Goal: Task Accomplishment & Management: Manage account settings

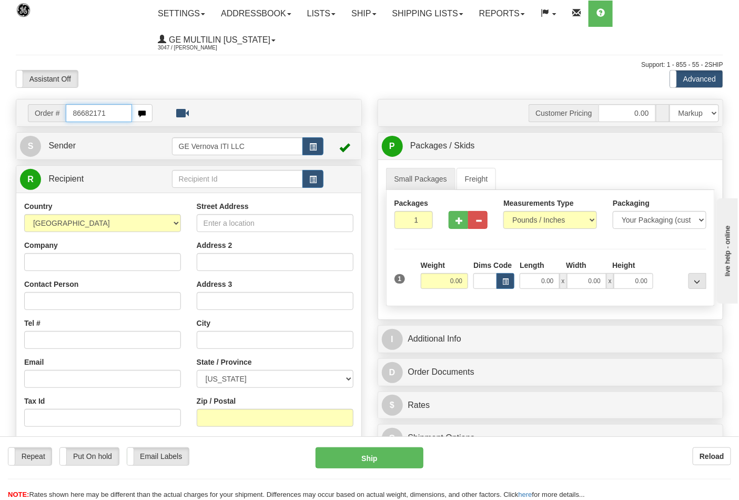
type input "86682171"
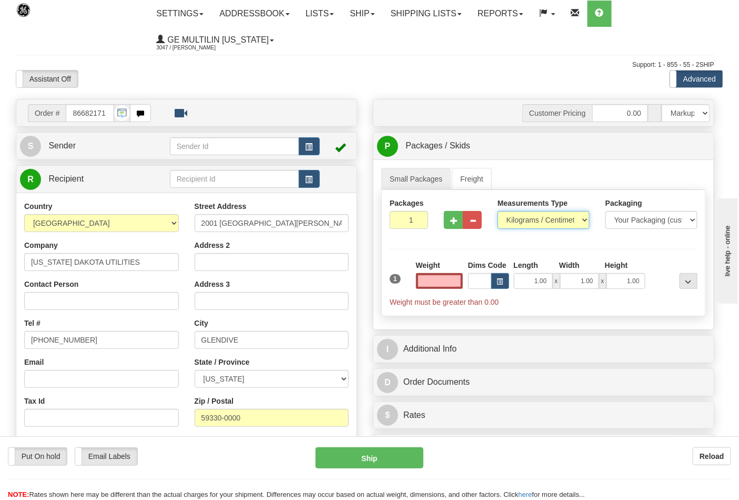
type input "0.00"
click at [532, 219] on select "Pounds / Inches Kilograms / Centimeters" at bounding box center [544, 220] width 92 height 18
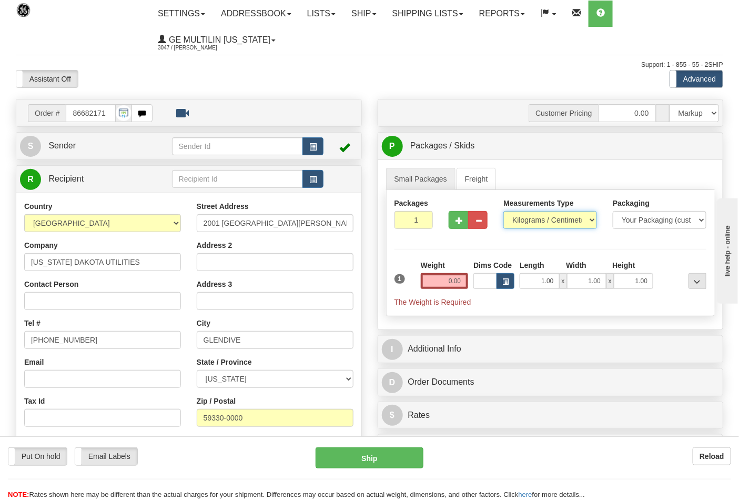
select select "0"
click at [503, 211] on select "Pounds / Inches Kilograms / Centimeters" at bounding box center [550, 220] width 94 height 18
click at [462, 277] on input "0.00" at bounding box center [445, 281] width 48 height 16
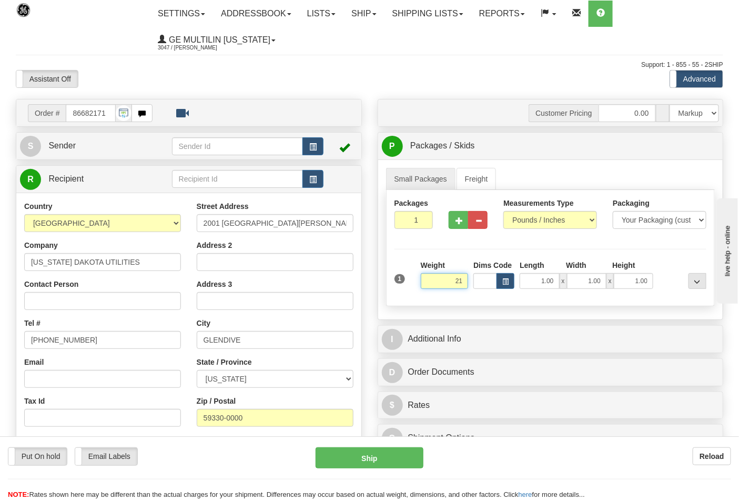
click button "Delete" at bounding box center [0, 0] width 0 height 0
type input "21.00"
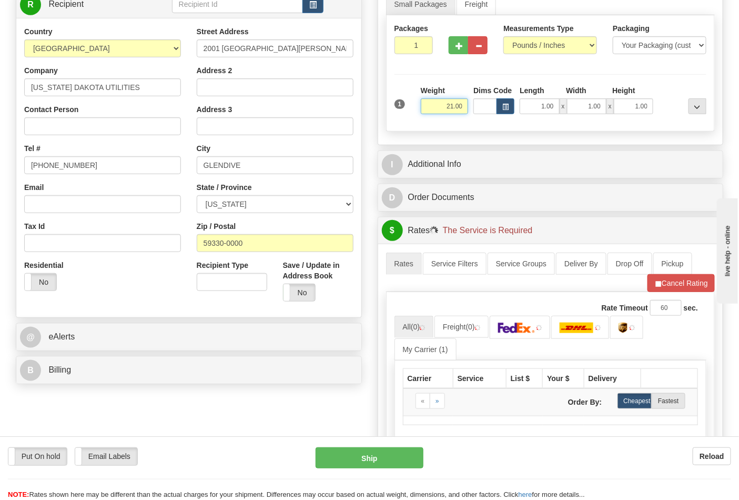
scroll to position [175, 0]
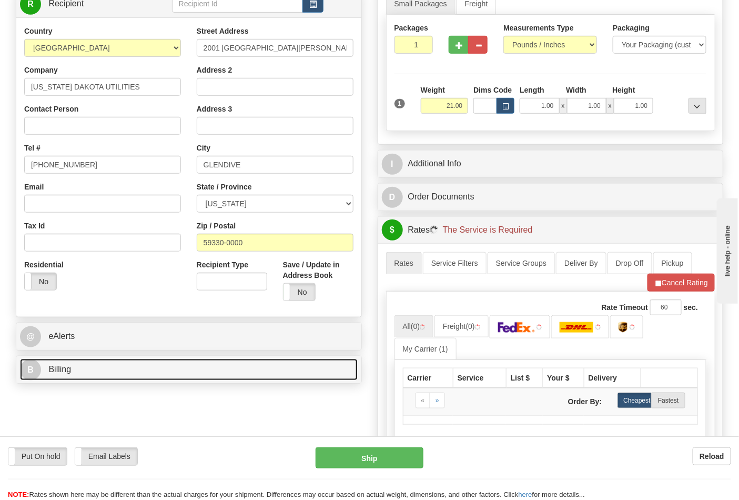
click at [98, 368] on link "B Billing" at bounding box center [189, 370] width 338 height 22
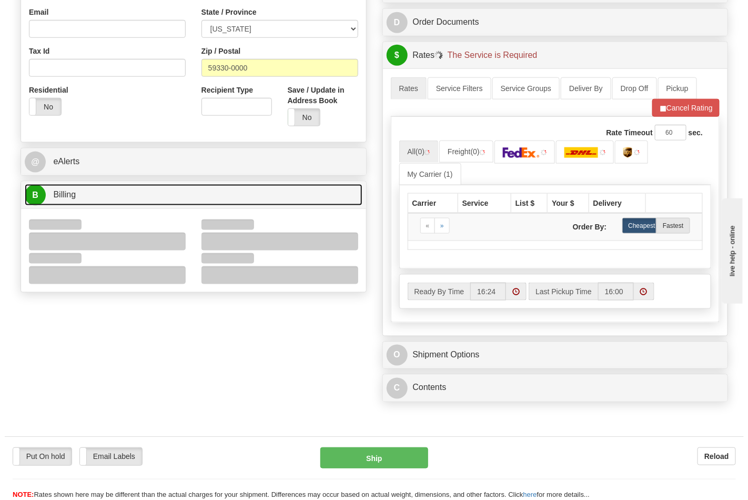
scroll to position [350, 0]
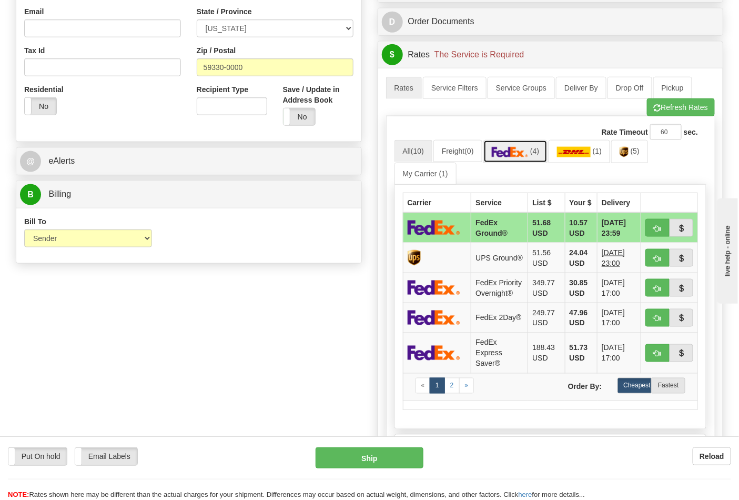
click at [523, 159] on link "(4)" at bounding box center [515, 151] width 65 height 23
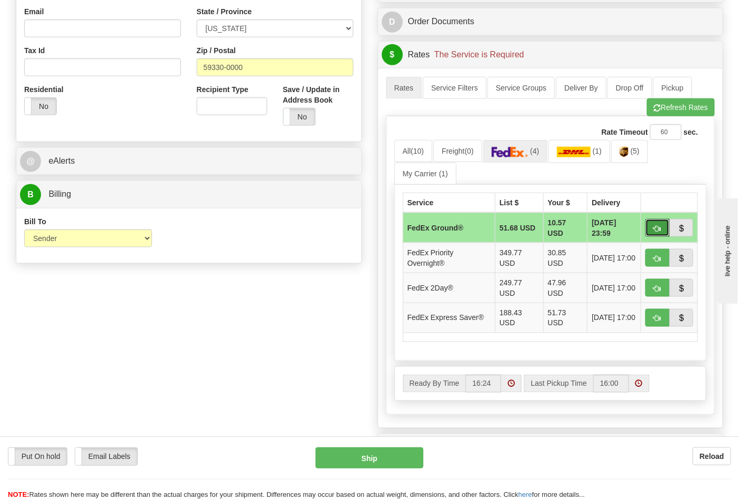
click at [661, 229] on button "button" at bounding box center [657, 228] width 24 height 18
type input "92"
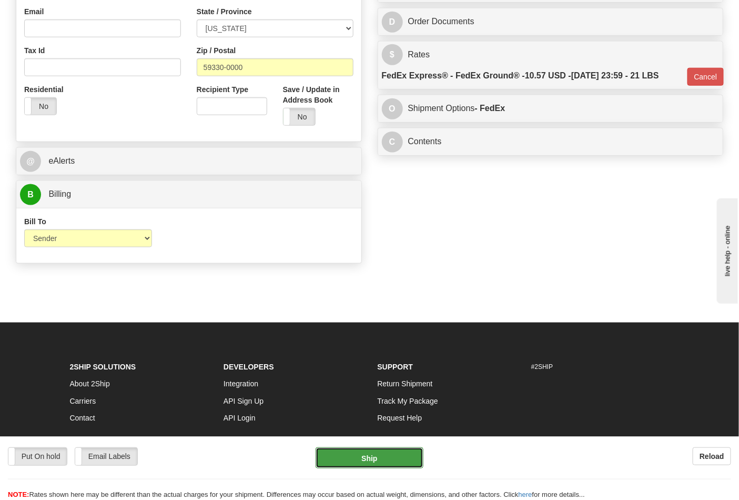
click at [356, 466] on button "Ship" at bounding box center [369, 457] width 107 height 21
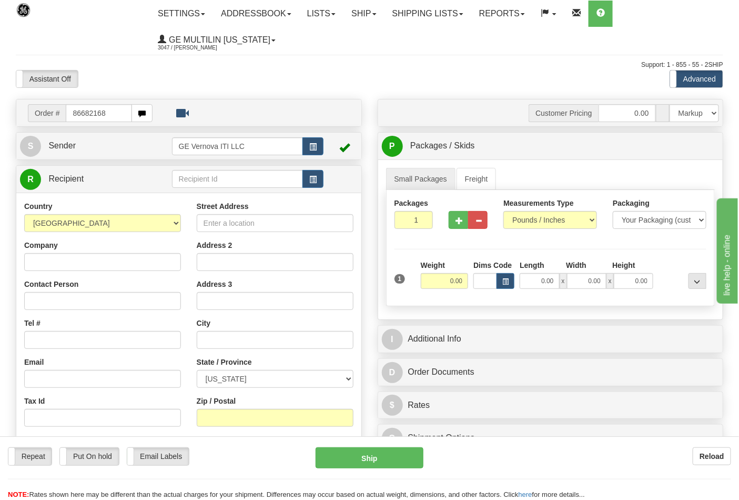
type input "86682168"
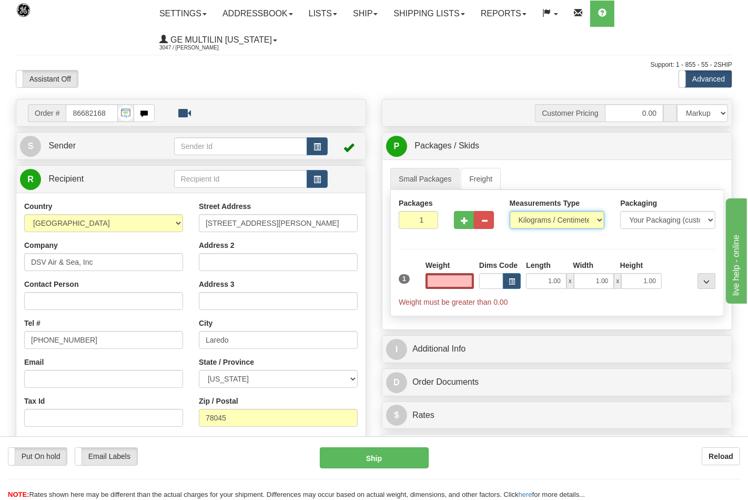
type input "0.00"
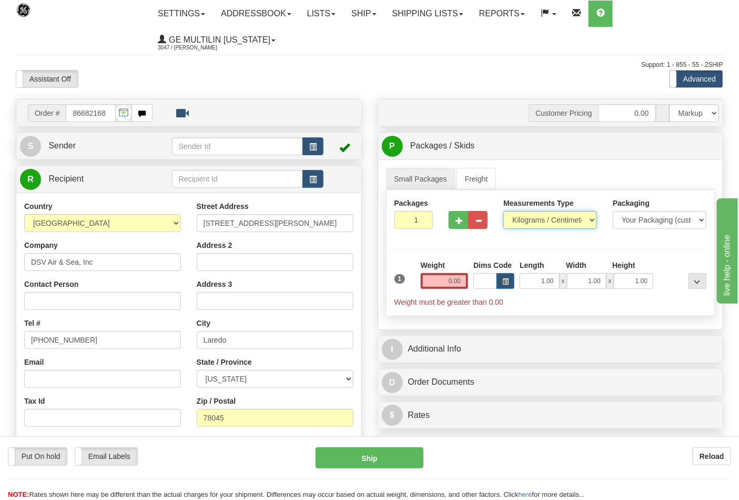
click at [526, 223] on select "Pounds / Inches Kilograms / Centimeters" at bounding box center [550, 220] width 94 height 18
select select "0"
click at [503, 211] on select "Pounds / Inches Kilograms / Centimeters" at bounding box center [550, 220] width 94 height 18
click at [458, 281] on input "0.00" at bounding box center [445, 281] width 48 height 16
click button "Delete" at bounding box center [0, 0] width 0 height 0
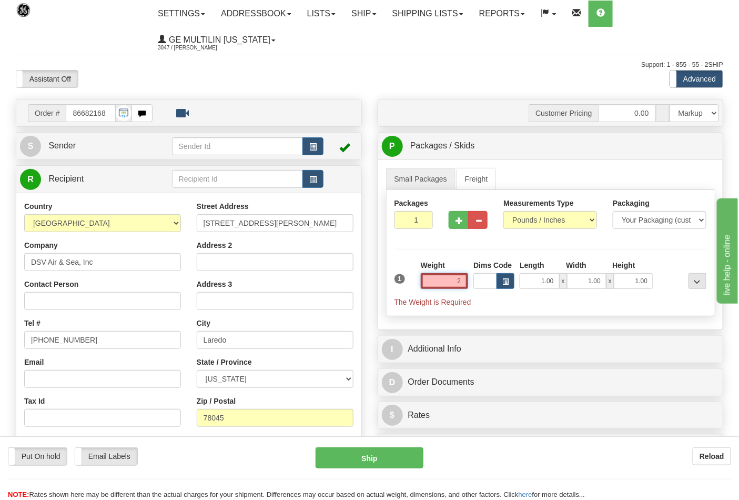
type input "2.00"
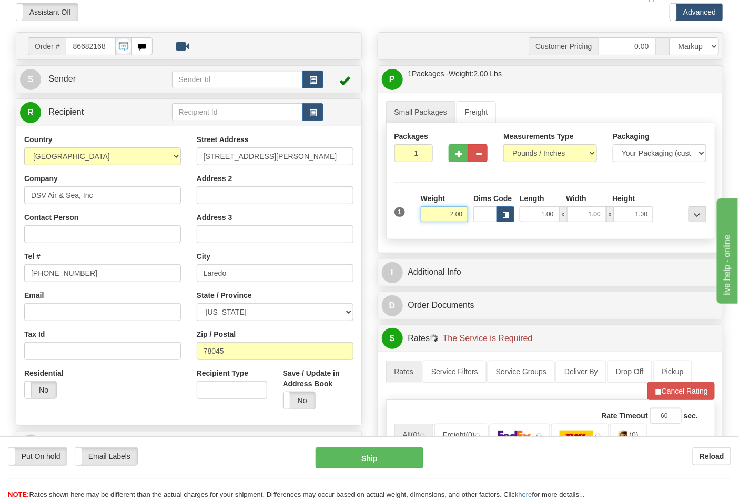
scroll to position [175, 0]
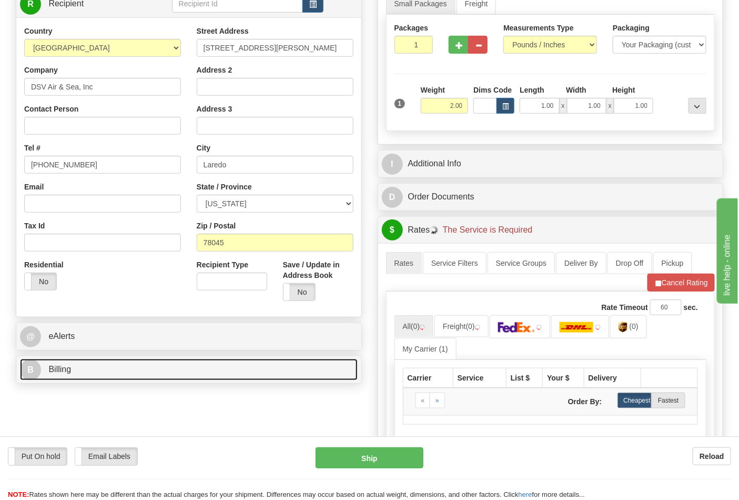
click at [89, 372] on link "B Billing" at bounding box center [189, 370] width 338 height 22
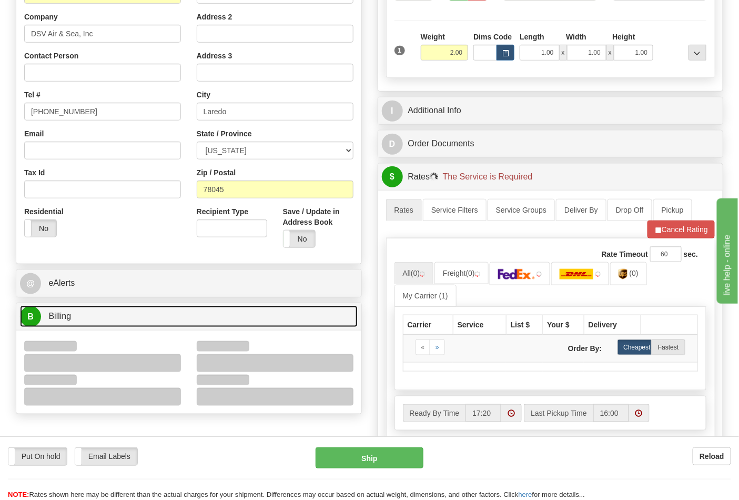
scroll to position [292, 0]
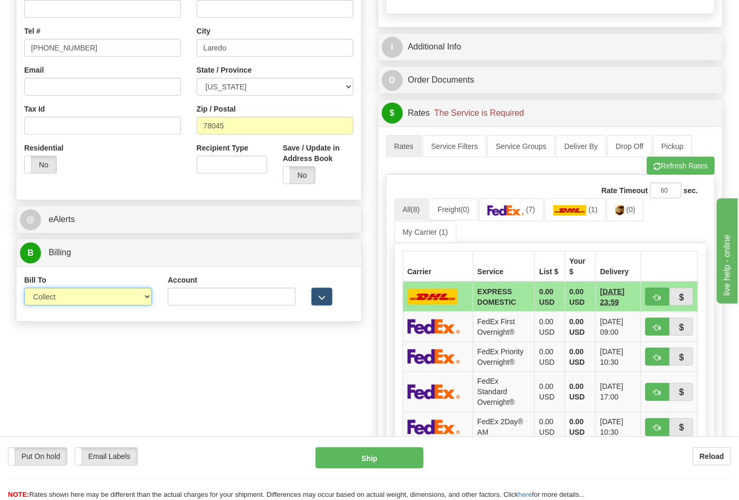
drag, startPoint x: 85, startPoint y: 300, endPoint x: 81, endPoint y: 305, distance: 6.3
click at [86, 300] on select "Sender Recipient Third Party Collect" at bounding box center [88, 297] width 128 height 18
select select "2"
click at [24, 289] on select "Sender Recipient Third Party Collect" at bounding box center [88, 297] width 128 height 18
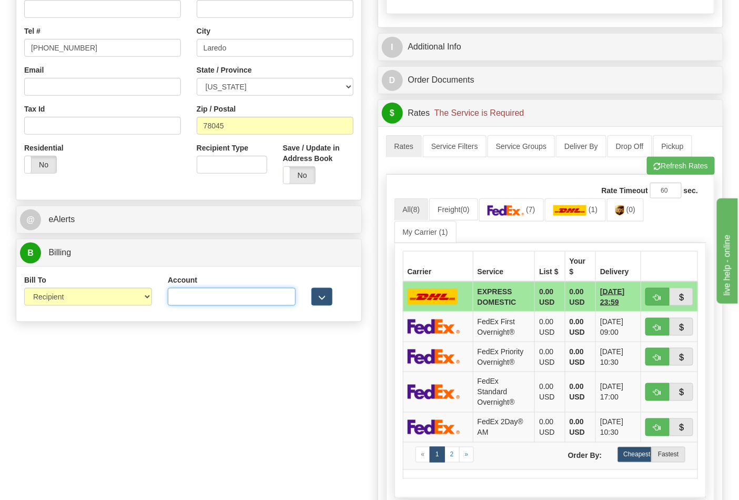
click at [213, 301] on input "Account" at bounding box center [232, 297] width 128 height 18
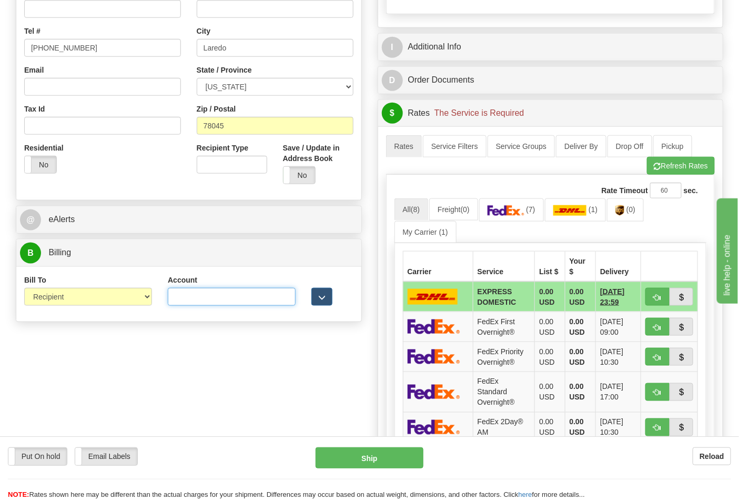
paste input "587102"
type input "587102"
click at [672, 175] on button "Refresh Rates" at bounding box center [681, 166] width 68 height 18
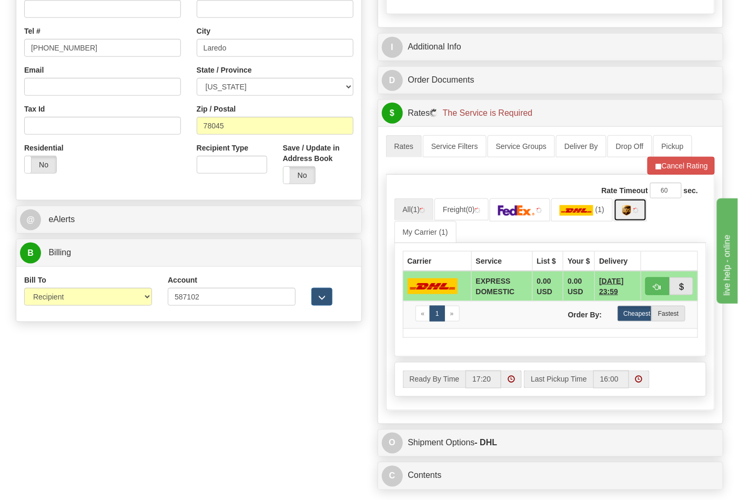
click at [631, 214] on img at bounding box center [626, 210] width 9 height 11
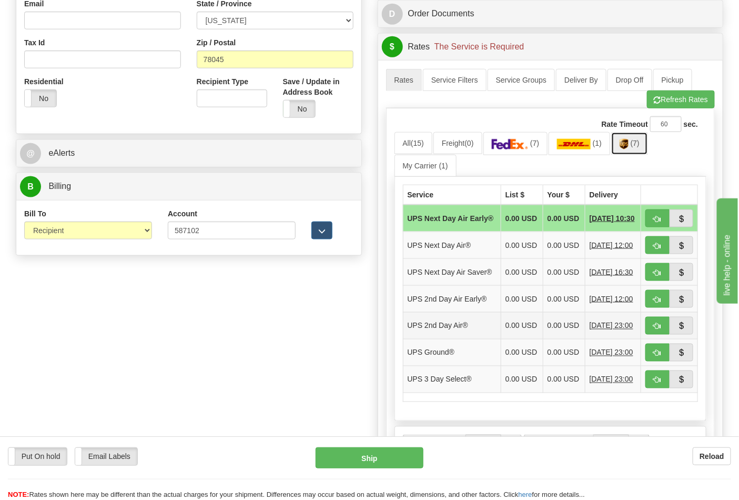
scroll to position [467, 0]
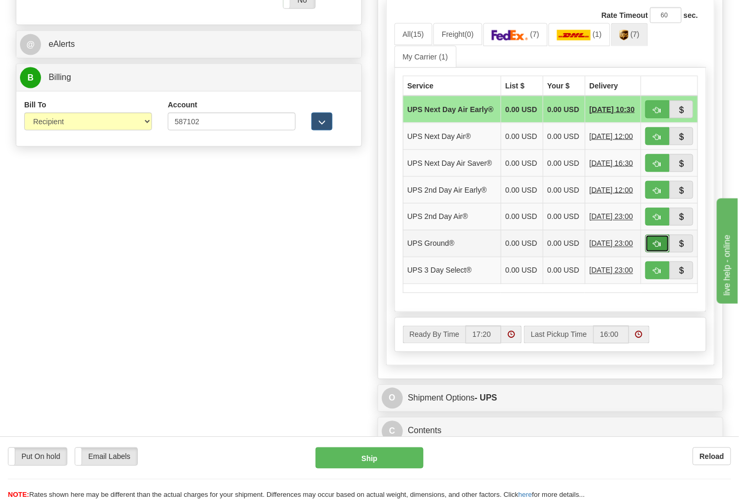
click at [649, 253] on button "button" at bounding box center [657, 244] width 24 height 18
type input "03"
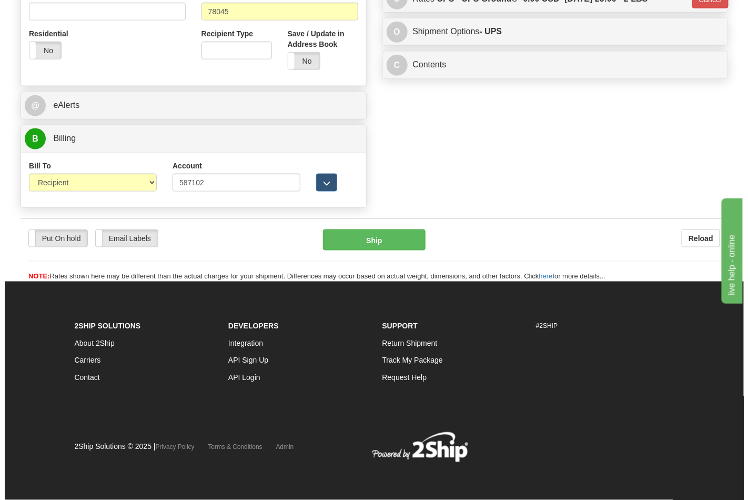
scroll to position [408, 0]
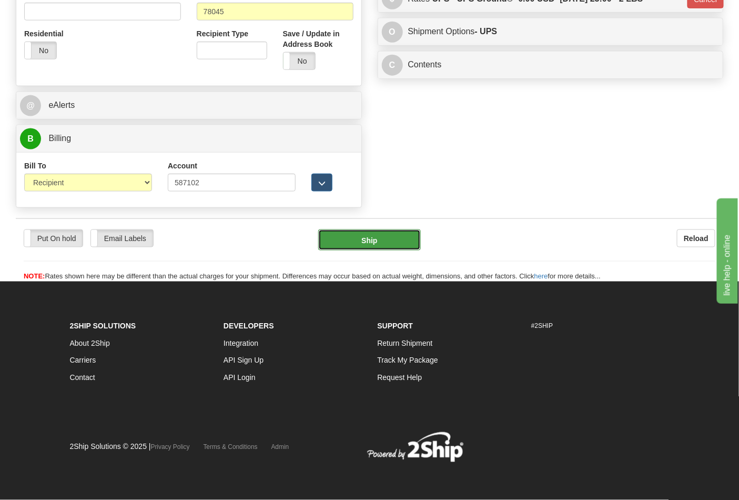
click at [379, 232] on button "Ship" at bounding box center [369, 239] width 102 height 21
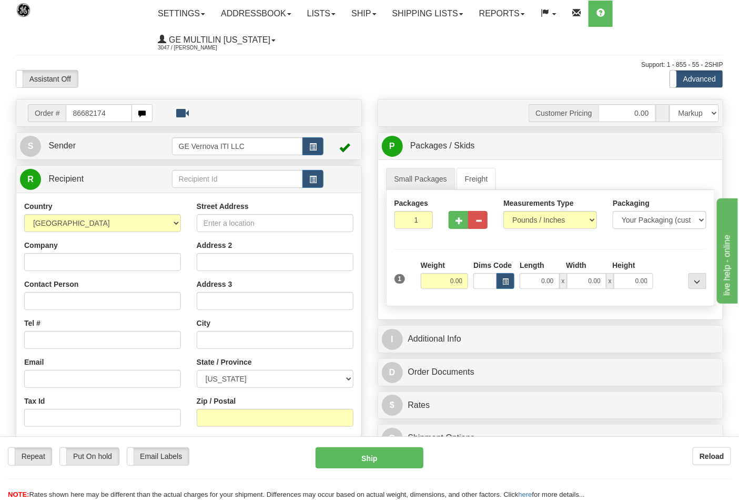
type input "86682174"
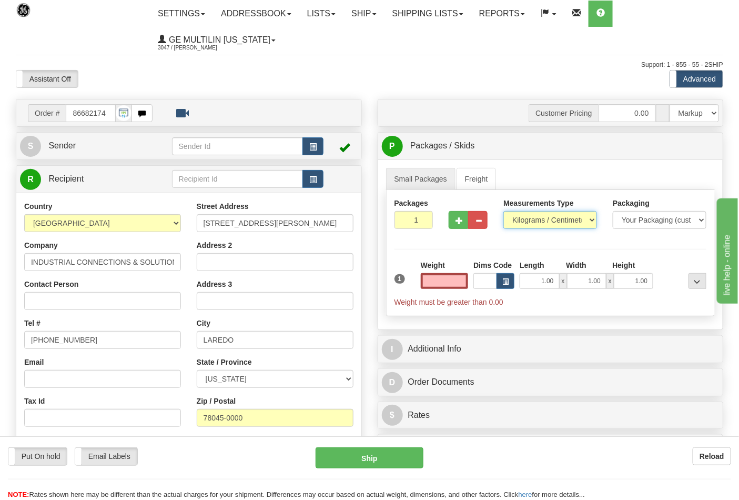
type input "0.00"
drag, startPoint x: 517, startPoint y: 218, endPoint x: 526, endPoint y: 228, distance: 13.4
click at [518, 218] on select "Pounds / Inches Kilograms / Centimeters" at bounding box center [550, 220] width 94 height 18
select select "0"
click at [503, 211] on select "Pounds / Inches Kilograms / Centimeters" at bounding box center [550, 220] width 94 height 18
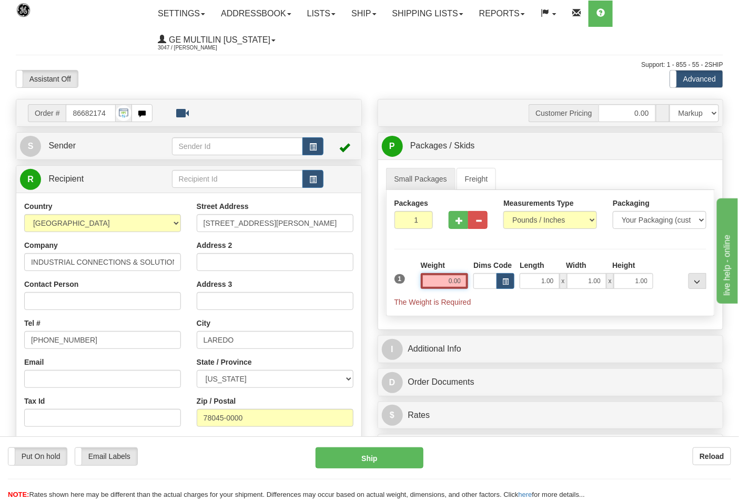
click at [461, 282] on input "0.00" at bounding box center [445, 281] width 48 height 16
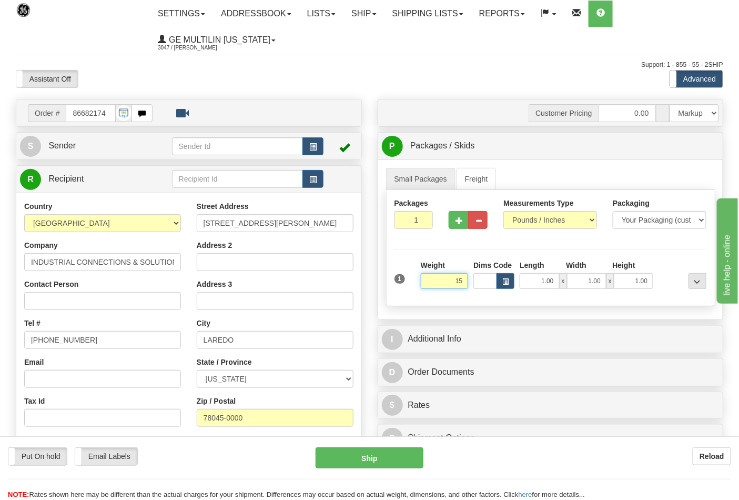
click button "Delete" at bounding box center [0, 0] width 0 height 0
type input "15.00"
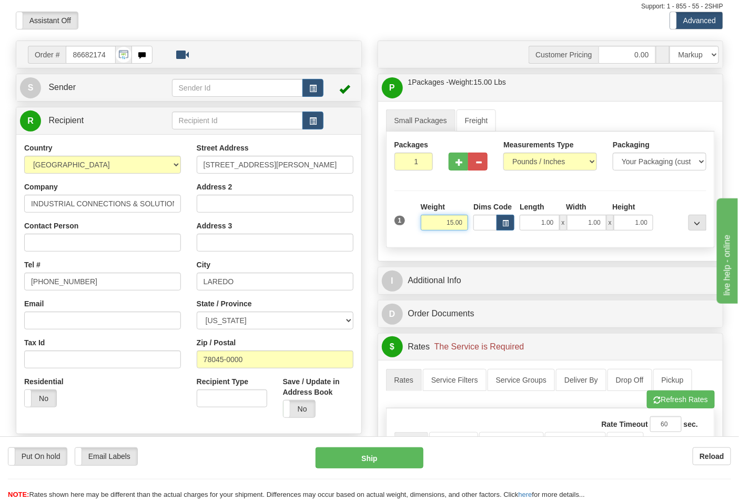
scroll to position [175, 0]
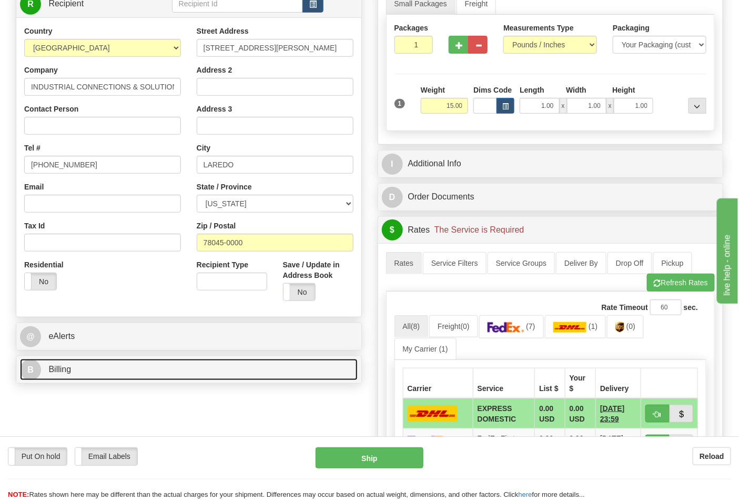
click at [134, 371] on link "B Billing" at bounding box center [189, 370] width 338 height 22
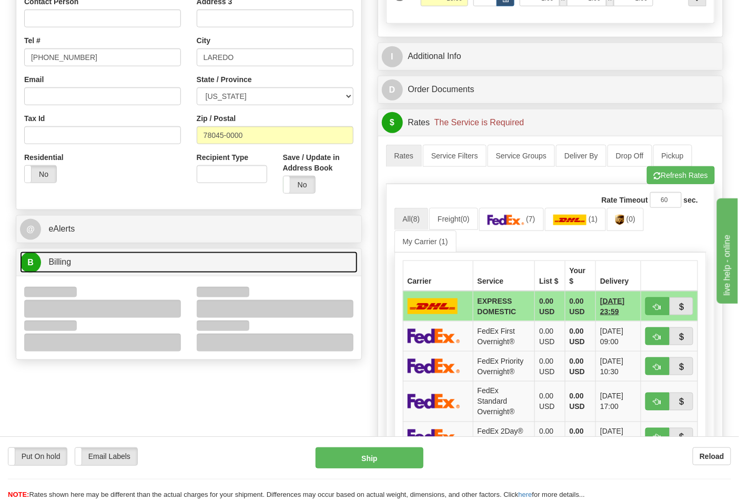
scroll to position [292, 0]
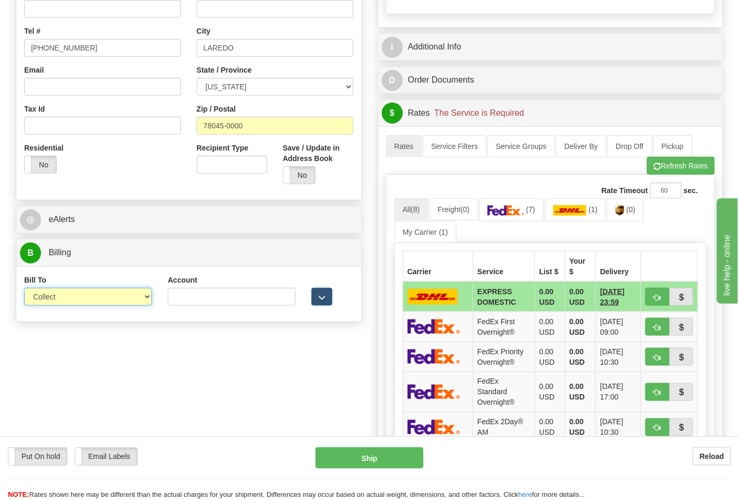
drag, startPoint x: 78, startPoint y: 294, endPoint x: 78, endPoint y: 304, distance: 10.0
click at [78, 294] on select "Sender Recipient Third Party Collect" at bounding box center [88, 297] width 128 height 18
select select "2"
click at [24, 289] on select "Sender Recipient Third Party Collect" at bounding box center [88, 297] width 128 height 18
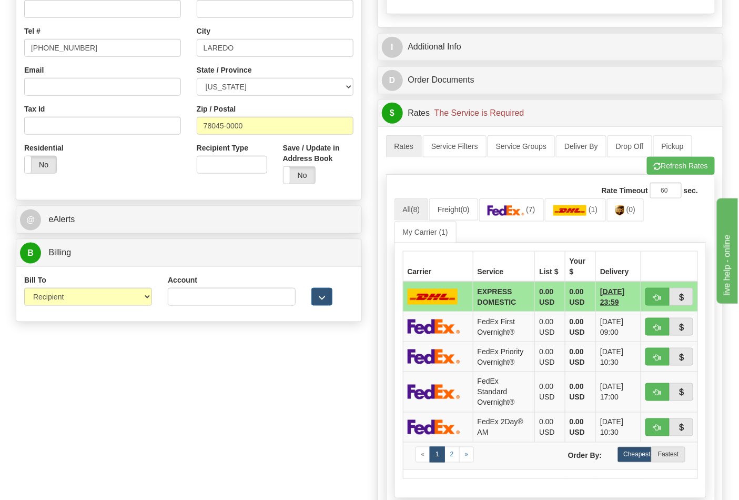
click at [205, 281] on div "Account" at bounding box center [232, 290] width 128 height 31
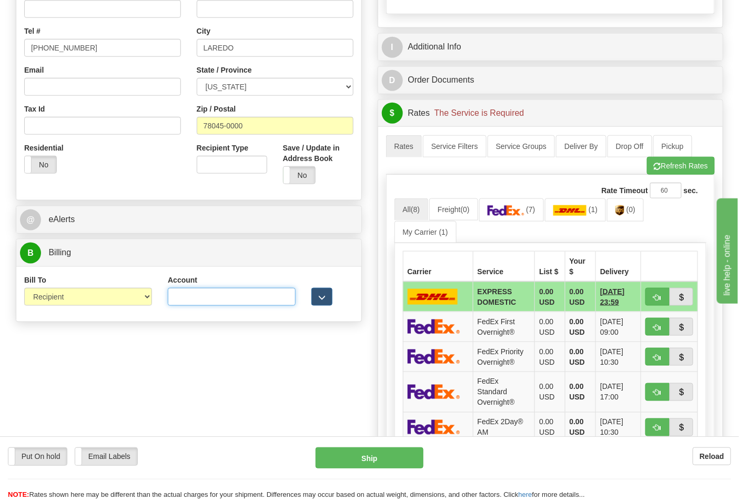
click at [217, 297] on input "Account" at bounding box center [232, 297] width 128 height 18
paste input "844904193"
type input "844904193"
click at [500, 219] on link "(7)" at bounding box center [511, 209] width 65 height 23
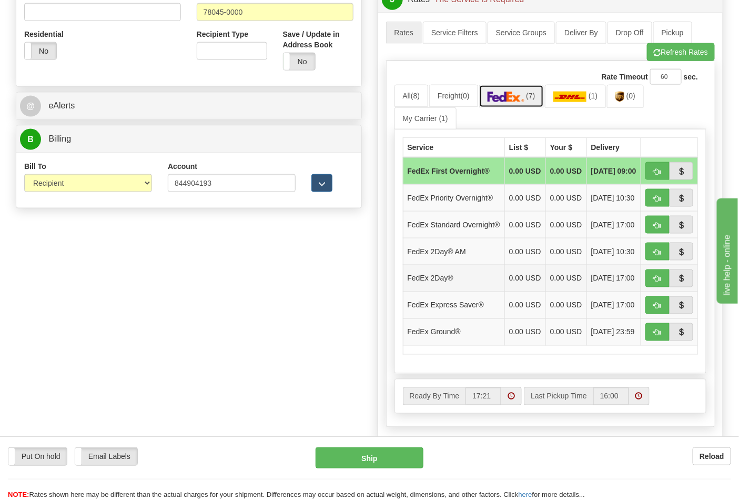
scroll to position [409, 0]
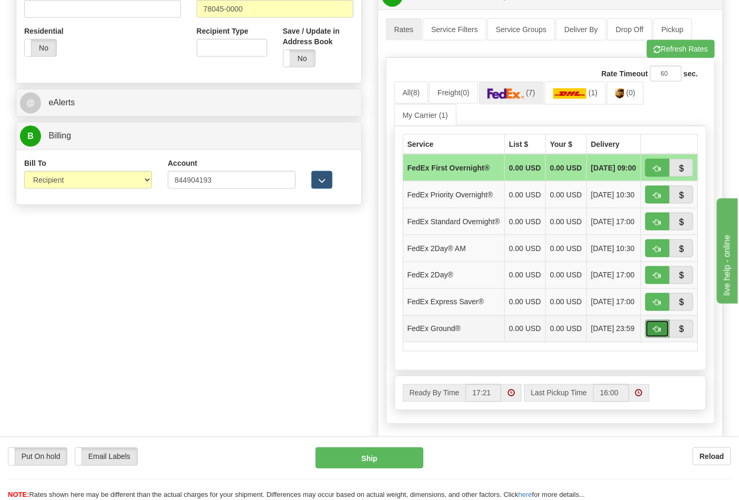
click at [656, 333] on span "button" at bounding box center [657, 329] width 7 height 7
type input "92"
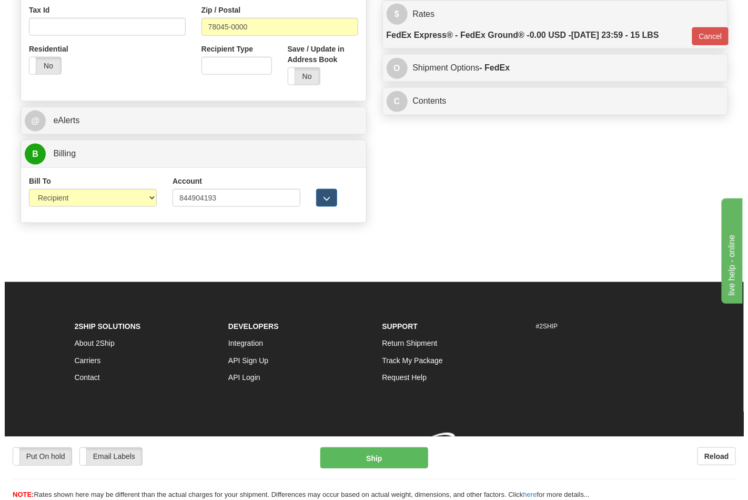
scroll to position [392, 0]
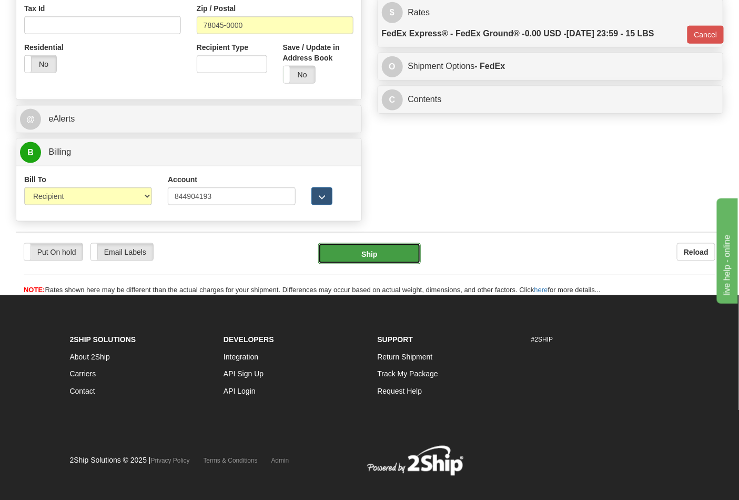
click at [364, 245] on button "Ship" at bounding box center [369, 253] width 102 height 21
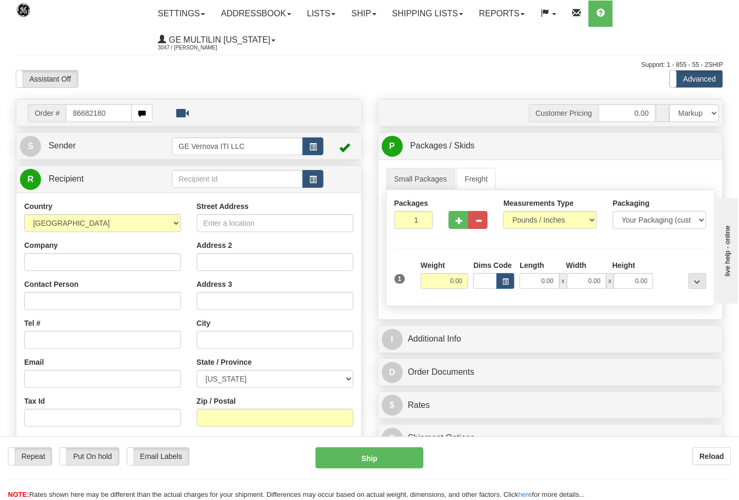
type input "86682180"
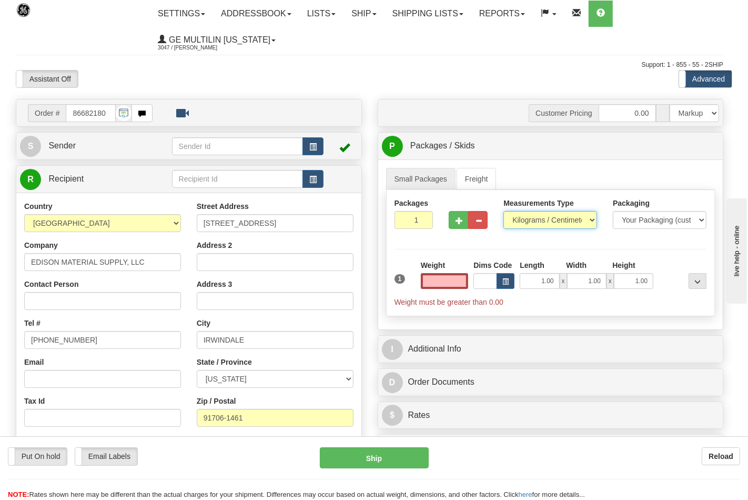
type input "0.00"
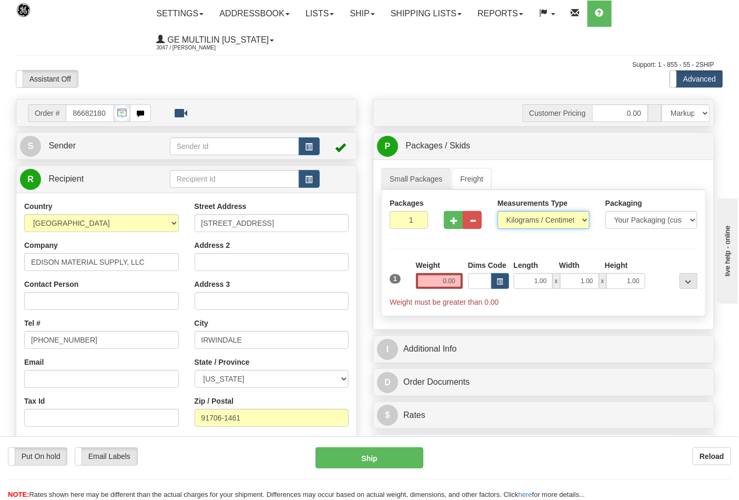
click at [528, 222] on select "Pounds / Inches Kilograms / Centimeters" at bounding box center [544, 220] width 92 height 18
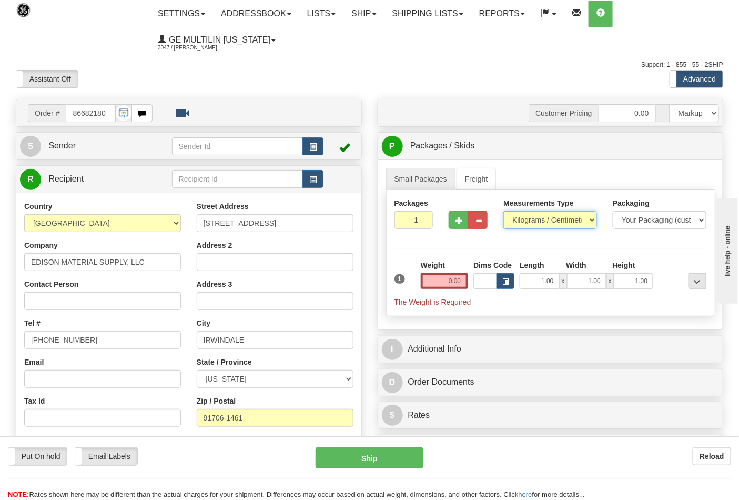
select select "0"
click at [503, 211] on select "Pounds / Inches Kilograms / Centimeters" at bounding box center [550, 220] width 94 height 18
click at [463, 278] on input "0.00" at bounding box center [445, 281] width 48 height 16
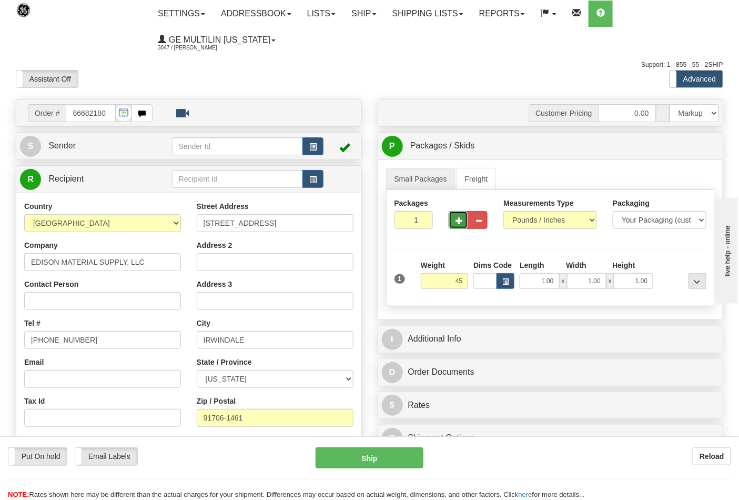
type input "45.00"
click at [453, 225] on button "button" at bounding box center [458, 220] width 19 height 18
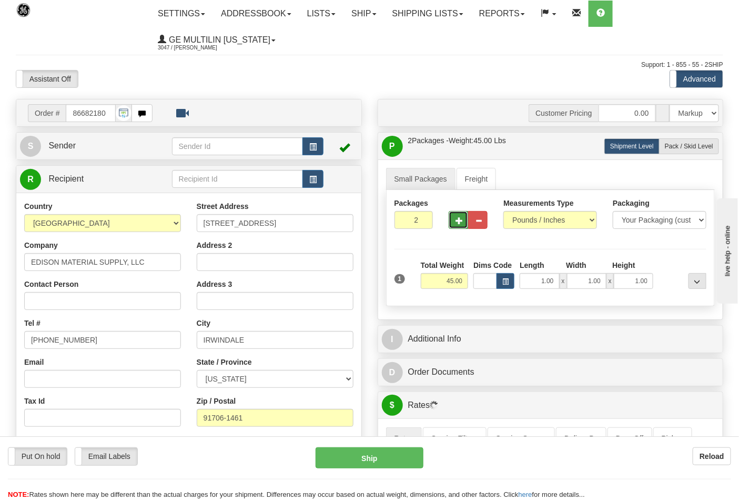
click at [458, 225] on button "button" at bounding box center [458, 220] width 19 height 18
type input "3"
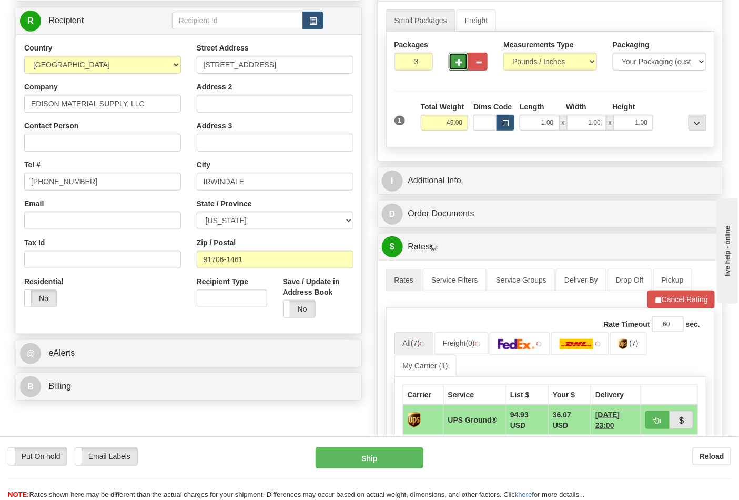
scroll to position [175, 0]
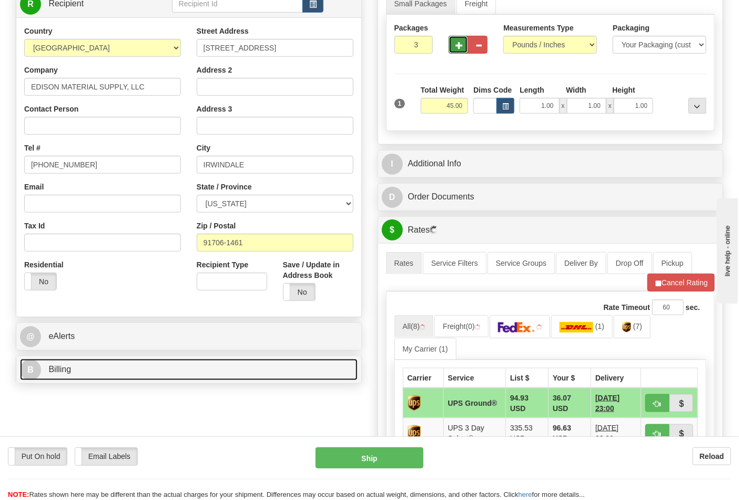
click at [109, 369] on link "B Billing" at bounding box center [189, 370] width 338 height 22
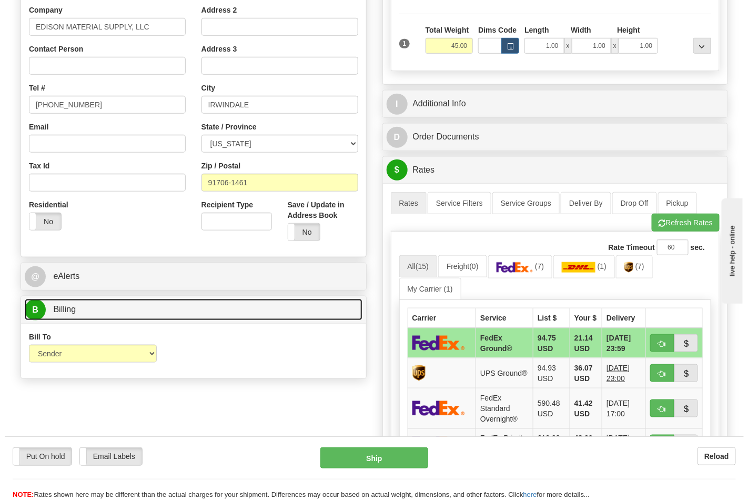
scroll to position [292, 0]
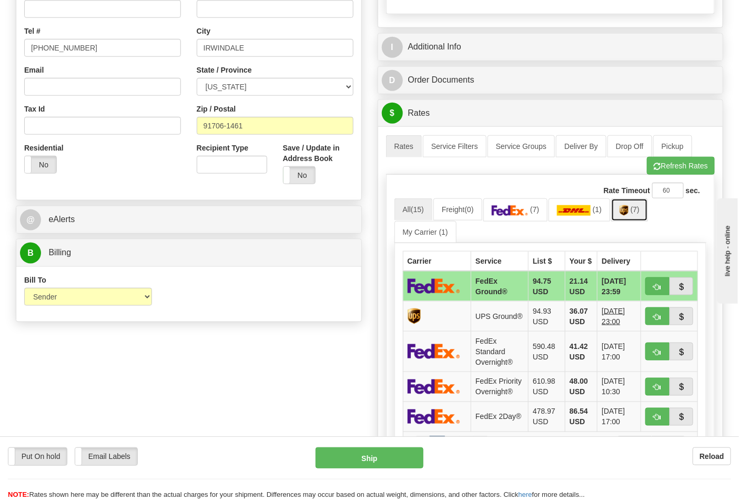
click at [634, 212] on link "(7)" at bounding box center [629, 209] width 37 height 23
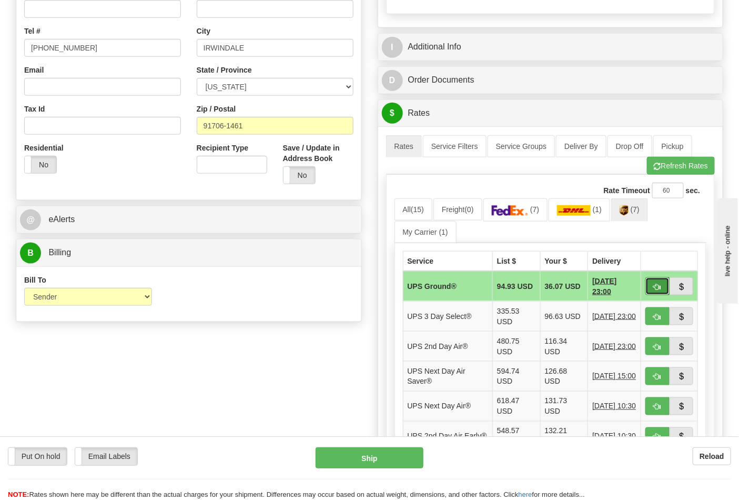
click at [652, 282] on button "button" at bounding box center [657, 286] width 24 height 18
type input "03"
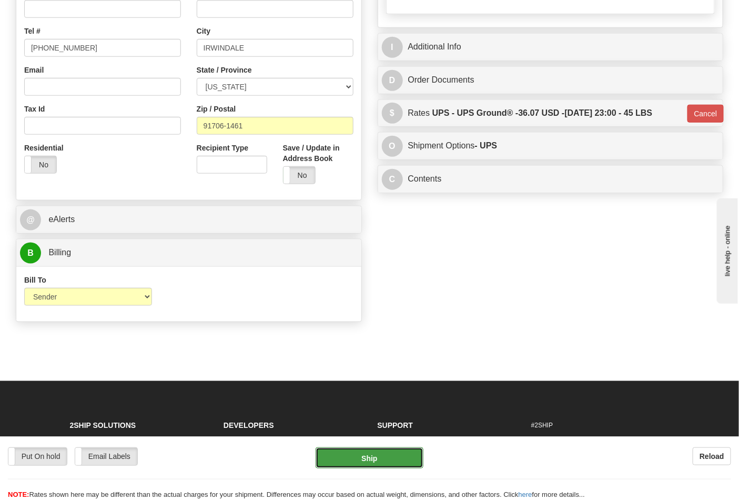
click at [387, 449] on button "Ship" at bounding box center [369, 457] width 107 height 21
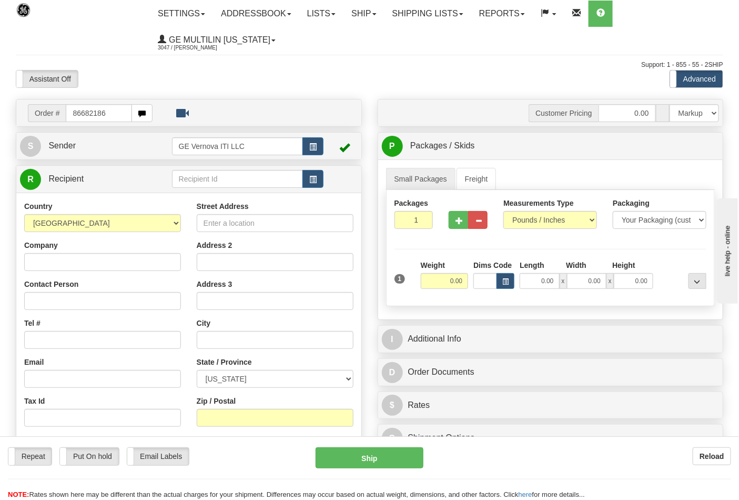
type input "86682186"
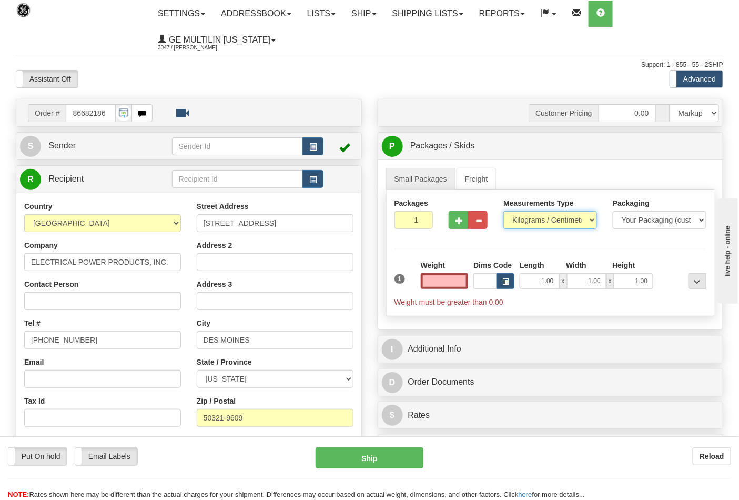
type input "0.00"
click at [516, 219] on select "Pounds / Inches Kilograms / Centimeters" at bounding box center [550, 220] width 94 height 18
select select "0"
click at [503, 211] on select "Pounds / Inches Kilograms / Centimeters" at bounding box center [550, 220] width 94 height 18
click at [458, 225] on button "button" at bounding box center [458, 220] width 19 height 18
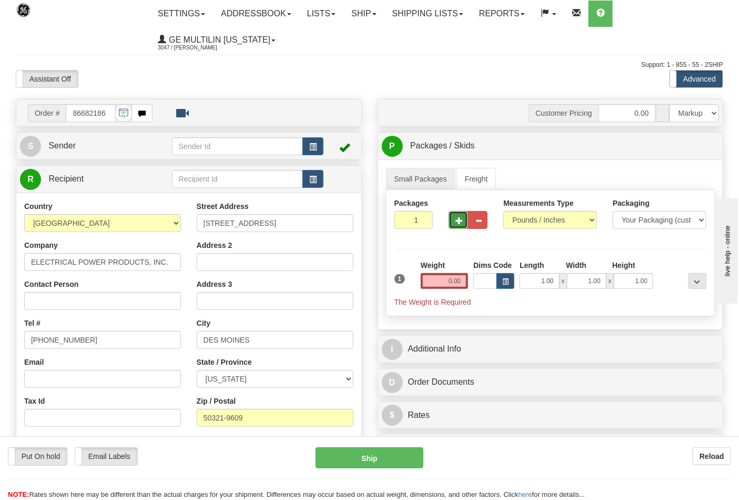
type input "2"
click at [458, 280] on input "0.00" at bounding box center [445, 281] width 48 height 16
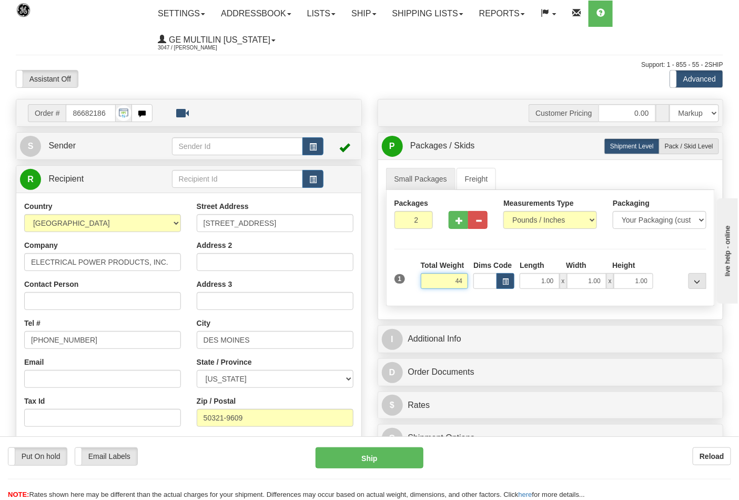
click button "Delete" at bounding box center [0, 0] width 0 height 0
type input "44.00"
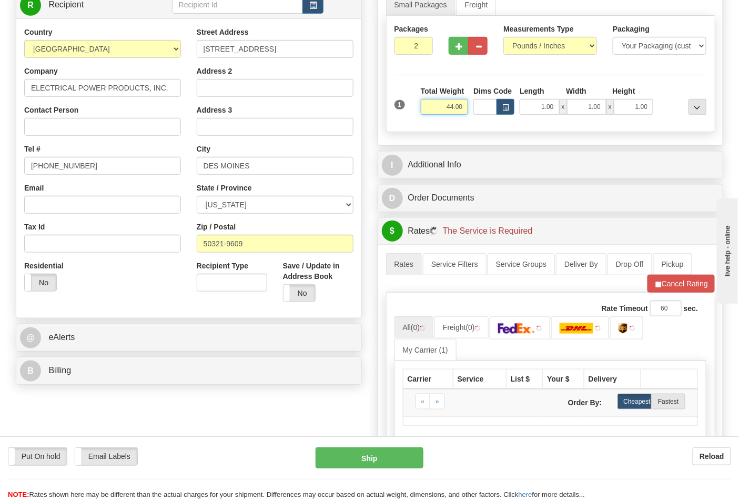
scroll to position [175, 0]
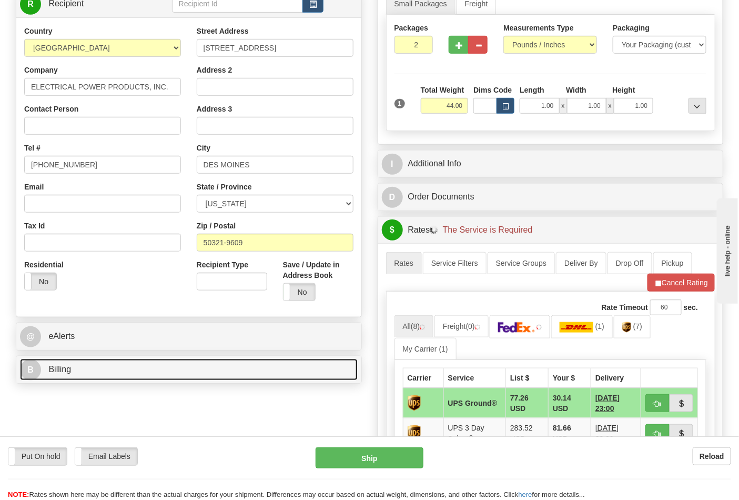
click at [102, 369] on link "B Billing" at bounding box center [189, 370] width 338 height 22
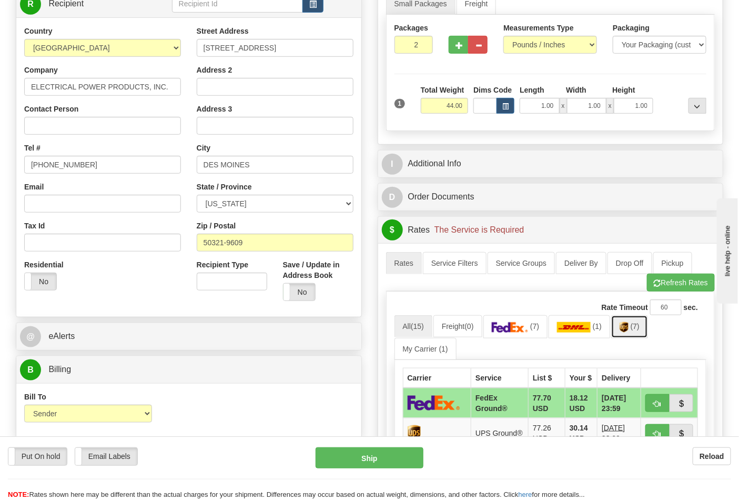
click at [635, 325] on span "(7)" at bounding box center [635, 326] width 9 height 8
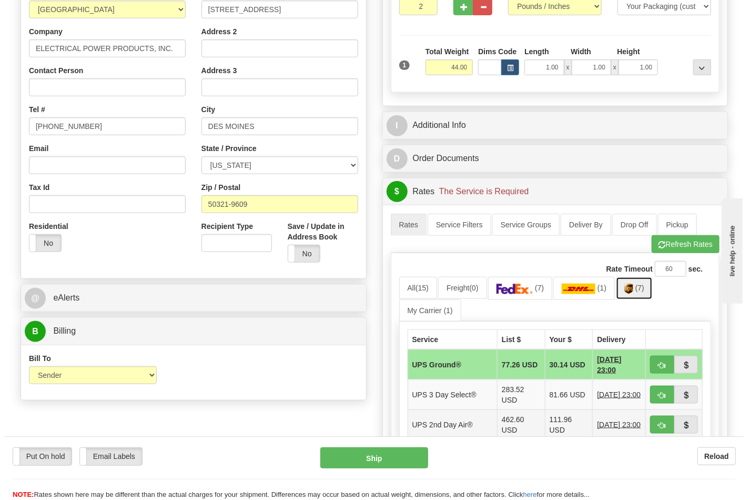
scroll to position [292, 0]
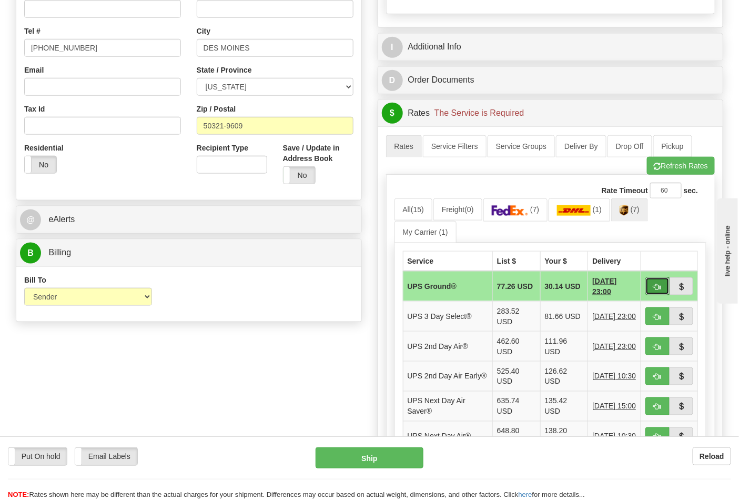
click at [650, 284] on button "button" at bounding box center [657, 286] width 24 height 18
type input "03"
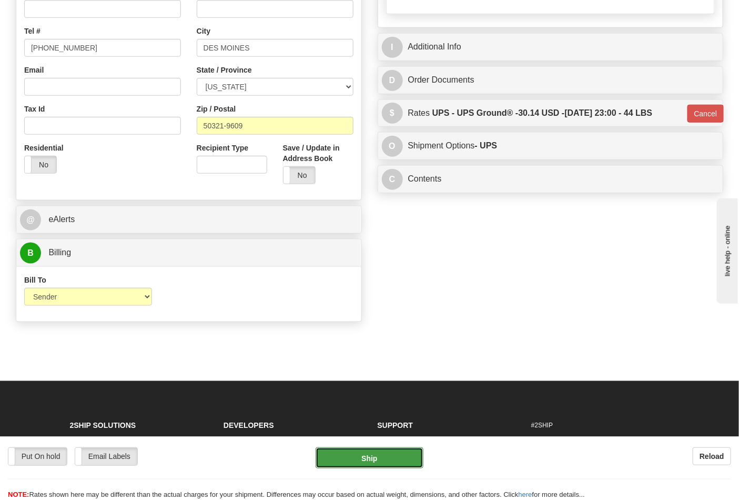
click at [376, 454] on button "Ship" at bounding box center [369, 457] width 107 height 21
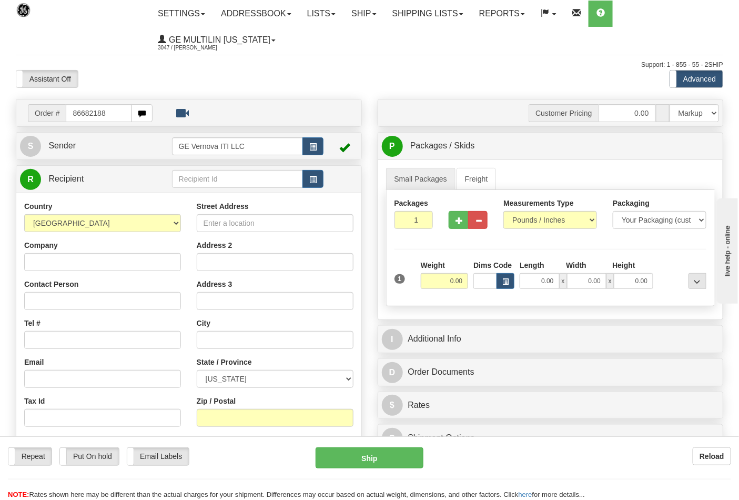
type input "86682188"
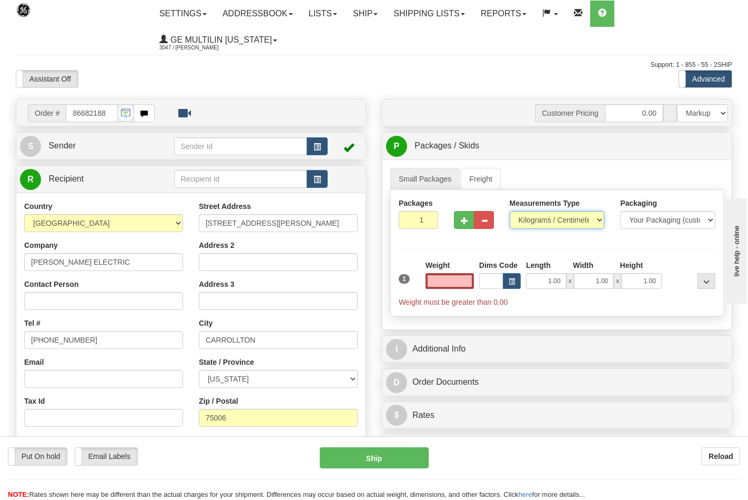
type input "0.00"
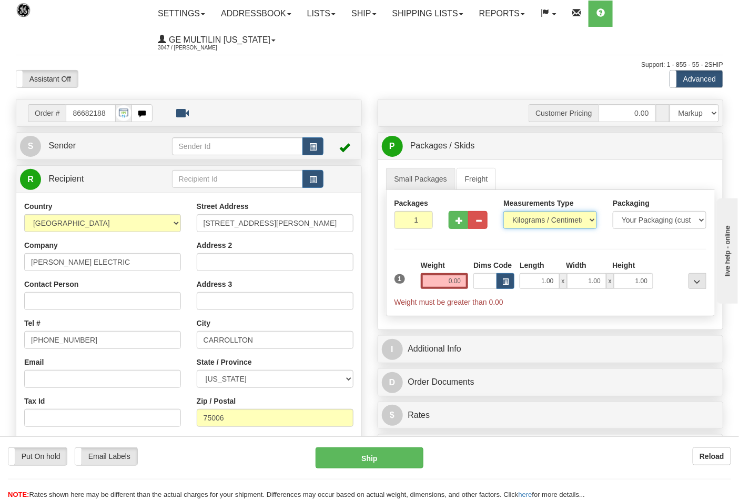
drag, startPoint x: 529, startPoint y: 221, endPoint x: 529, endPoint y: 227, distance: 6.3
click at [529, 221] on select "Pounds / Inches Kilograms / Centimeters" at bounding box center [550, 220] width 94 height 18
select select "0"
click at [503, 211] on select "Pounds / Inches Kilograms / Centimeters" at bounding box center [550, 220] width 94 height 18
click at [466, 281] on input "0.00" at bounding box center [445, 281] width 48 height 16
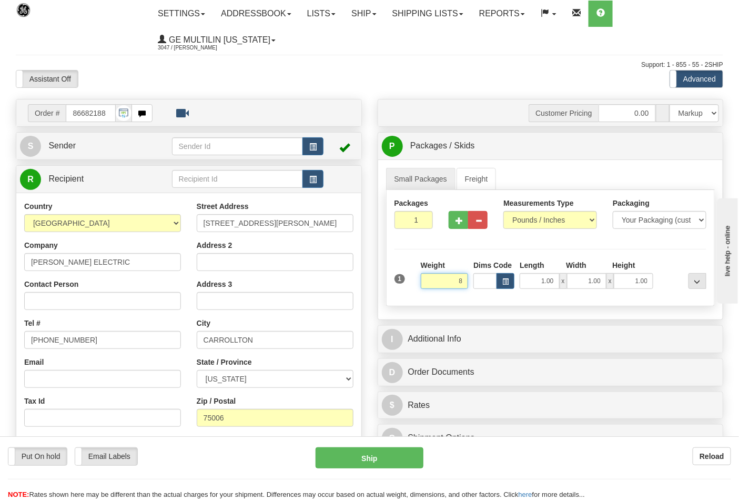
click button "Delete" at bounding box center [0, 0] width 0 height 0
type input "8.00"
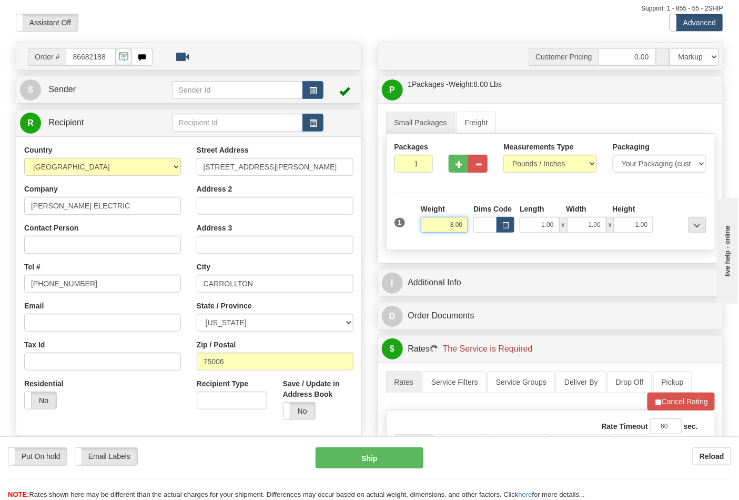
scroll to position [175, 0]
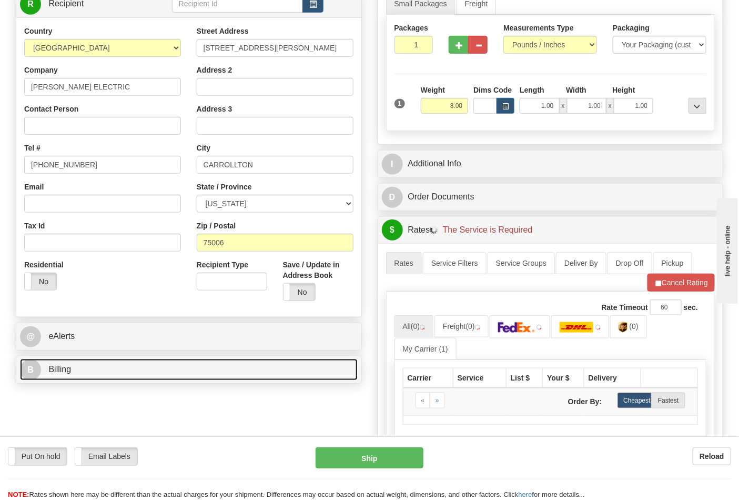
click at [66, 377] on link "B Billing" at bounding box center [189, 370] width 338 height 22
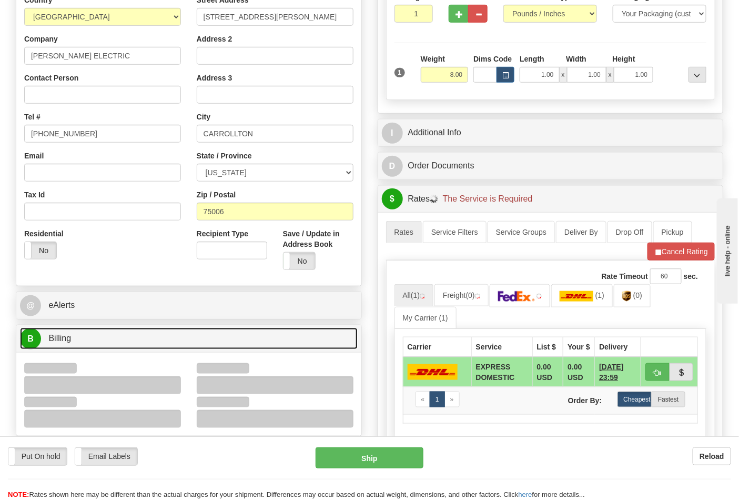
scroll to position [292, 0]
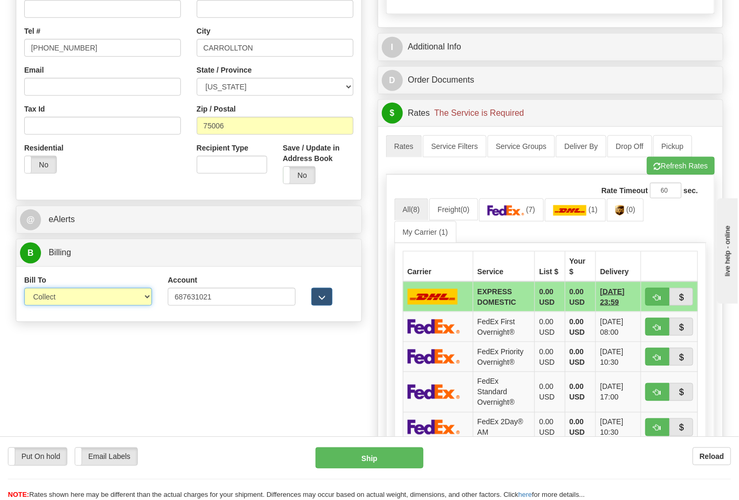
click at [67, 303] on select "Sender Recipient Third Party Collect" at bounding box center [88, 297] width 128 height 18
select select "2"
click at [24, 289] on select "Sender Recipient Third Party Collect" at bounding box center [88, 297] width 128 height 18
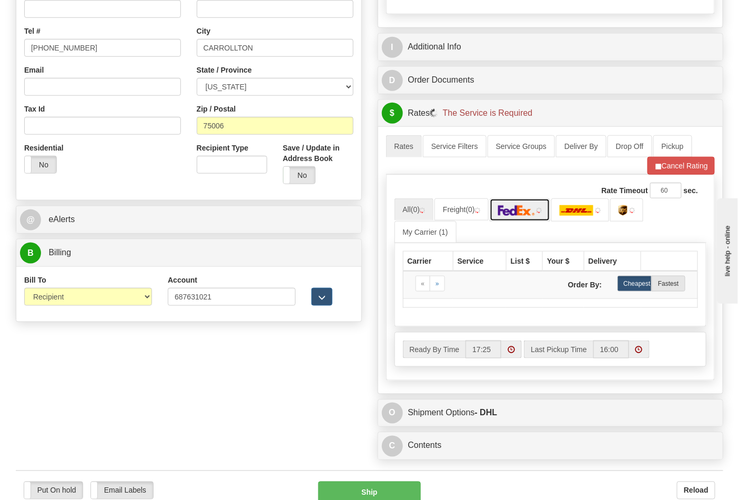
click at [517, 216] on img at bounding box center [516, 210] width 37 height 11
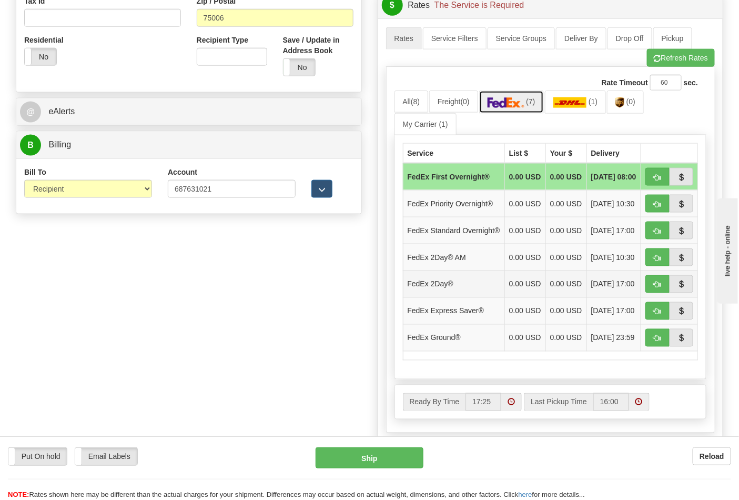
scroll to position [409, 0]
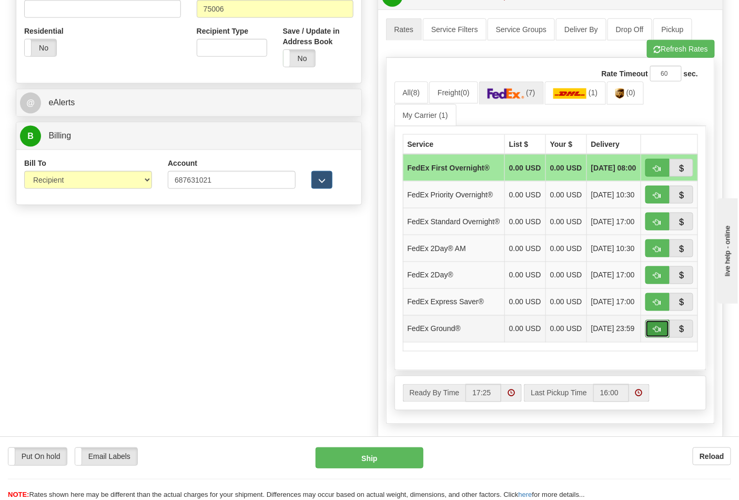
click at [661, 338] on button "button" at bounding box center [657, 329] width 24 height 18
type input "92"
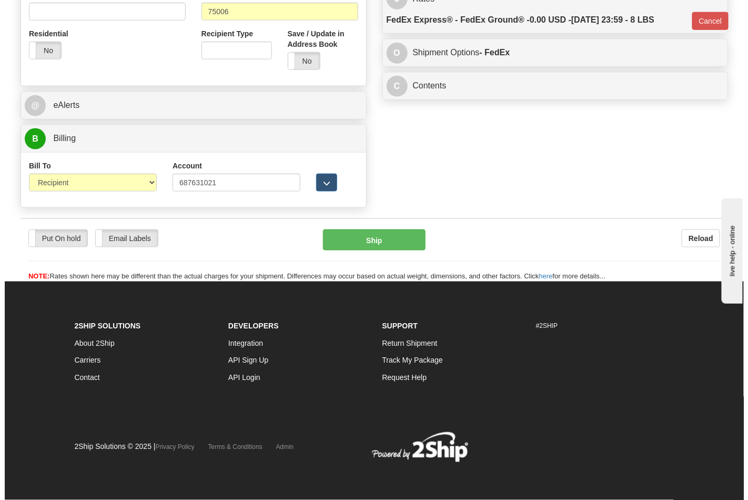
scroll to position [392, 0]
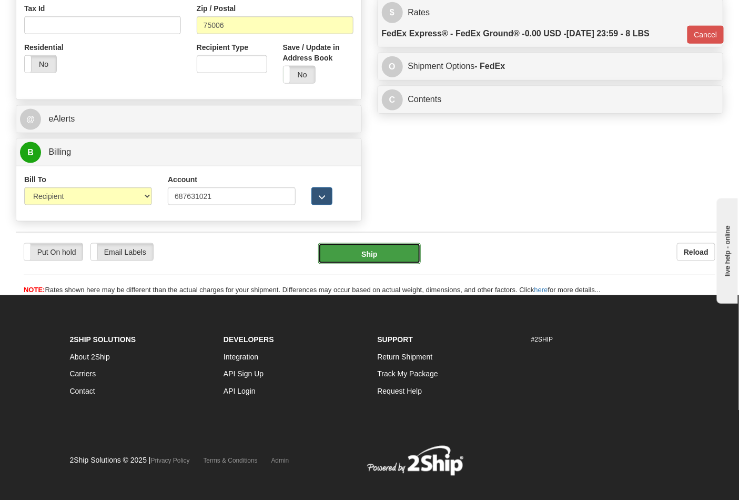
click at [368, 262] on button "Ship" at bounding box center [369, 253] width 102 height 21
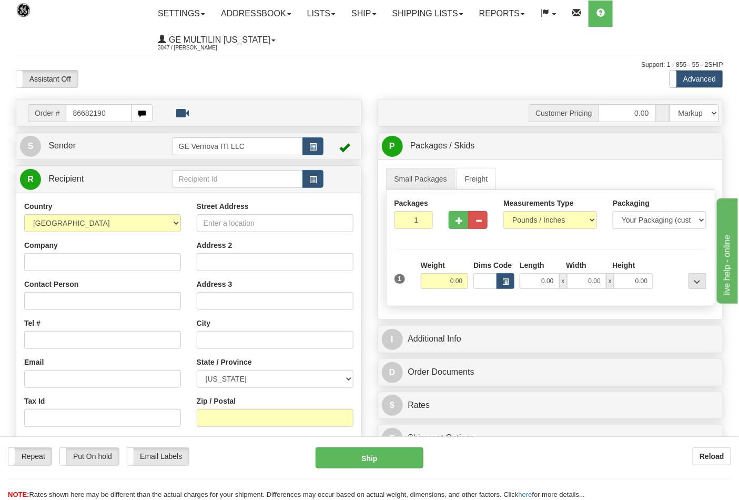
type input "86682190"
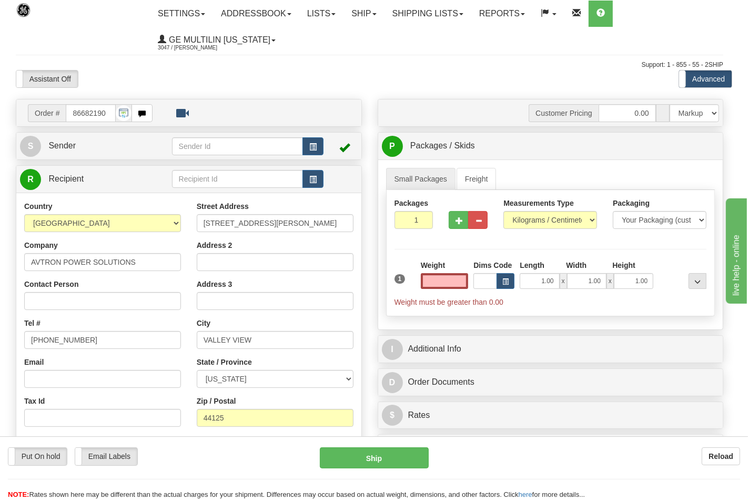
type input "0.00"
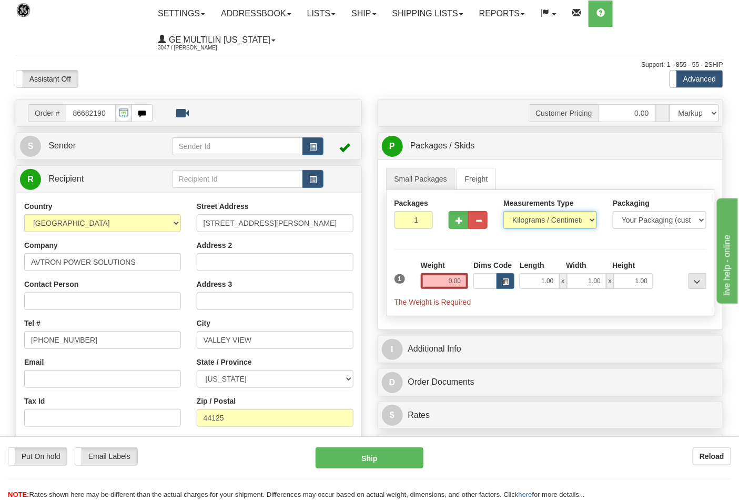
drag, startPoint x: 526, startPoint y: 216, endPoint x: 522, endPoint y: 229, distance: 13.2
click at [526, 216] on select "Pounds / Inches Kilograms / Centimeters" at bounding box center [550, 220] width 94 height 18
select select "0"
click at [503, 211] on select "Pounds / Inches Kilograms / Centimeters" at bounding box center [550, 220] width 94 height 18
click at [465, 285] on input "0.00" at bounding box center [445, 281] width 48 height 16
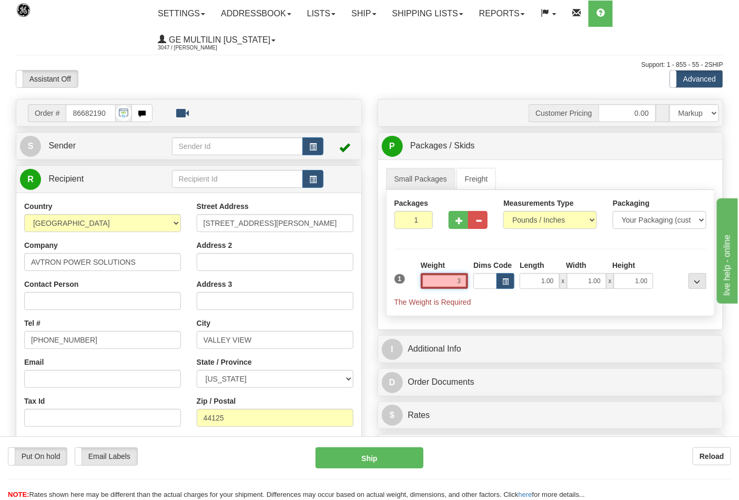
click button "Delete" at bounding box center [0, 0] width 0 height 0
type input "3.00"
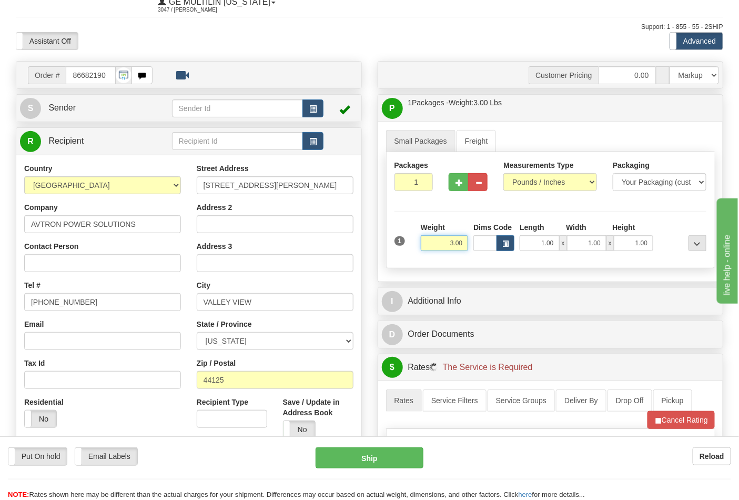
scroll to position [234, 0]
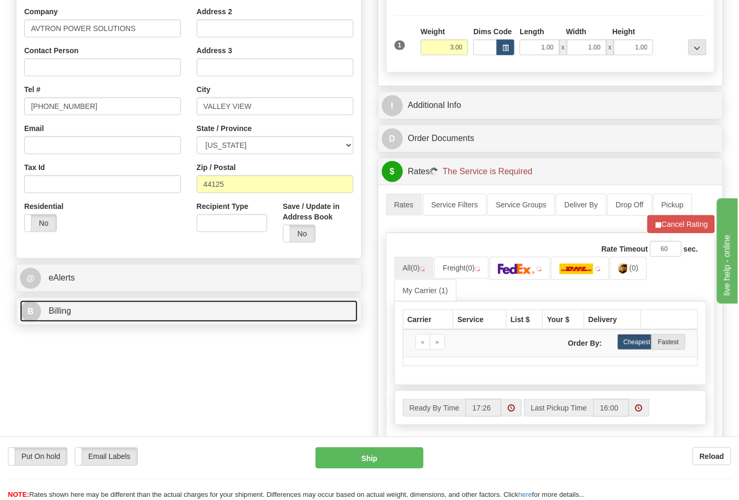
click at [86, 308] on link "B Billing" at bounding box center [189, 311] width 338 height 22
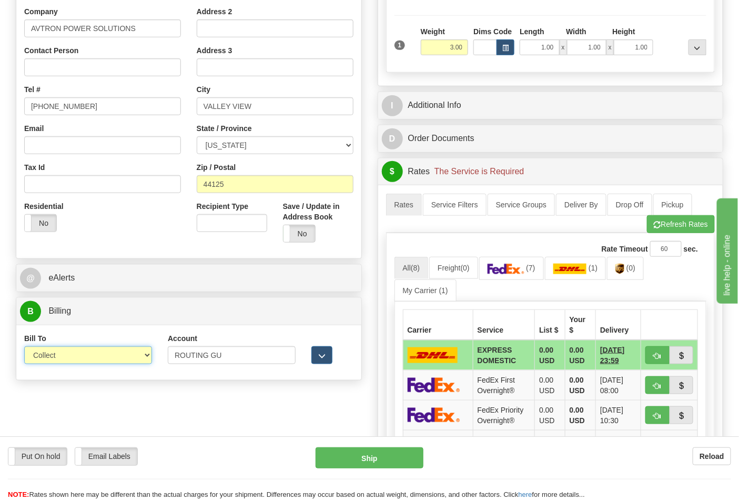
click at [48, 364] on select "Sender Recipient Third Party Collect" at bounding box center [88, 355] width 128 height 18
select select "2"
click at [24, 347] on select "Sender Recipient Third Party Collect" at bounding box center [88, 355] width 128 height 18
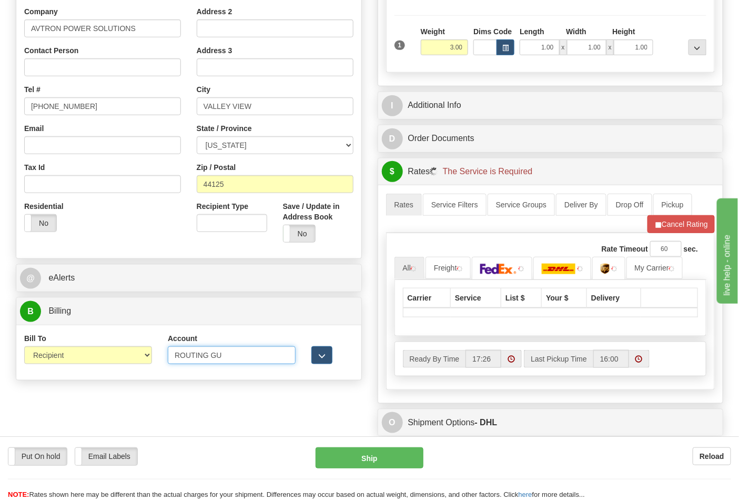
drag, startPoint x: 263, startPoint y: 354, endPoint x: 132, endPoint y: 354, distance: 131.0
click at [133, 355] on div "Bill To Sender Recipient Third Party Collect Account ROUTING GU 3rd Party Accou…" at bounding box center [188, 352] width 345 height 39
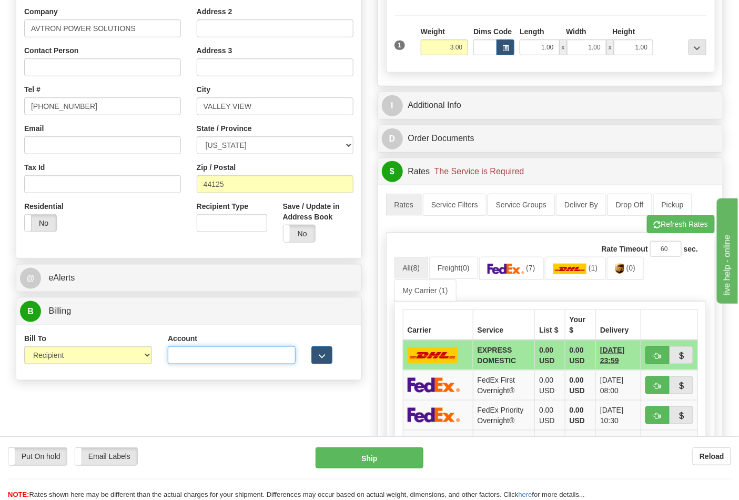
paste input "28w95a"
type input "28w95a"
drag, startPoint x: 659, startPoint y: 225, endPoint x: 650, endPoint y: 239, distance: 17.0
click at [659, 225] on span "button" at bounding box center [657, 224] width 7 height 7
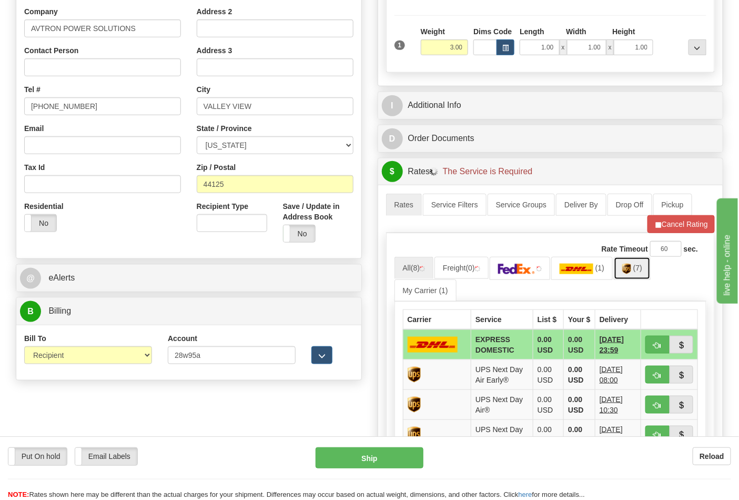
click at [631, 271] on img at bounding box center [626, 269] width 9 height 11
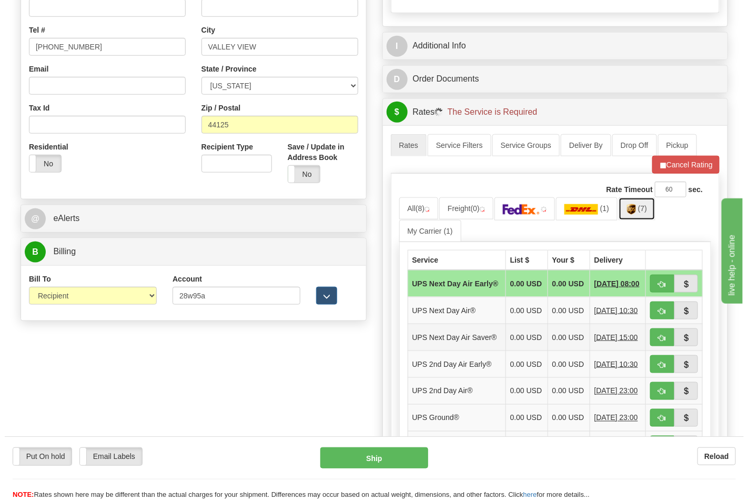
scroll to position [350, 0]
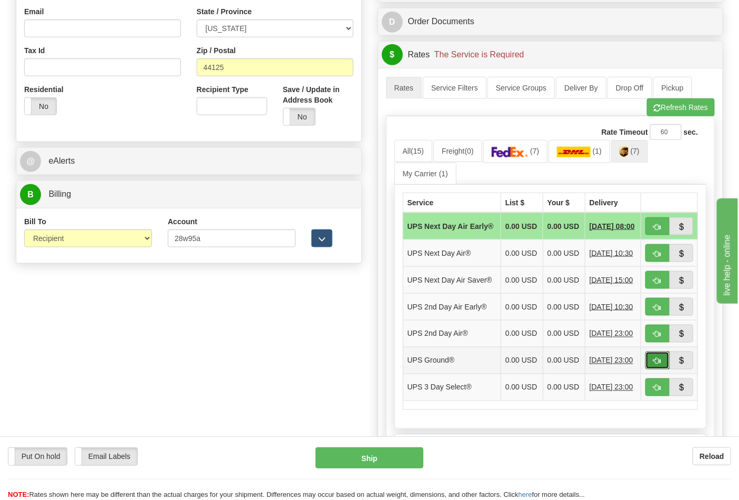
click at [650, 369] on button "button" at bounding box center [657, 360] width 24 height 18
type input "03"
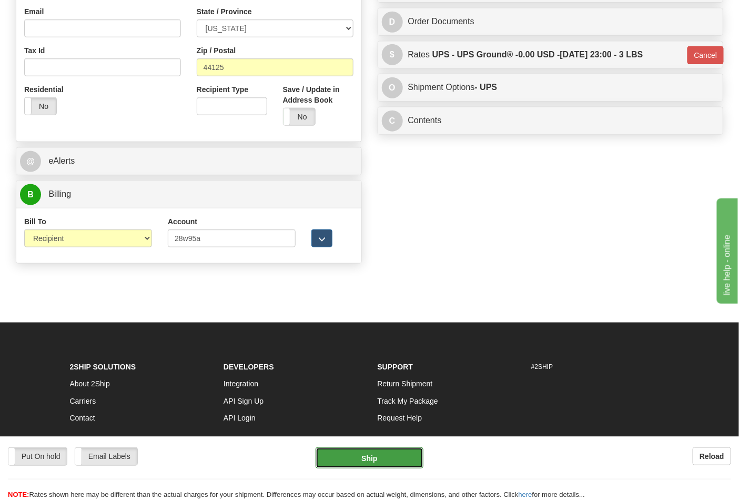
click at [369, 450] on button "Ship" at bounding box center [369, 457] width 107 height 21
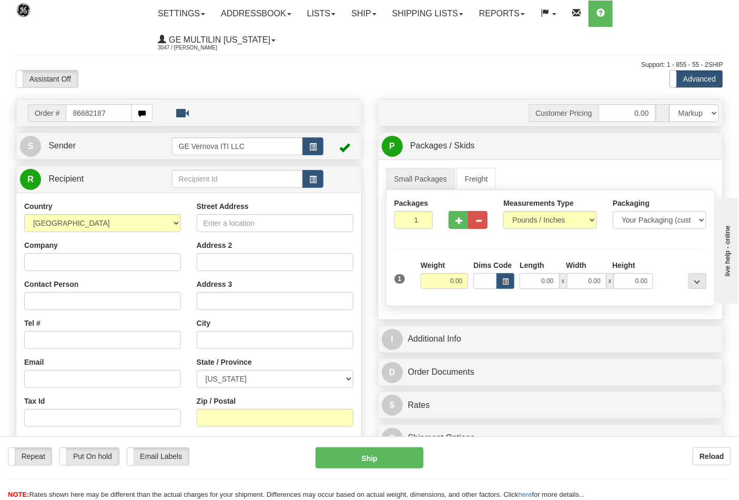
type input "86682187"
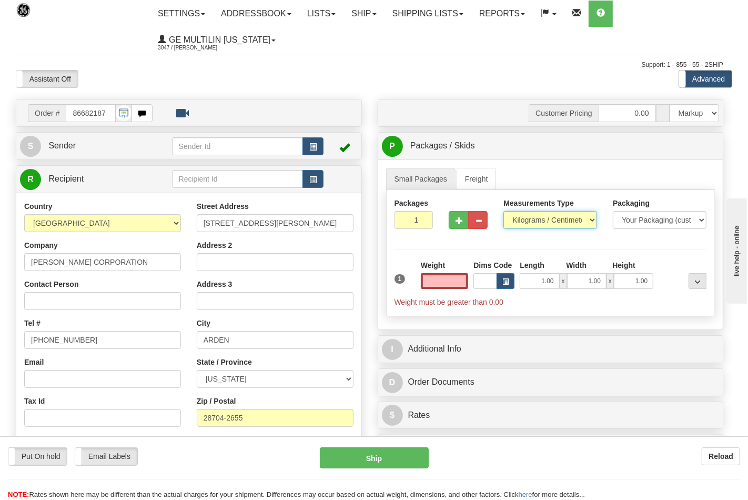
type input "0.00"
click at [530, 218] on select "Pounds / Inches Kilograms / Centimeters" at bounding box center [550, 220] width 94 height 18
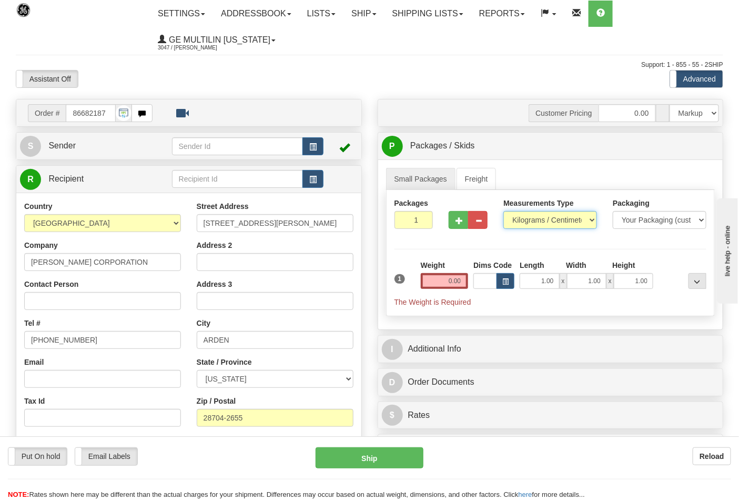
select select "0"
click at [503, 211] on select "Pounds / Inches Kilograms / Centimeters" at bounding box center [550, 220] width 94 height 18
click at [462, 227] on button "button" at bounding box center [458, 220] width 19 height 18
type input "2"
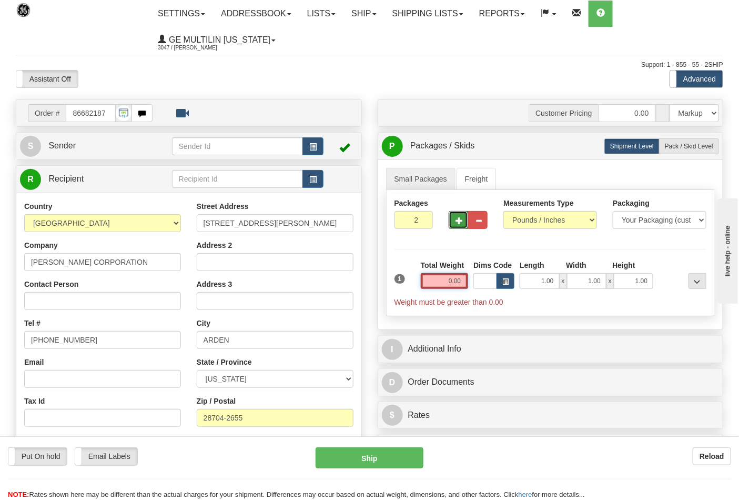
click at [466, 279] on input "0.00" at bounding box center [445, 281] width 48 height 16
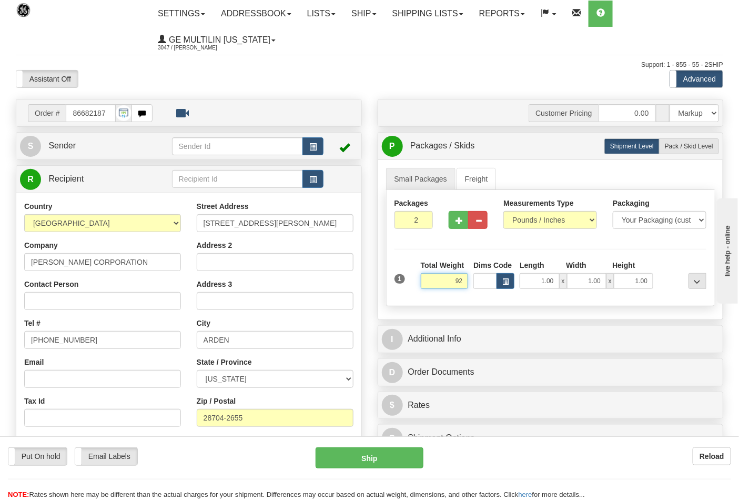
click button "Delete" at bounding box center [0, 0] width 0 height 0
type input "92.00"
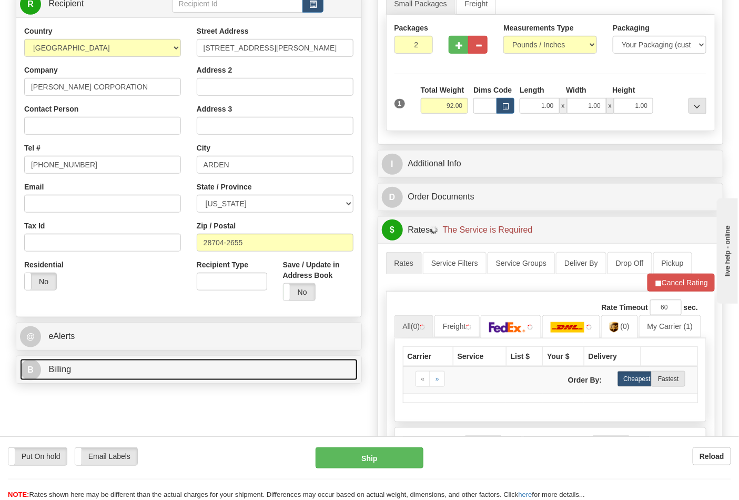
click at [117, 367] on link "B Billing" at bounding box center [189, 370] width 338 height 22
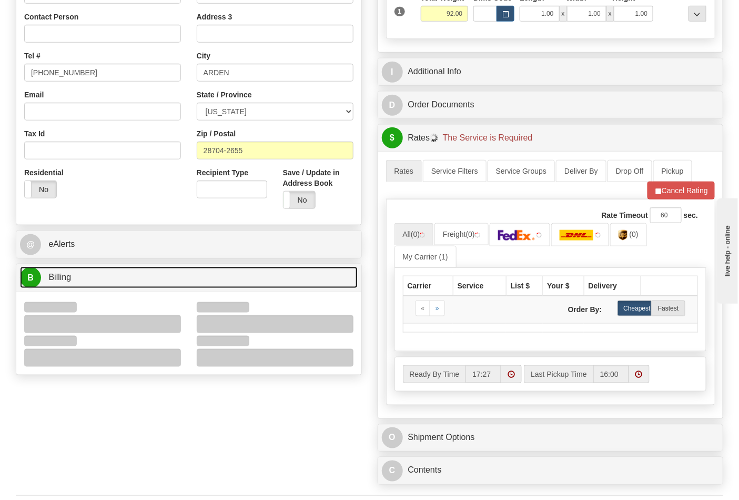
scroll to position [350, 0]
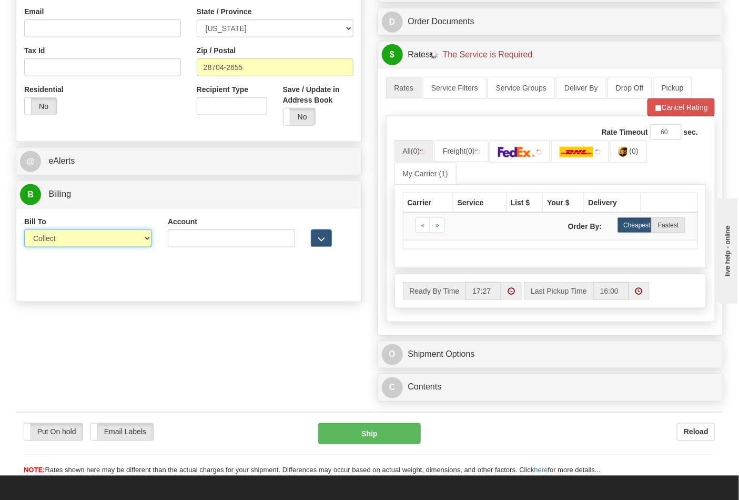
click at [51, 247] on select "Sender Recipient Third Party Collect" at bounding box center [88, 238] width 128 height 18
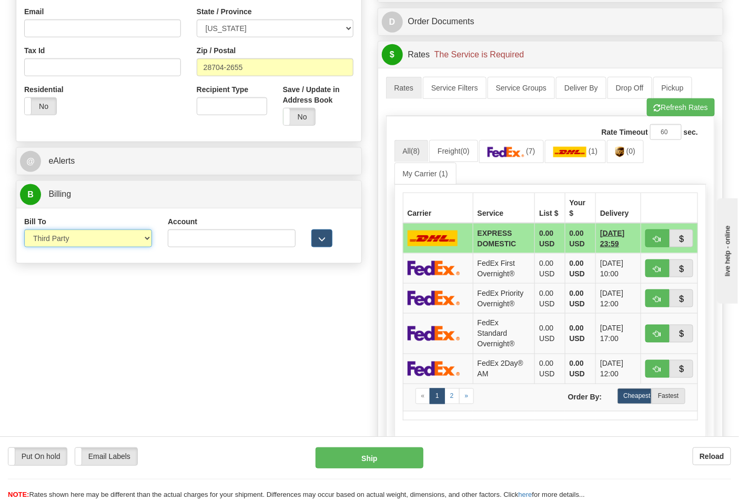
click at [24, 230] on select "Sender Recipient Third Party Collect" at bounding box center [88, 238] width 128 height 18
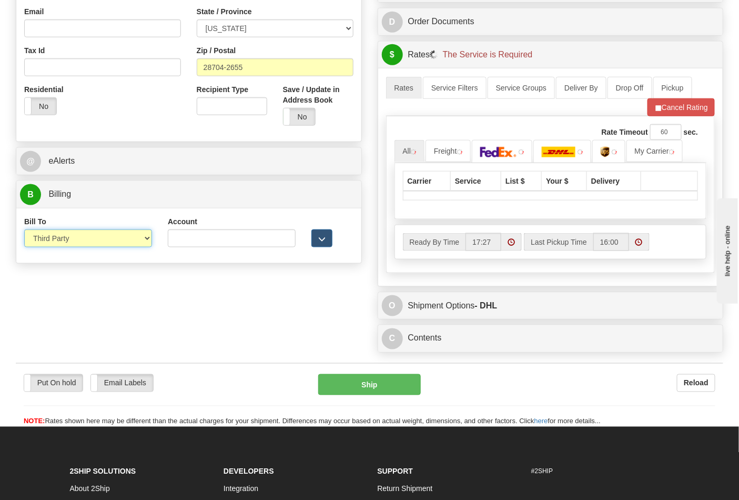
drag, startPoint x: 62, startPoint y: 239, endPoint x: 62, endPoint y: 247, distance: 8.4
click at [62, 239] on select "Sender Recipient Third Party Collect" at bounding box center [88, 238] width 128 height 18
select select "2"
click at [24, 230] on select "Sender Recipient Third Party Collect" at bounding box center [88, 238] width 128 height 18
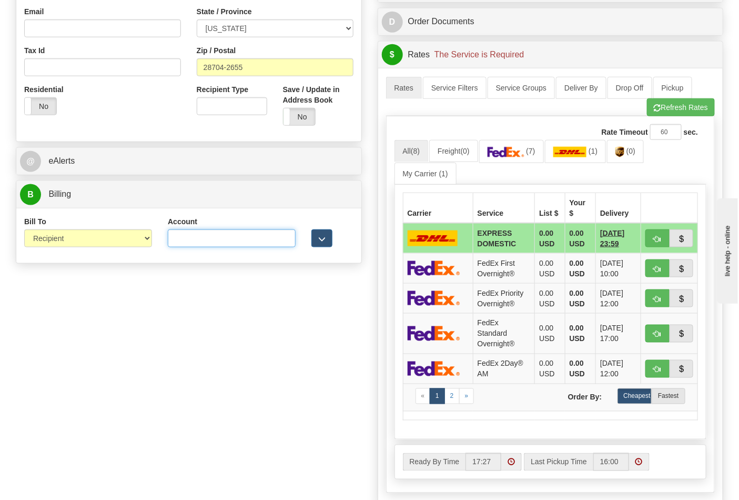
click at [219, 245] on input "Account" at bounding box center [232, 238] width 128 height 18
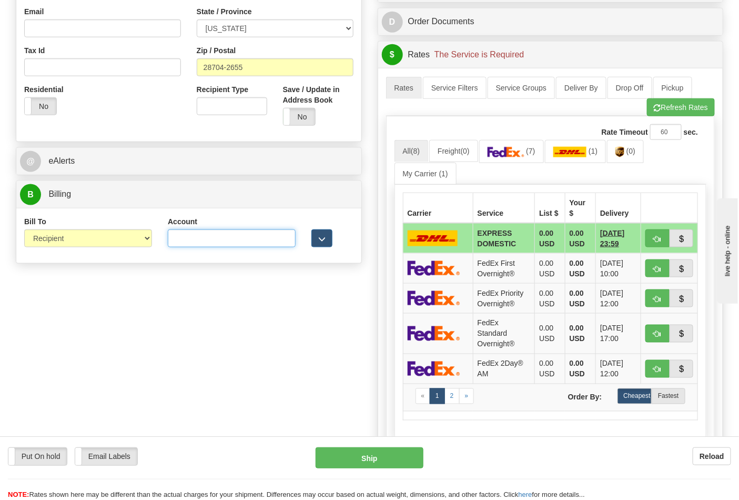
paste input "103014760"
type input "103014760"
click at [524, 150] on img at bounding box center [506, 152] width 37 height 11
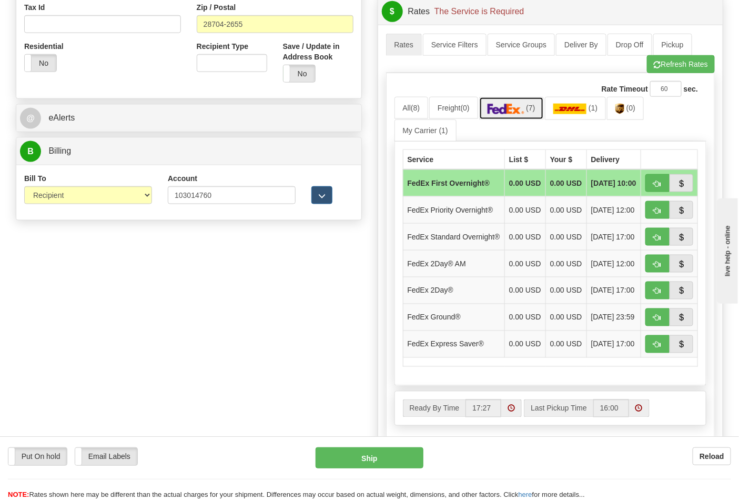
scroll to position [467, 0]
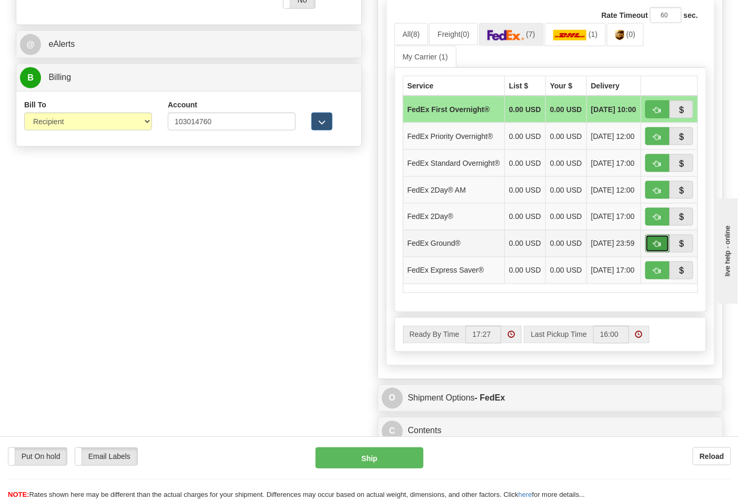
click at [653, 253] on button "button" at bounding box center [657, 244] width 24 height 18
type input "92"
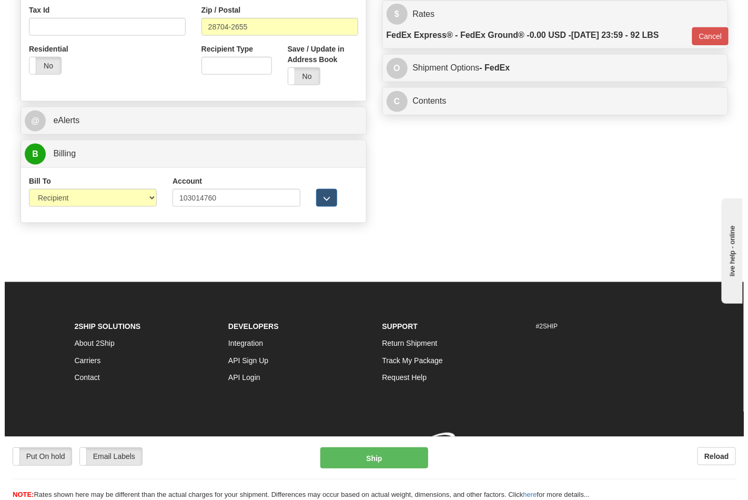
scroll to position [408, 0]
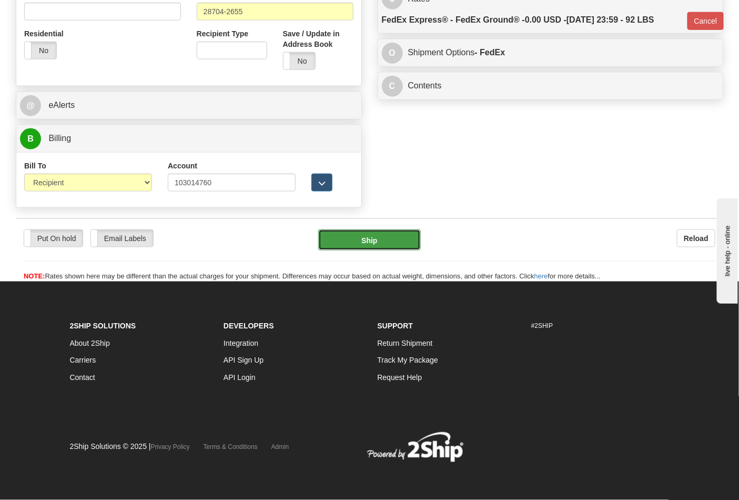
click at [367, 242] on button "Ship" at bounding box center [369, 239] width 102 height 21
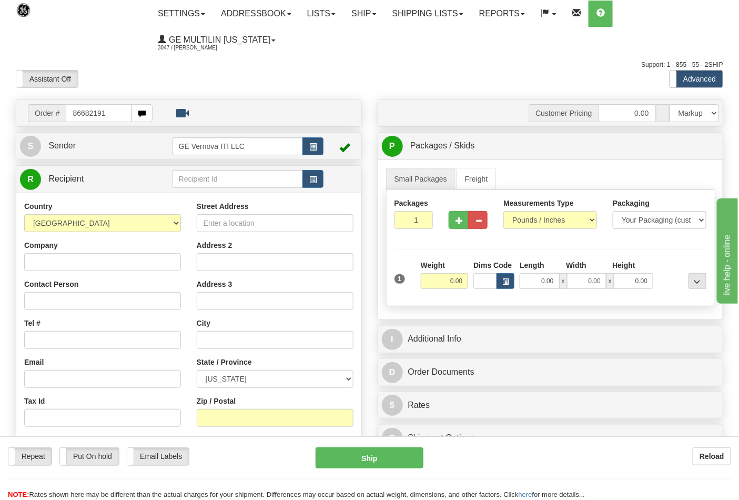
type input "86682191"
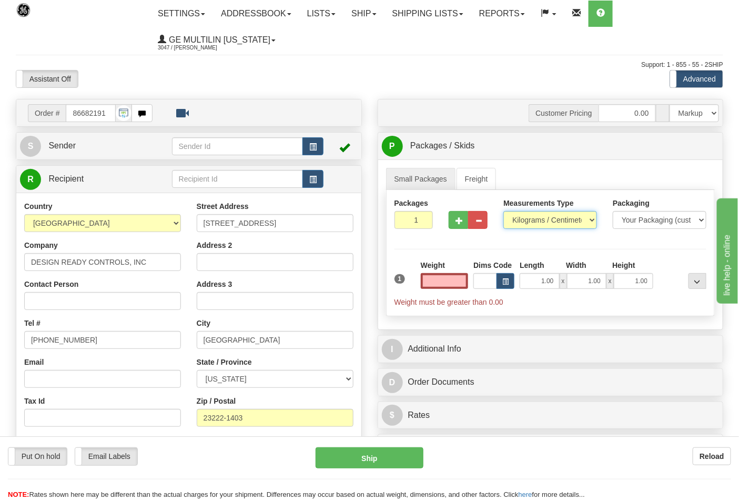
type input "0.00"
click at [518, 219] on select "Pounds / Inches Kilograms / Centimeters" at bounding box center [550, 220] width 94 height 18
select select "0"
click at [503, 211] on select "Pounds / Inches Kilograms / Centimeters" at bounding box center [550, 220] width 94 height 18
click at [462, 287] on input "0.00" at bounding box center [445, 281] width 48 height 16
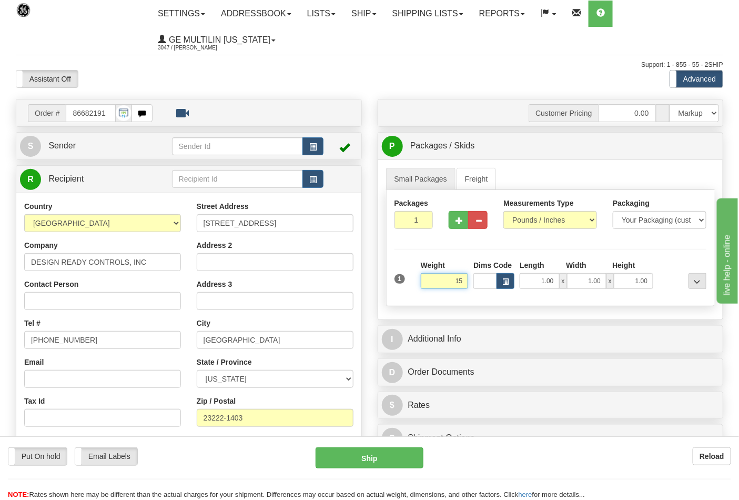
click button "Delete" at bounding box center [0, 0] width 0 height 0
type input "15.00"
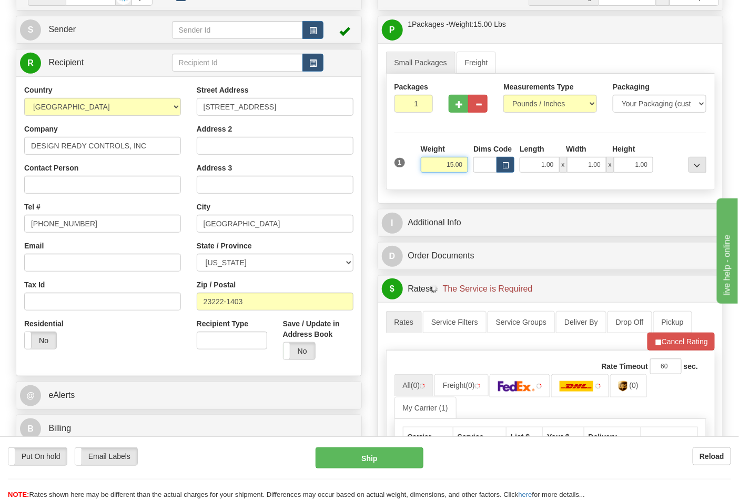
scroll to position [117, 0]
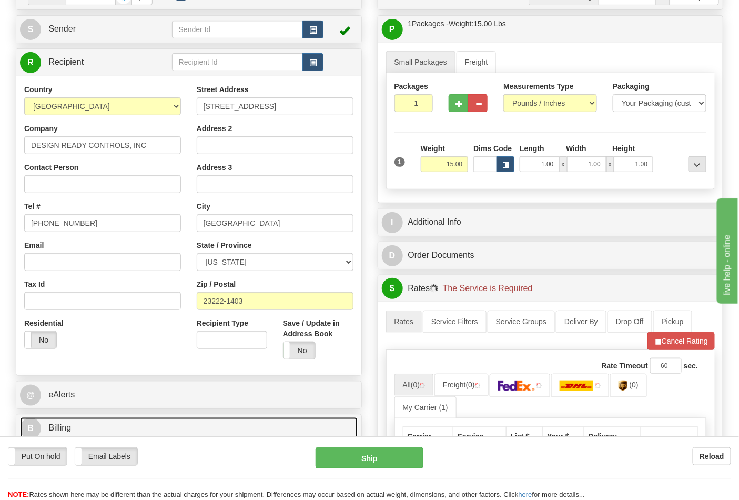
click at [118, 422] on link "B Billing" at bounding box center [189, 428] width 338 height 22
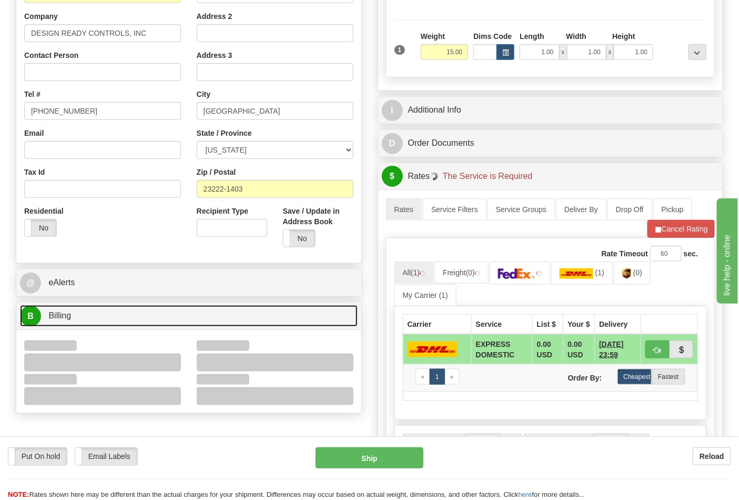
scroll to position [234, 0]
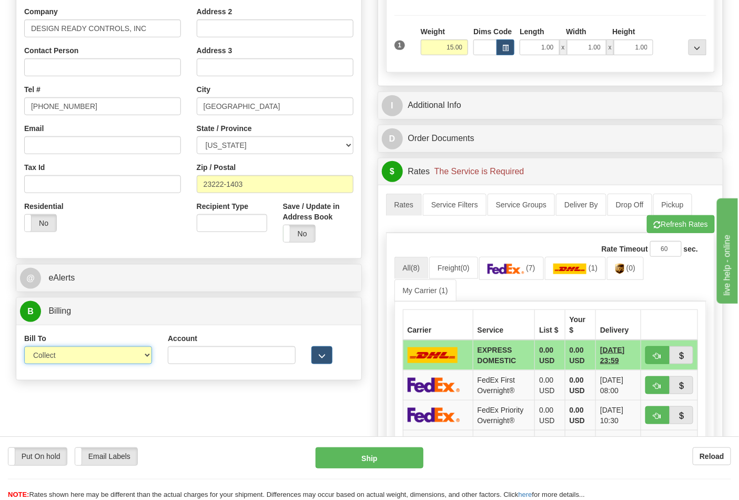
click at [66, 356] on select "Sender Recipient Third Party Collect" at bounding box center [88, 355] width 128 height 18
select select "2"
click at [24, 347] on select "Sender Recipient Third Party Collect" at bounding box center [88, 355] width 128 height 18
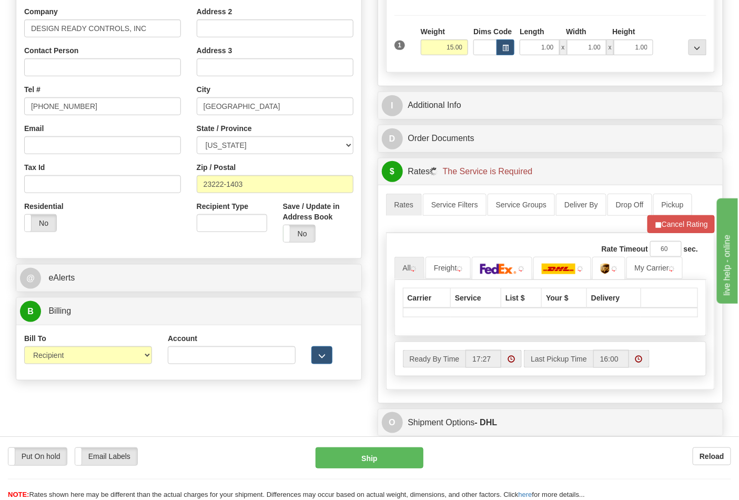
drag, startPoint x: 208, startPoint y: 344, endPoint x: 203, endPoint y: 355, distance: 12.2
click at [208, 345] on div "Account" at bounding box center [232, 348] width 128 height 31
click at [203, 355] on input "Account" at bounding box center [232, 355] width 128 height 18
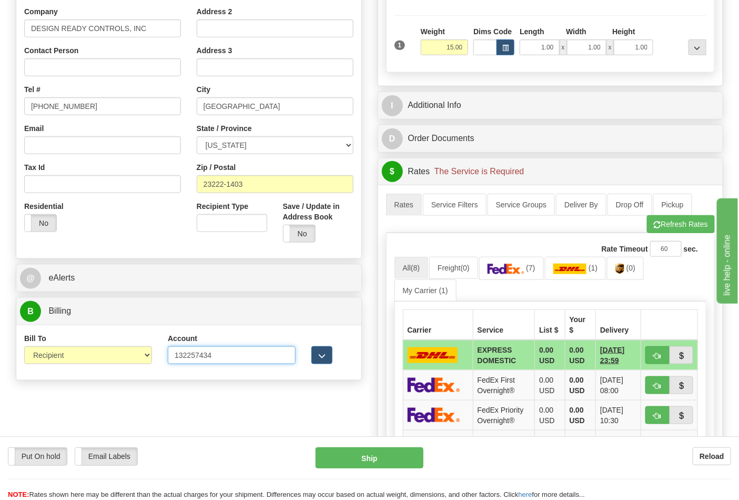
type input "132257434"
click button "Delete" at bounding box center [0, 0] width 0 height 0
click at [533, 275] on link "(7)" at bounding box center [511, 268] width 65 height 23
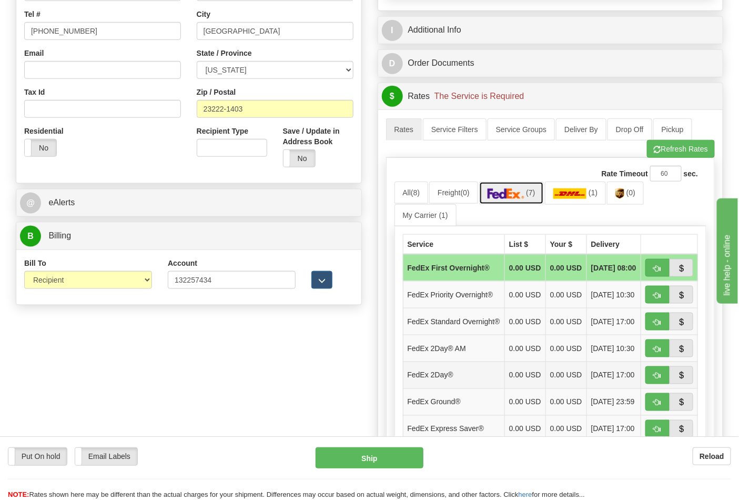
scroll to position [409, 0]
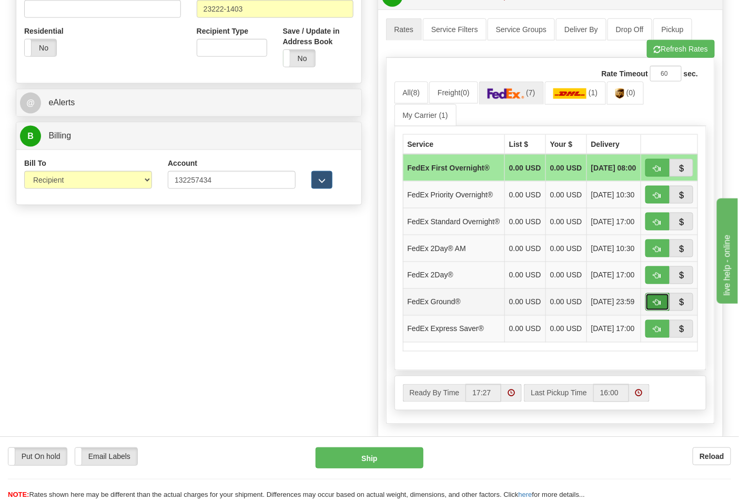
click at [658, 311] on button "button" at bounding box center [657, 302] width 24 height 18
type input "92"
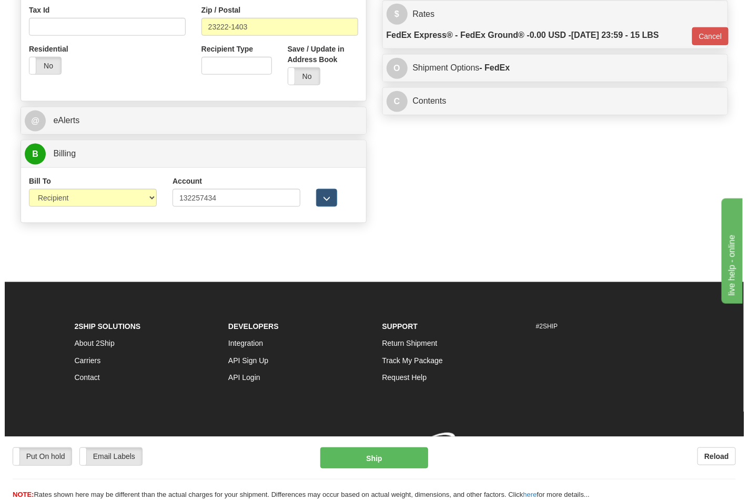
scroll to position [392, 0]
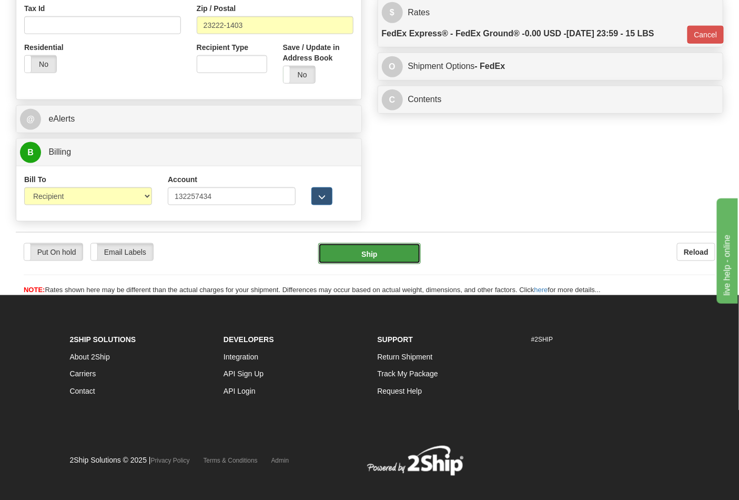
click at [355, 259] on button "Ship" at bounding box center [369, 253] width 102 height 21
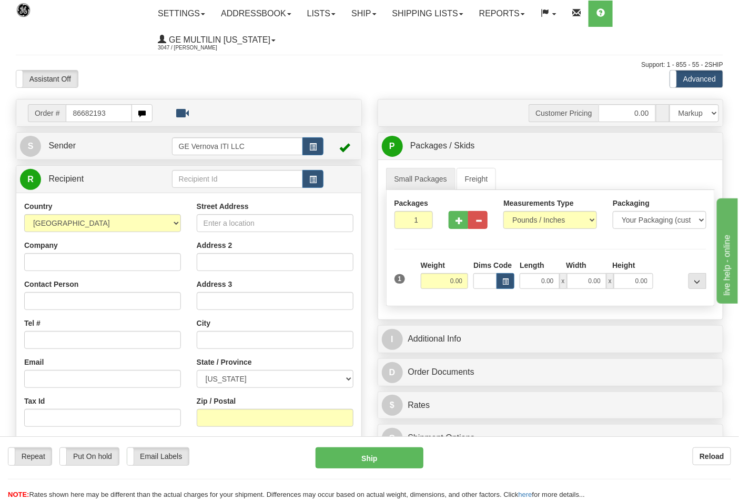
type input "86682193"
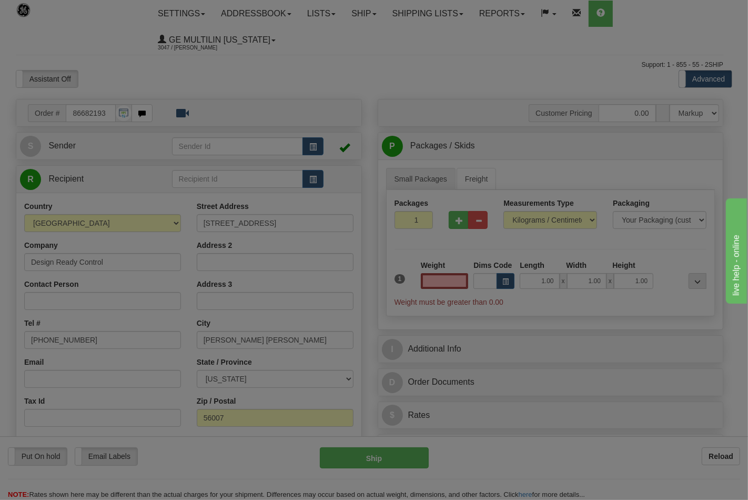
type input "0.00"
click at [534, 222] on div at bounding box center [374, 250] width 748 height 500
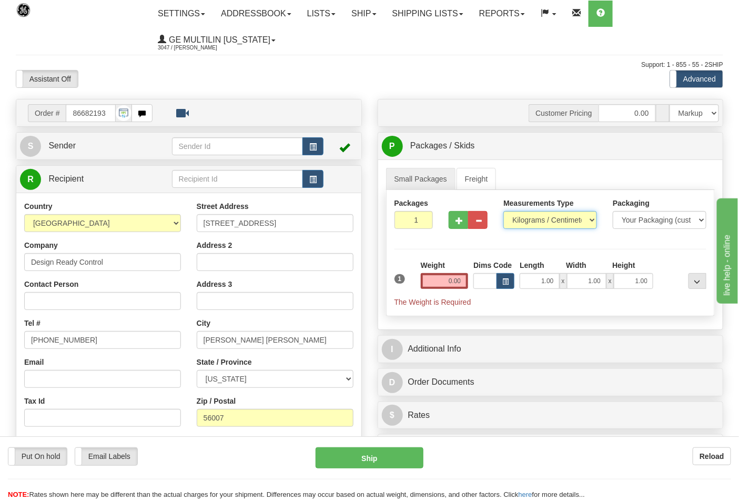
click at [533, 228] on select "Pounds / Inches Kilograms / Centimeters" at bounding box center [550, 220] width 94 height 18
select select "0"
click at [503, 211] on select "Pounds / Inches Kilograms / Centimeters" at bounding box center [550, 220] width 94 height 18
click at [463, 279] on input "0.00" at bounding box center [445, 281] width 48 height 16
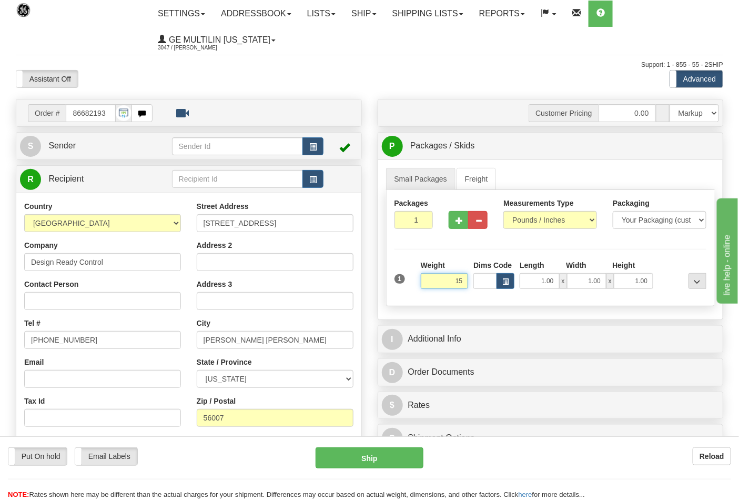
click button "Delete" at bounding box center [0, 0] width 0 height 0
type input "15.00"
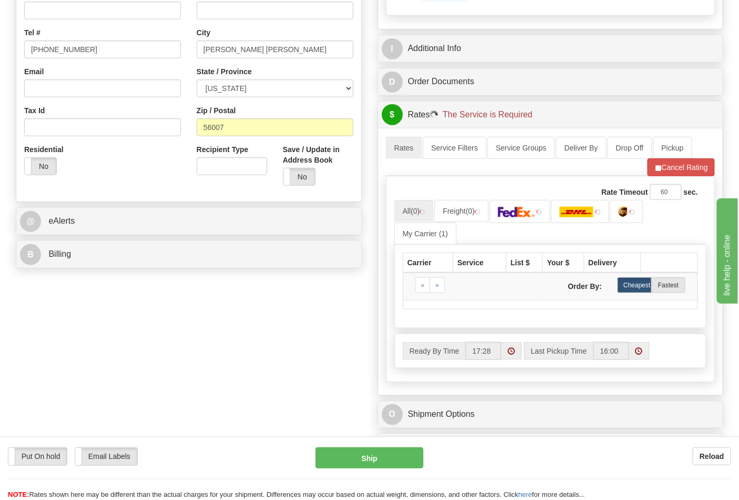
scroll to position [292, 0]
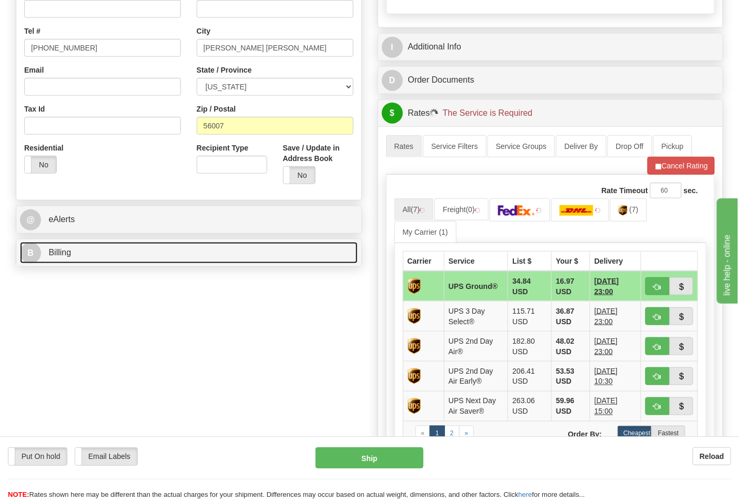
click at [108, 261] on link "B Billing" at bounding box center [189, 253] width 338 height 22
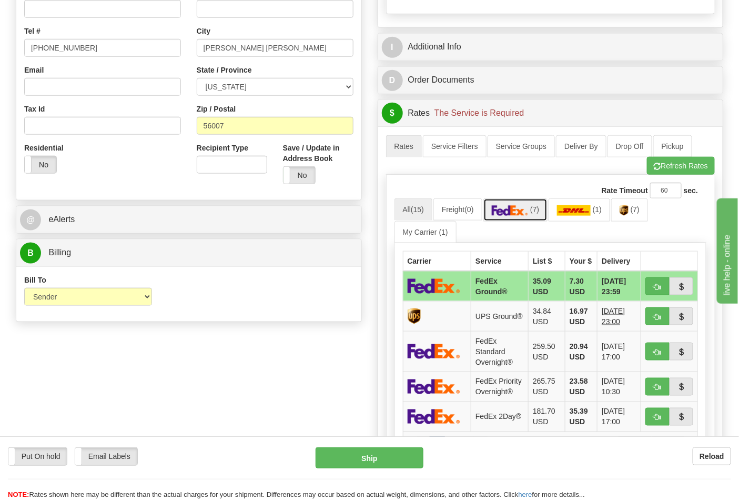
click at [518, 218] on link "(7)" at bounding box center [515, 209] width 65 height 23
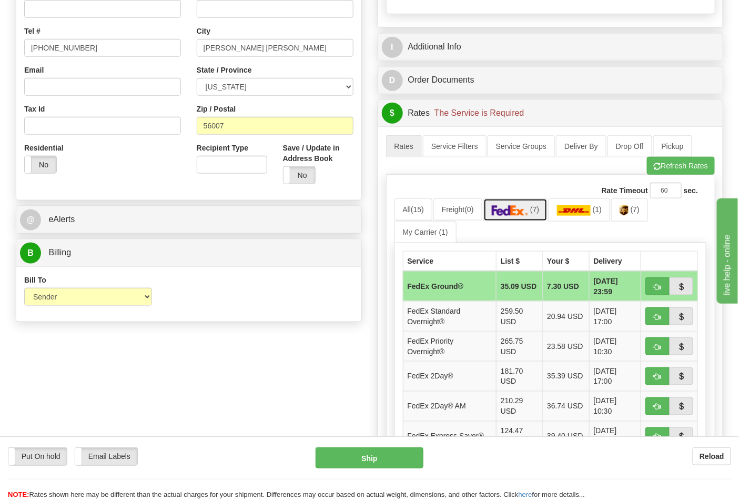
scroll to position [409, 0]
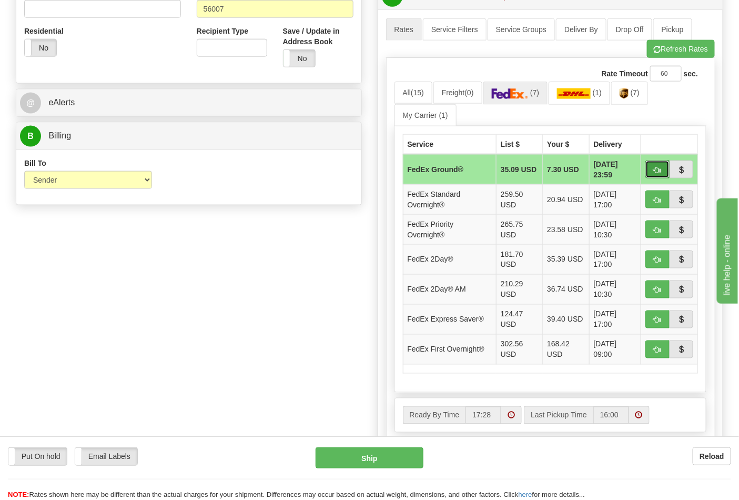
click at [650, 171] on button "button" at bounding box center [657, 169] width 24 height 18
type input "92"
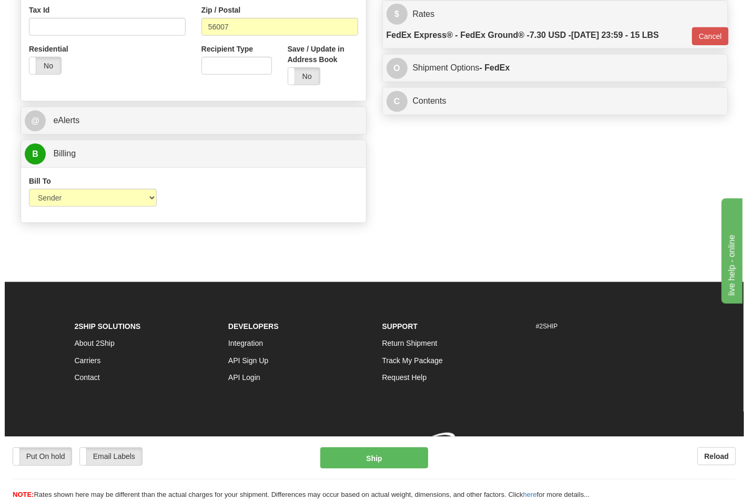
scroll to position [392, 0]
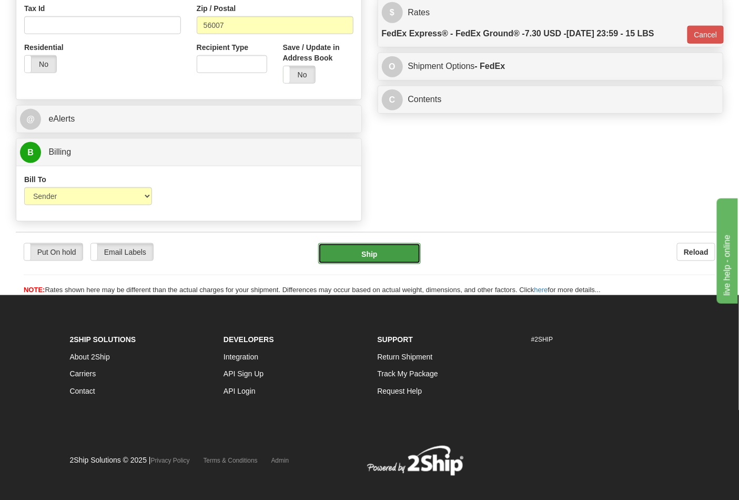
click at [376, 256] on button "Ship" at bounding box center [369, 253] width 102 height 21
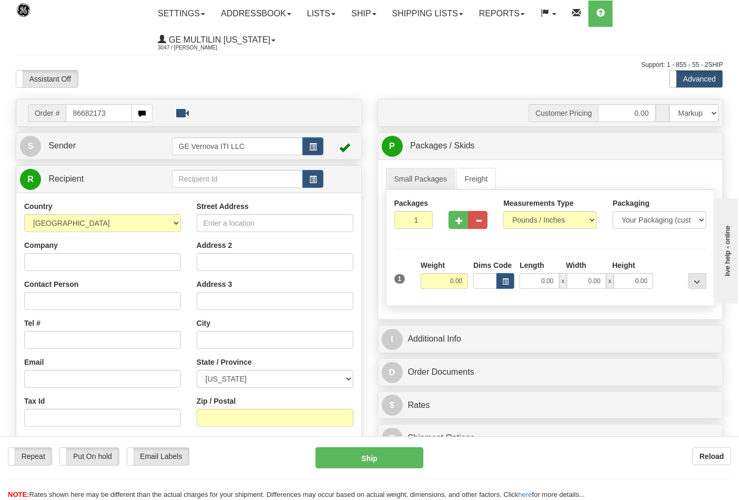
type input "86682173"
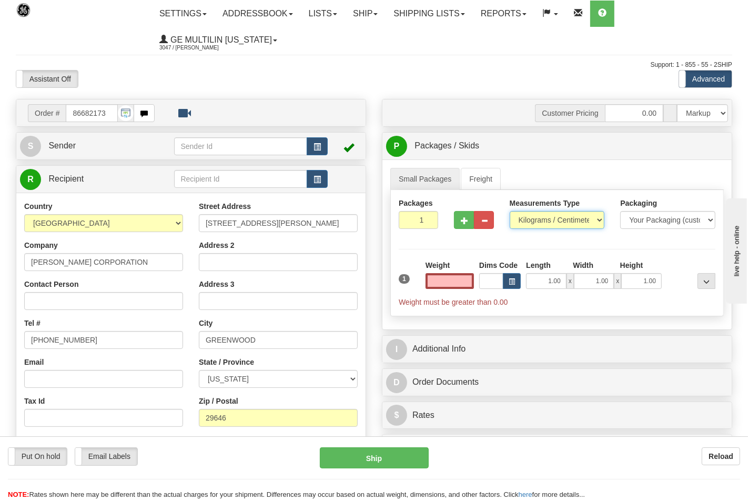
type input "0.00"
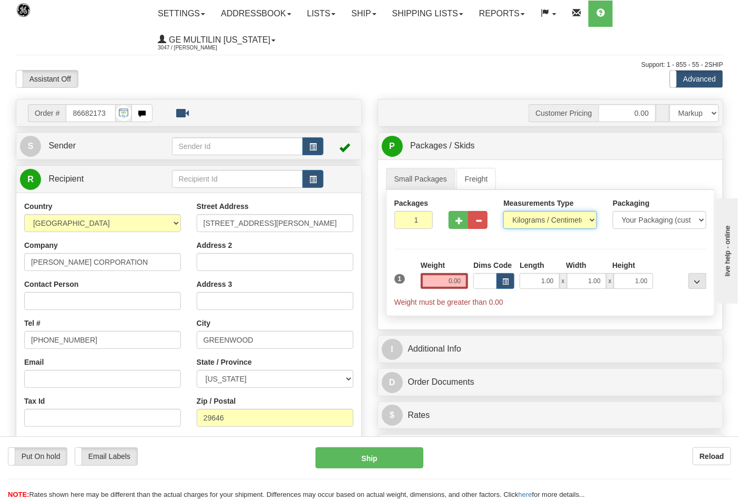
click at [529, 218] on select "Pounds / Inches Kilograms / Centimeters" at bounding box center [550, 220] width 94 height 18
select select "0"
click at [503, 211] on select "Pounds / Inches Kilograms / Centimeters" at bounding box center [550, 220] width 94 height 18
click at [459, 287] on input "0.00" at bounding box center [445, 281] width 48 height 16
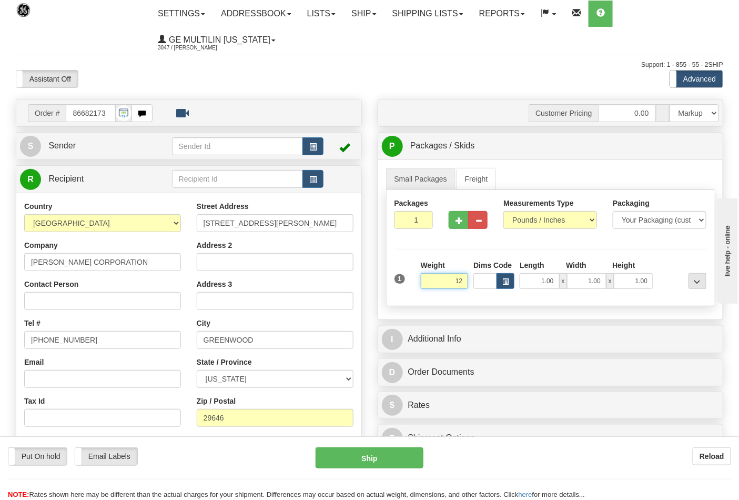
click button "Delete" at bounding box center [0, 0] width 0 height 0
type input "12.00"
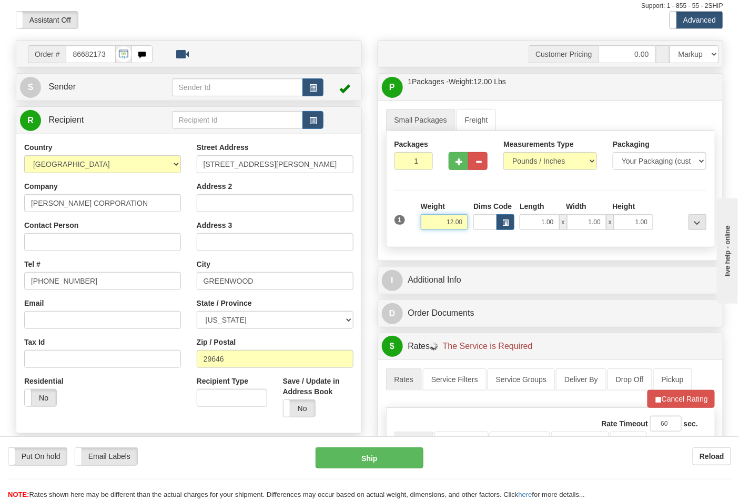
scroll to position [175, 0]
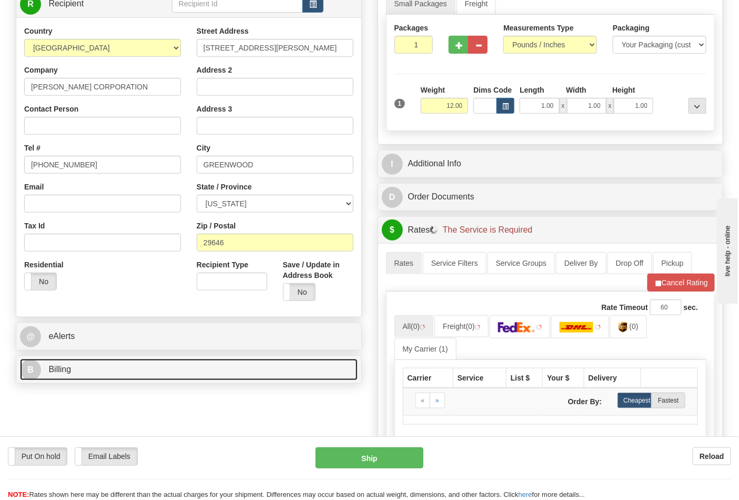
click at [136, 367] on link "B Billing" at bounding box center [189, 370] width 338 height 22
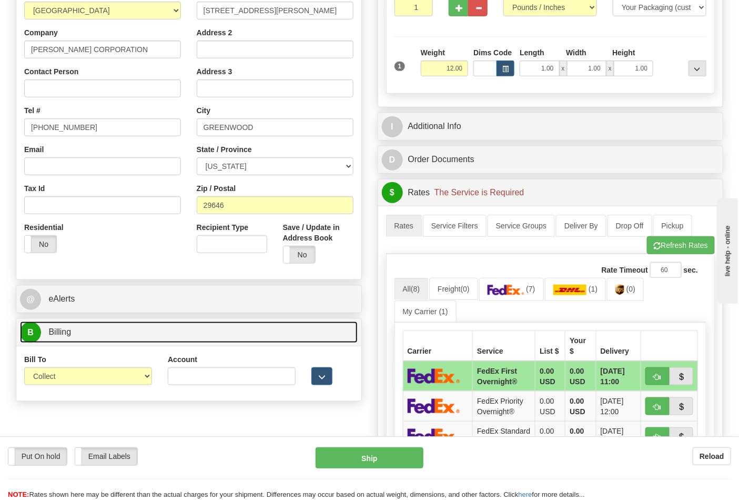
scroll to position [234, 0]
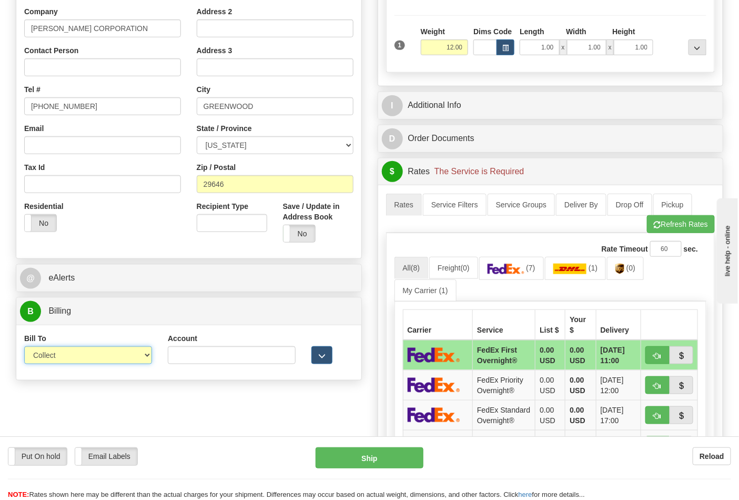
drag, startPoint x: 97, startPoint y: 354, endPoint x: 95, endPoint y: 359, distance: 5.9
click at [97, 354] on select "Sender Recipient Third Party Collect" at bounding box center [88, 355] width 128 height 18
select select "2"
click at [24, 347] on select "Sender Recipient Third Party Collect" at bounding box center [88, 355] width 128 height 18
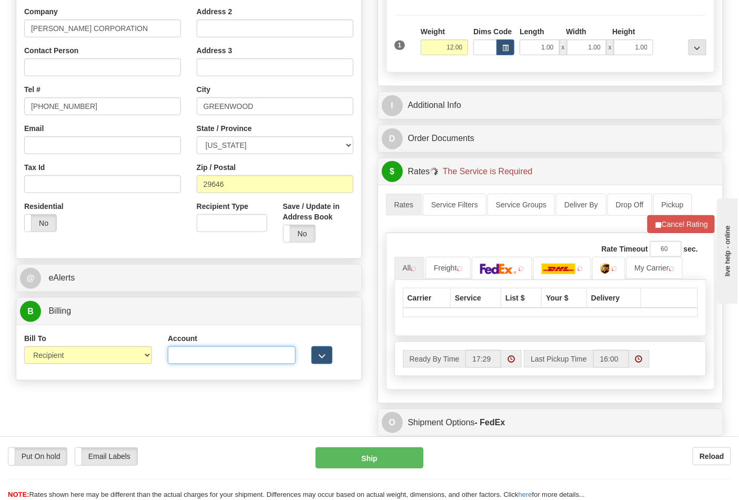
click at [181, 355] on input "Account" at bounding box center [232, 355] width 128 height 18
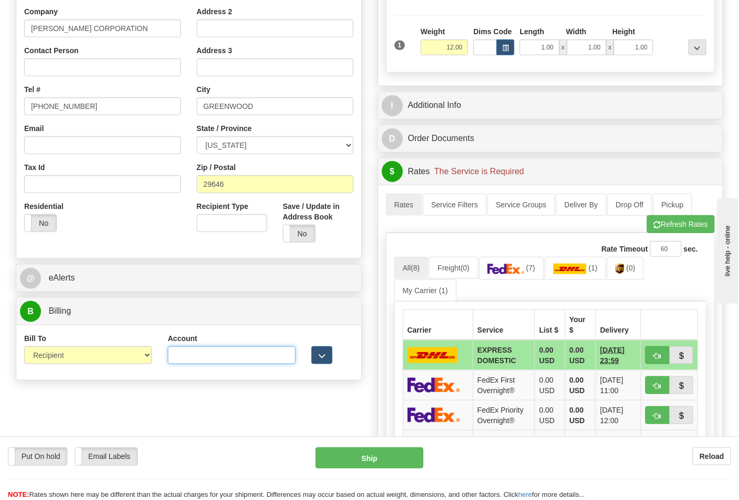
paste input "103538629"
type input "103538629"
click at [517, 274] on img at bounding box center [506, 269] width 37 height 11
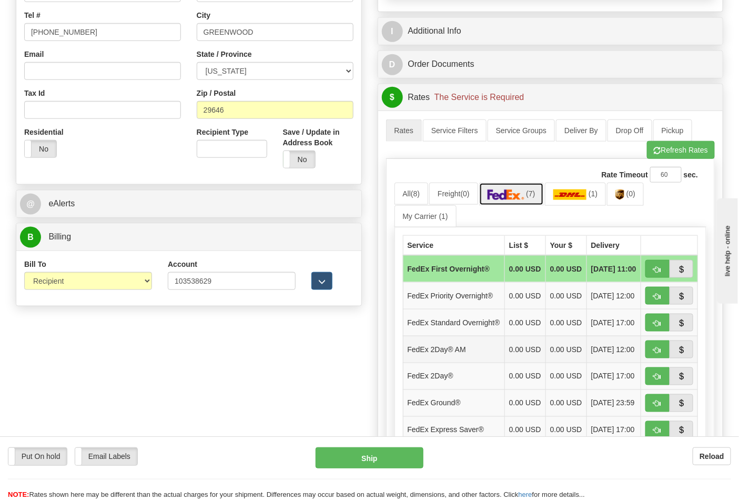
scroll to position [409, 0]
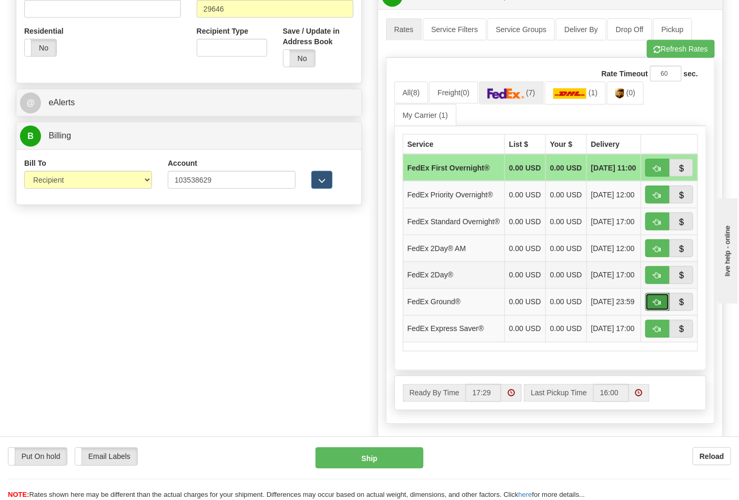
click at [656, 306] on span "button" at bounding box center [657, 302] width 7 height 7
type input "92"
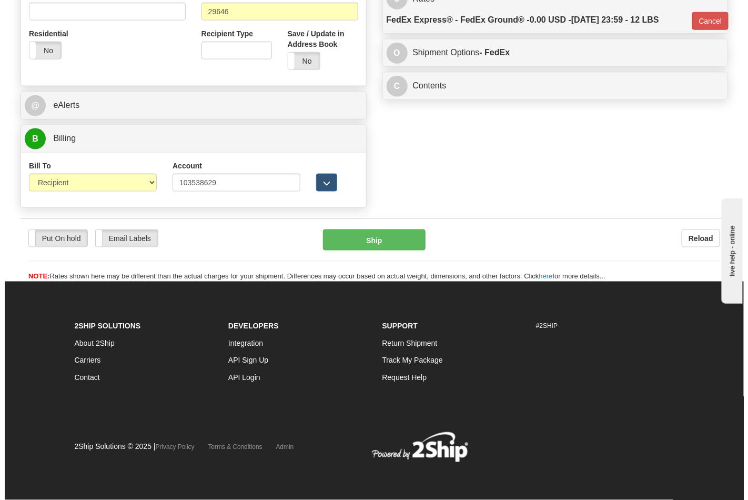
scroll to position [392, 0]
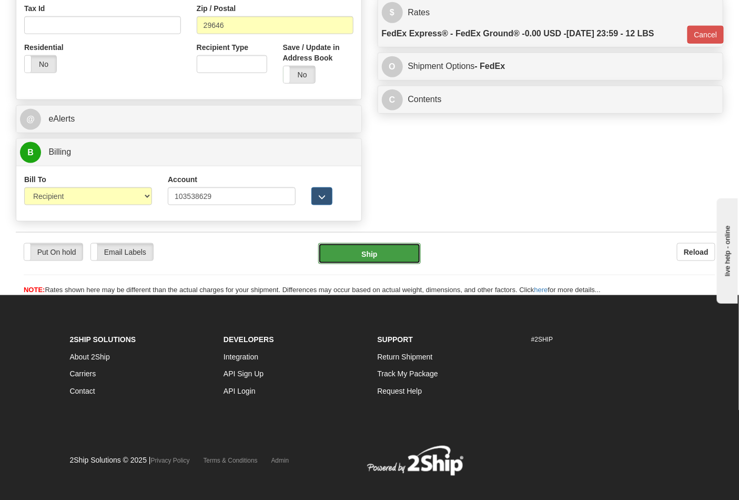
click at [387, 248] on button "Ship" at bounding box center [369, 253] width 102 height 21
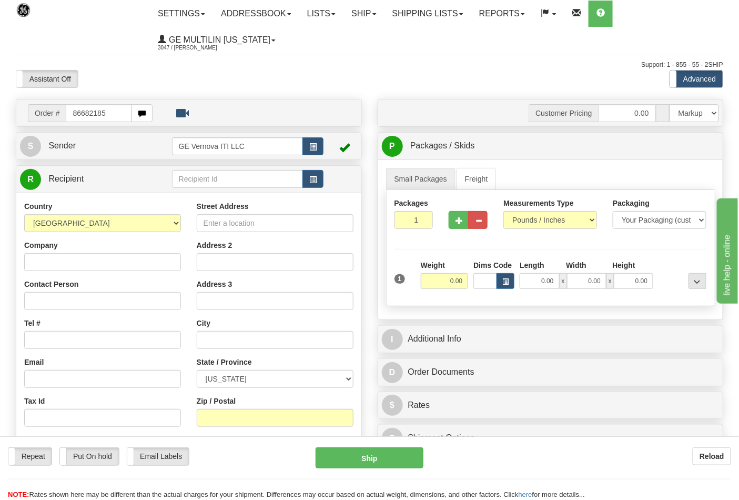
type input "86682185"
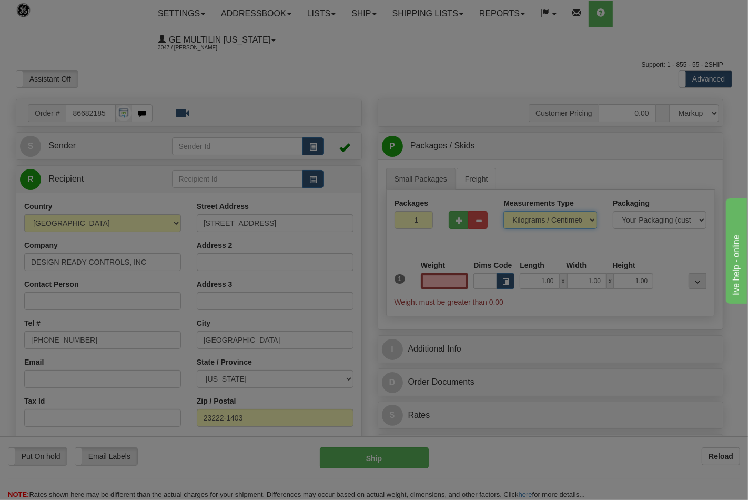
type input "0.00"
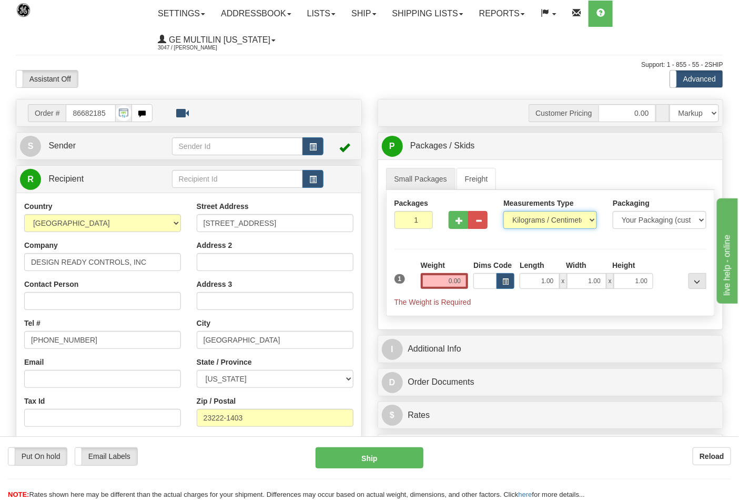
drag, startPoint x: 524, startPoint y: 220, endPoint x: 524, endPoint y: 229, distance: 8.9
click at [524, 220] on select "Pounds / Inches Kilograms / Centimeters" at bounding box center [550, 220] width 94 height 18
select select "0"
click at [503, 211] on select "Pounds / Inches Kilograms / Centimeters" at bounding box center [550, 220] width 94 height 18
click at [455, 219] on button "button" at bounding box center [458, 220] width 19 height 18
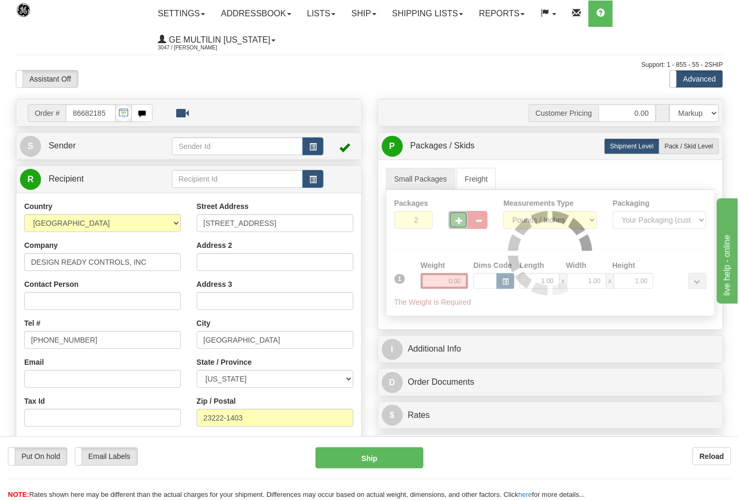
click at [459, 224] on div "Packages 2 1 Measurements Type" at bounding box center [550, 253] width 329 height 126
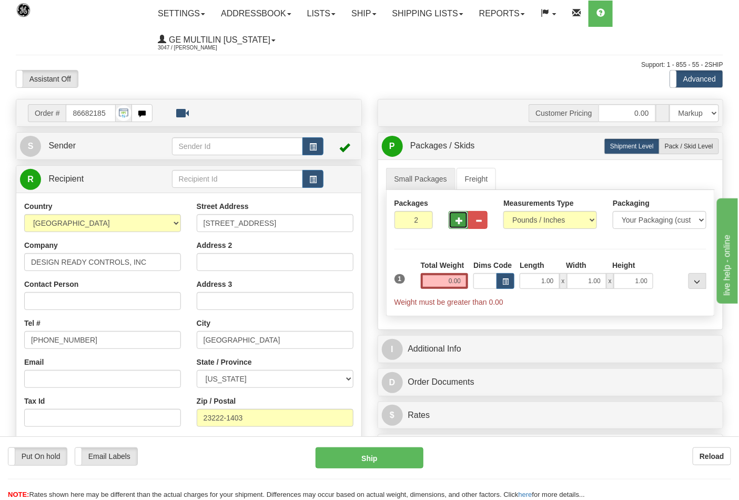
click at [459, 224] on span "button" at bounding box center [459, 220] width 7 height 7
type input "3"
click at [465, 281] on input "0.00" at bounding box center [445, 281] width 48 height 16
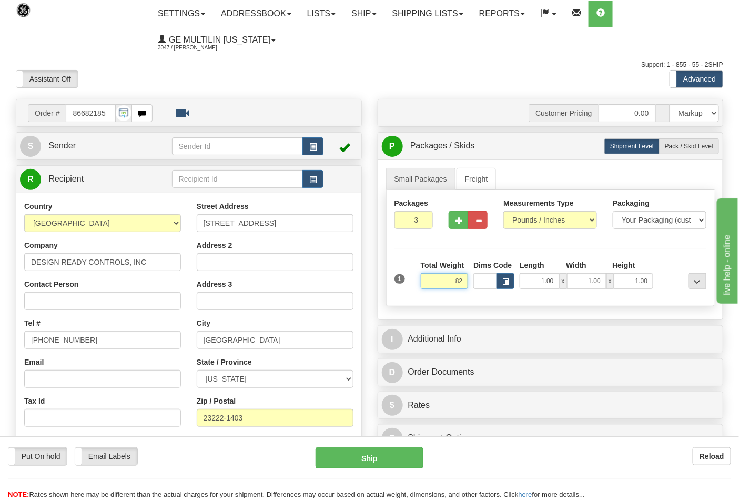
click button "Delete" at bounding box center [0, 0] width 0 height 0
type input "82.00"
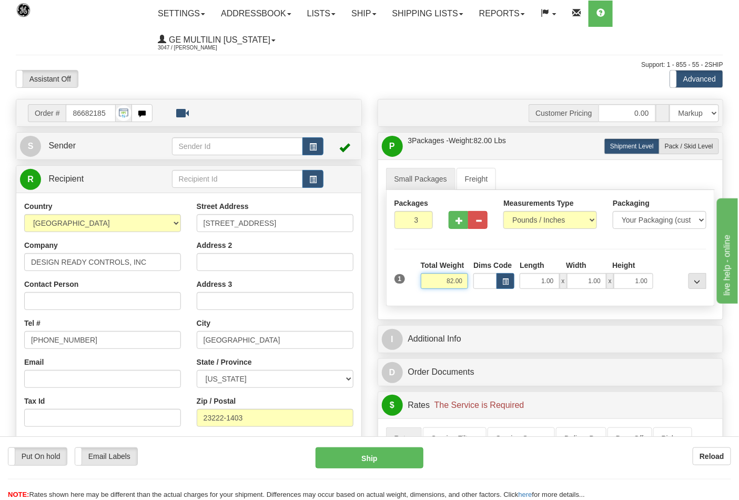
drag, startPoint x: 462, startPoint y: 280, endPoint x: 430, endPoint y: 286, distance: 32.0
click at [430, 286] on input "82.00" at bounding box center [445, 281] width 48 height 16
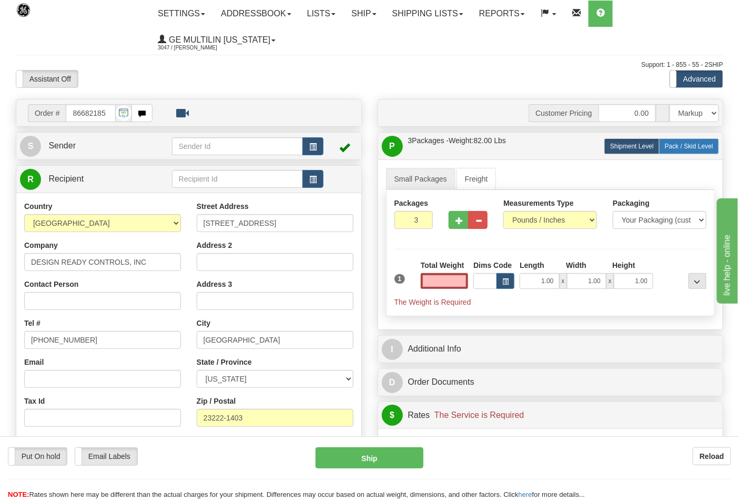
type input "0.00"
click at [684, 148] on span "Pack / Skid Level" at bounding box center [689, 146] width 48 height 7
radio input "true"
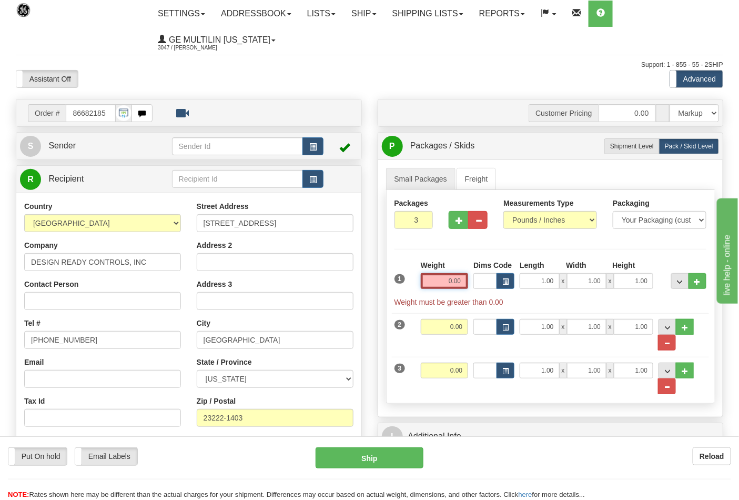
click at [461, 283] on input "0.00" at bounding box center [445, 281] width 48 height 16
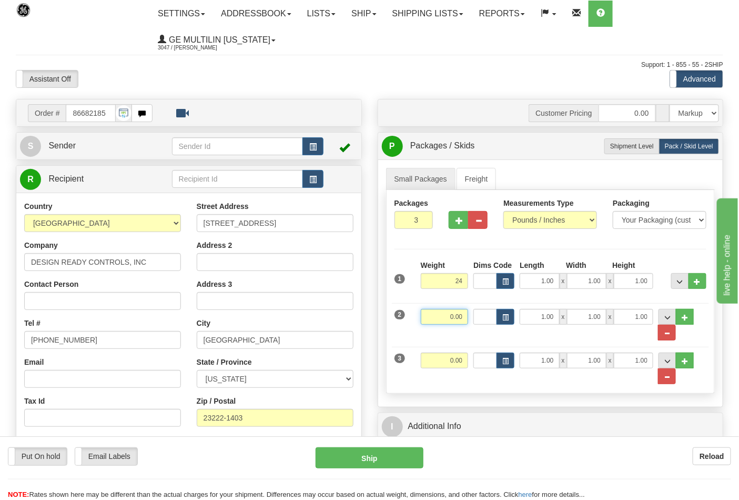
type input "24.00"
click at [468, 309] on input "0.00" at bounding box center [445, 317] width 48 height 16
type input "24.00"
click at [466, 358] on input "0.00" at bounding box center [445, 360] width 48 height 16
click button "Delete" at bounding box center [0, 0] width 0 height 0
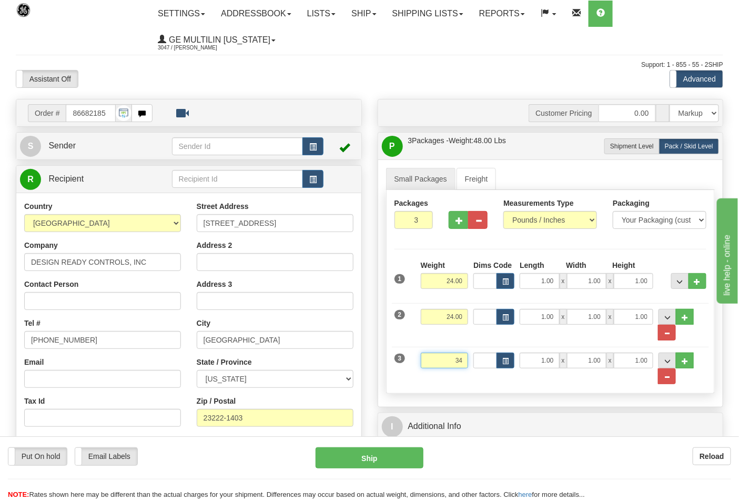
type input "34.00"
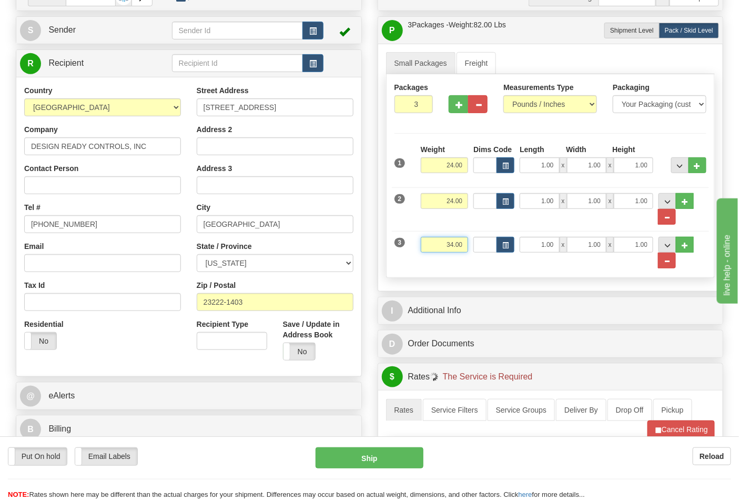
scroll to position [117, 0]
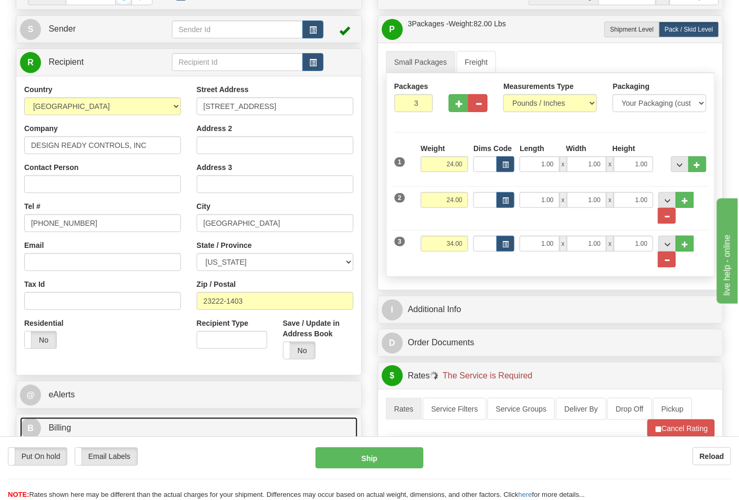
click at [113, 426] on link "B Billing" at bounding box center [189, 428] width 338 height 22
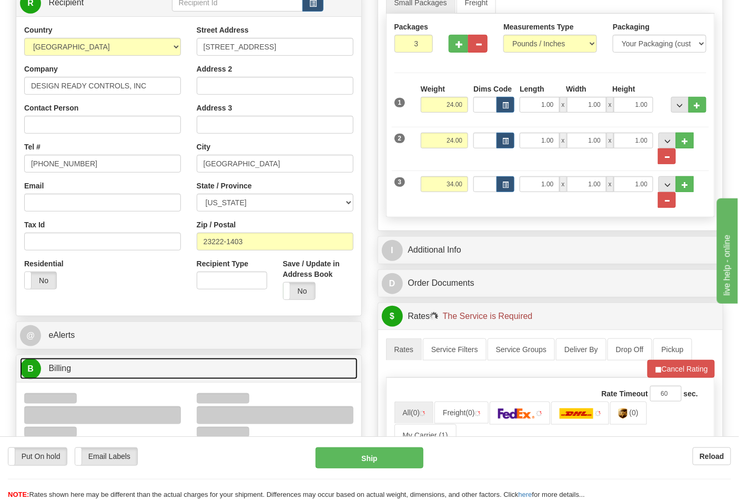
scroll to position [234, 0]
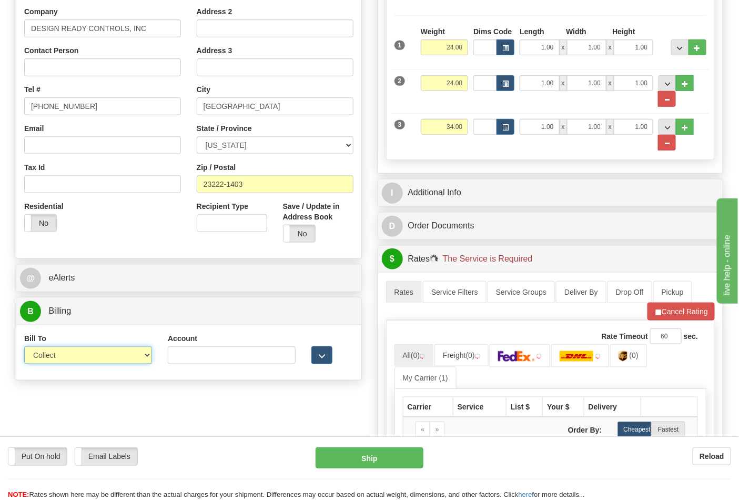
click at [75, 359] on select "Sender Recipient Third Party Collect" at bounding box center [88, 355] width 128 height 18
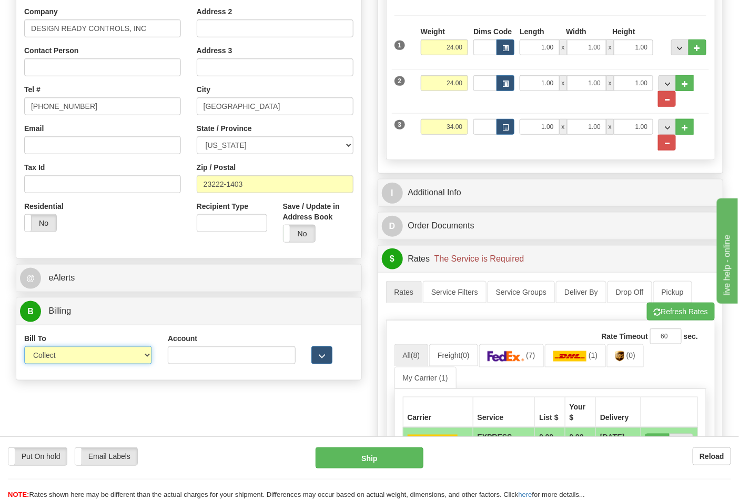
select select "2"
click at [24, 347] on select "Sender Recipient Third Party Collect" at bounding box center [88, 355] width 128 height 18
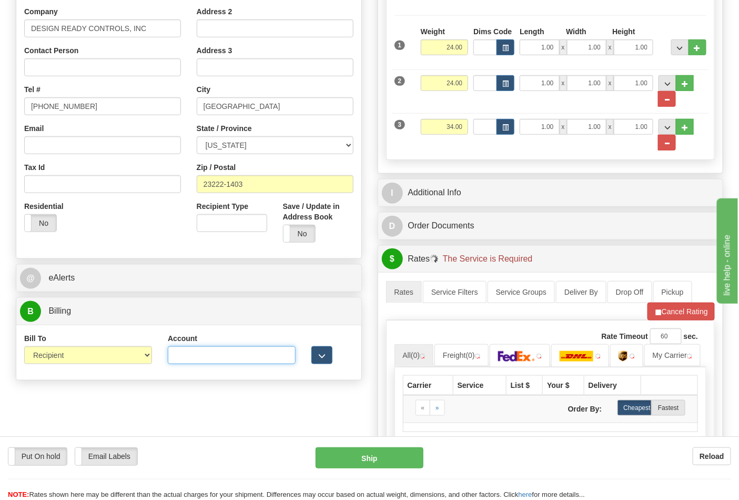
click at [239, 364] on input "Account" at bounding box center [232, 355] width 128 height 18
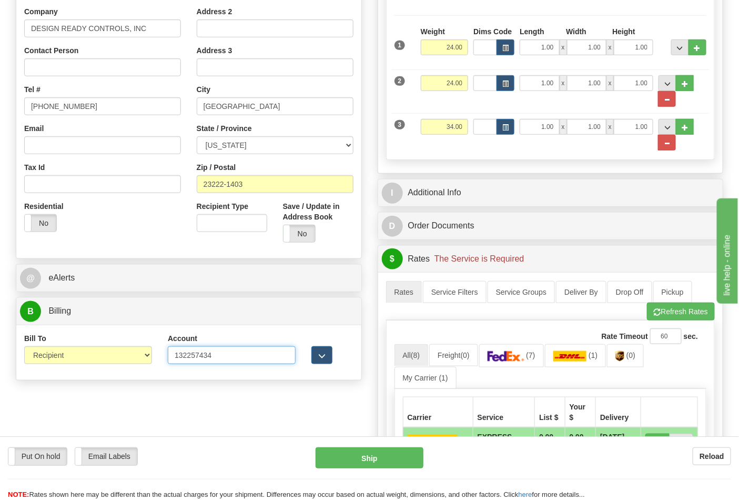
type input "132257434"
click button "Delete" at bounding box center [0, 0] width 0 height 0
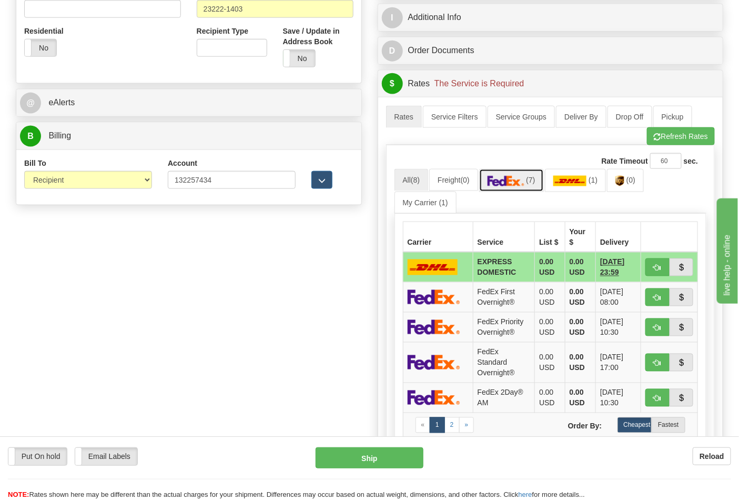
click at [519, 178] on img at bounding box center [506, 181] width 37 height 11
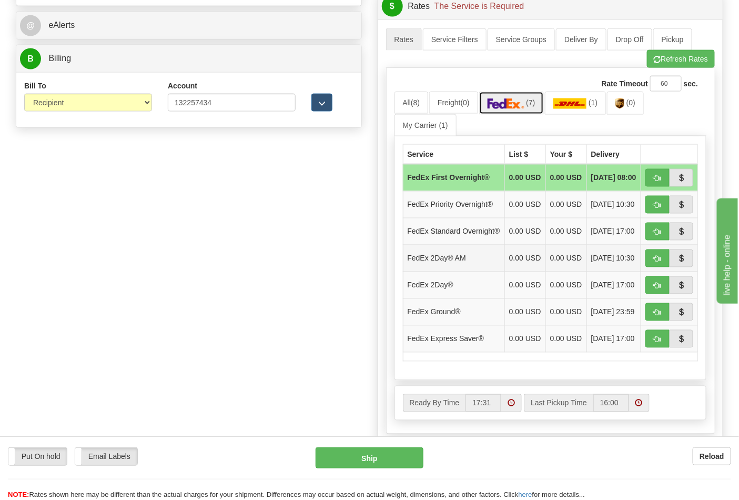
scroll to position [584, 0]
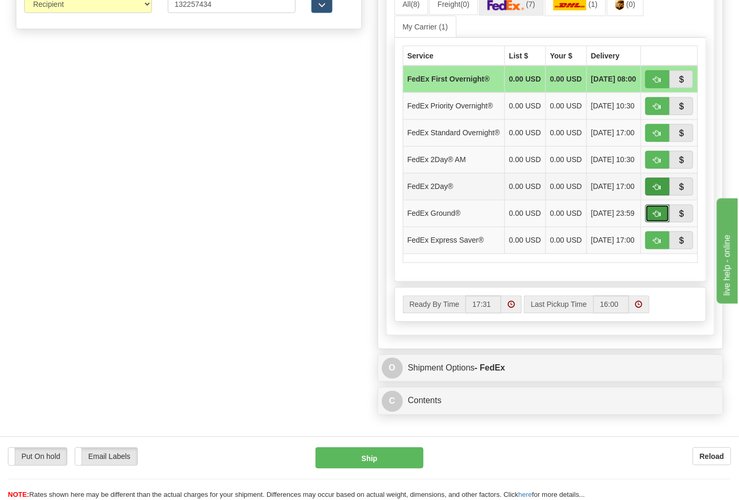
click at [656, 223] on button "button" at bounding box center [657, 214] width 24 height 18
type input "92"
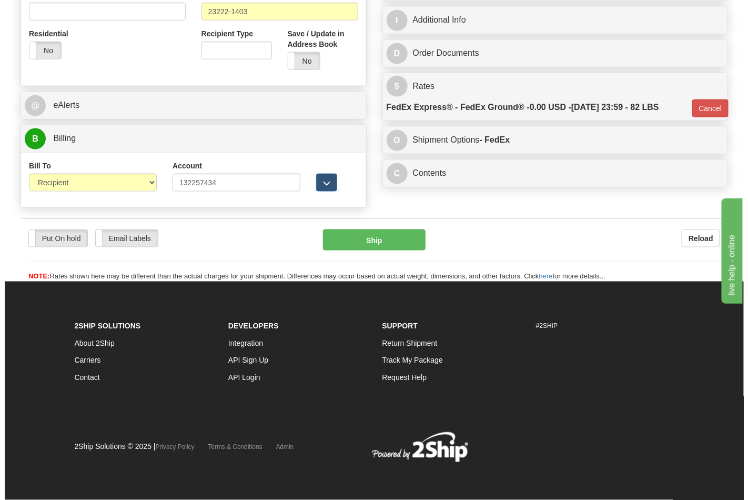
scroll to position [408, 0]
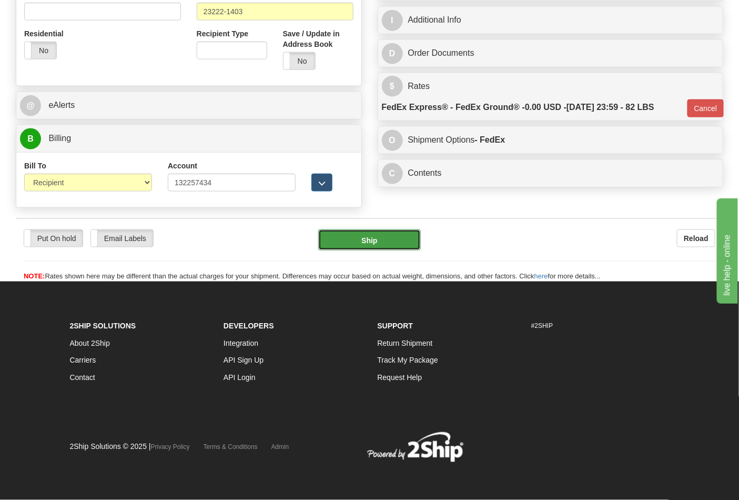
click at [364, 229] on button "Ship" at bounding box center [369, 239] width 102 height 21
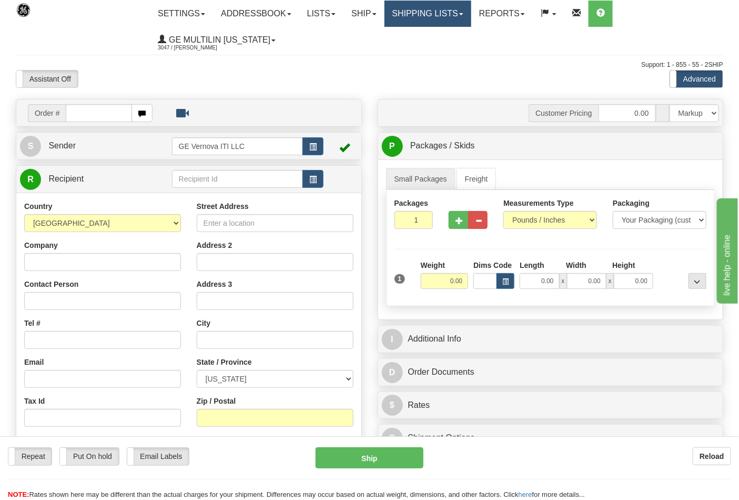
drag, startPoint x: 435, startPoint y: 19, endPoint x: 432, endPoint y: 25, distance: 6.8
click at [435, 19] on link "Shipping lists" at bounding box center [428, 14] width 87 height 26
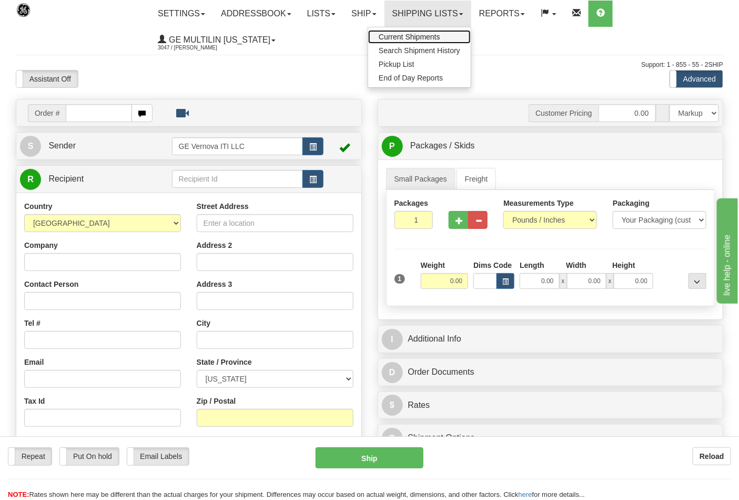
click at [430, 33] on span "Current Shipments" at bounding box center [410, 37] width 62 height 8
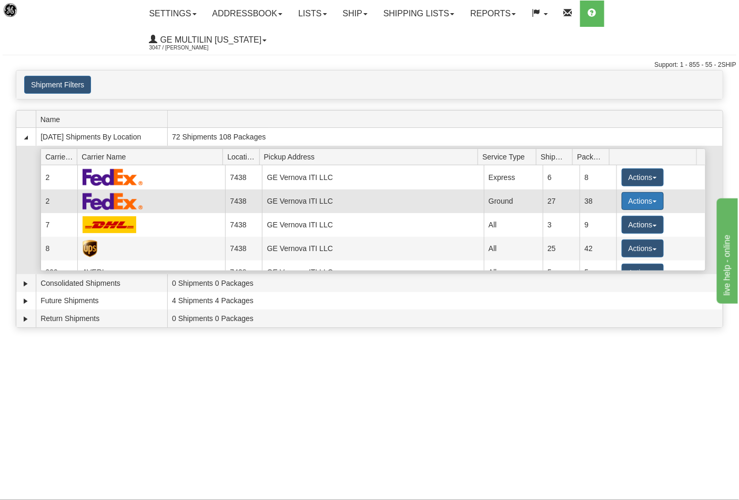
click at [654, 192] on button "Actions" at bounding box center [643, 201] width 42 height 18
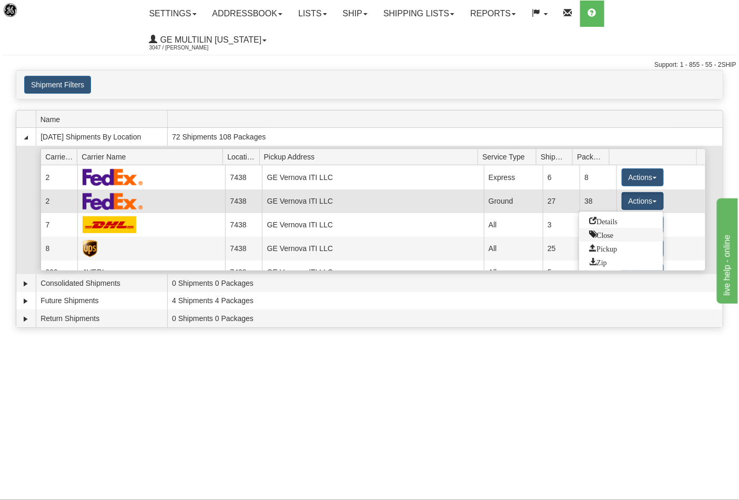
click at [611, 230] on span "Close" at bounding box center [602, 233] width 24 height 7
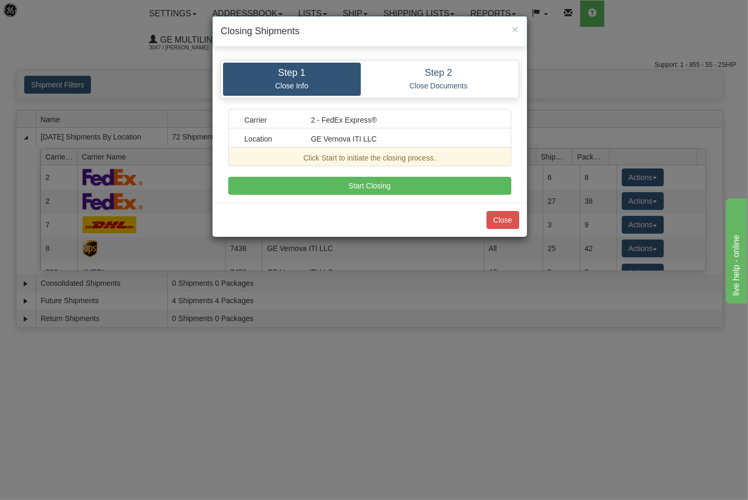
click at [382, 195] on div "Step 1 Close Info Step 2 Close Documents Carrier 2 - FedEx Express® Location GE…" at bounding box center [370, 127] width 315 height 150
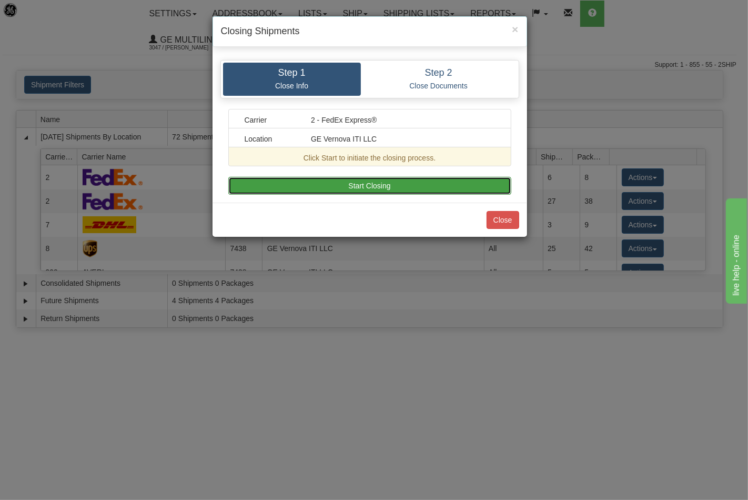
click at [382, 192] on button "Start Closing" at bounding box center [369, 186] width 283 height 18
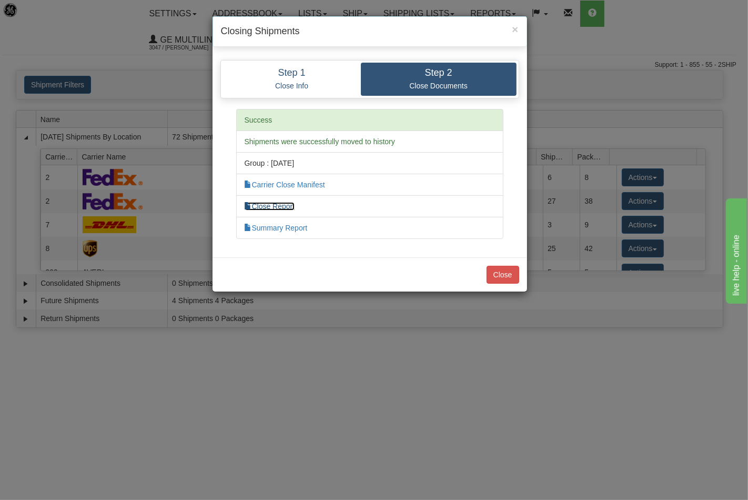
click at [289, 204] on link "Close Report" at bounding box center [270, 206] width 51 height 8
click at [502, 272] on button "Close" at bounding box center [503, 275] width 33 height 18
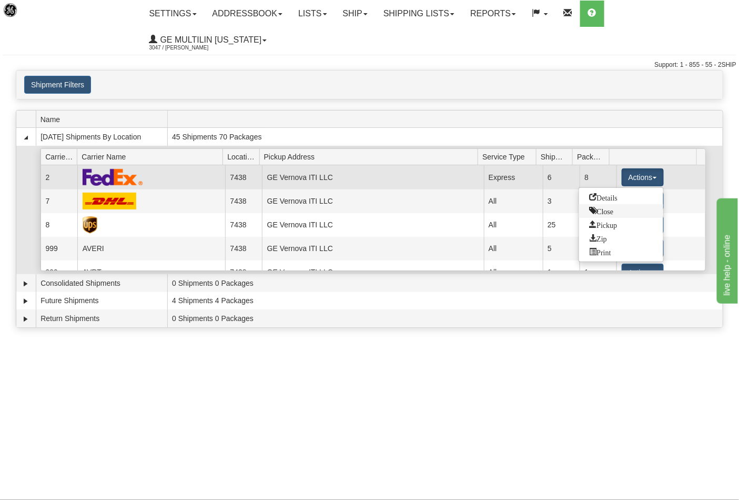
click at [603, 207] on span "Close" at bounding box center [602, 210] width 24 height 7
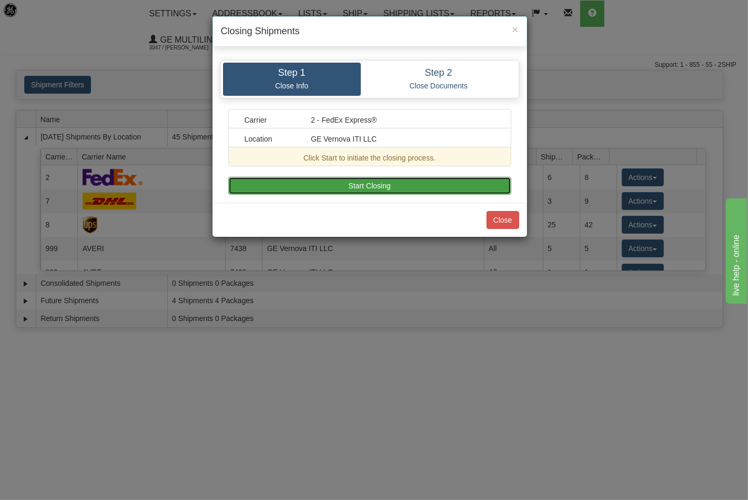
click at [430, 188] on button "Start Closing" at bounding box center [369, 186] width 283 height 18
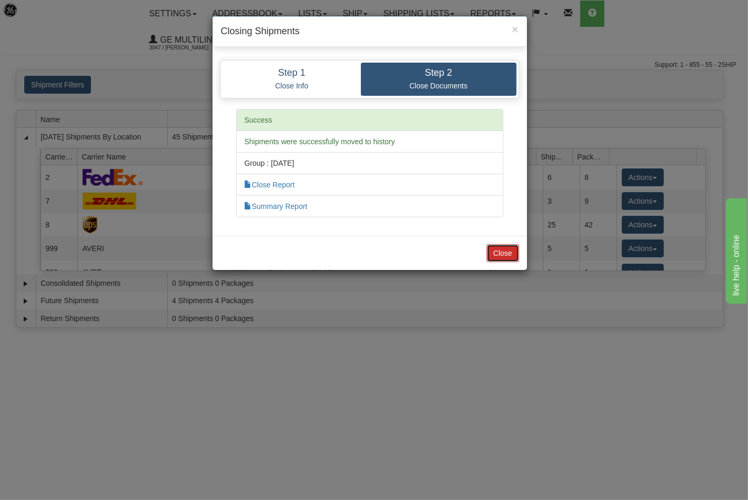
click at [506, 253] on button "Close" at bounding box center [503, 253] width 33 height 18
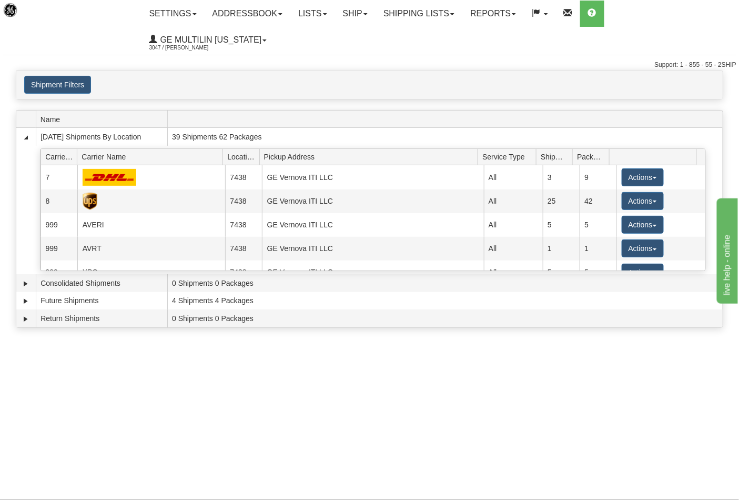
click at [630, 168] on button "Actions" at bounding box center [643, 177] width 42 height 18
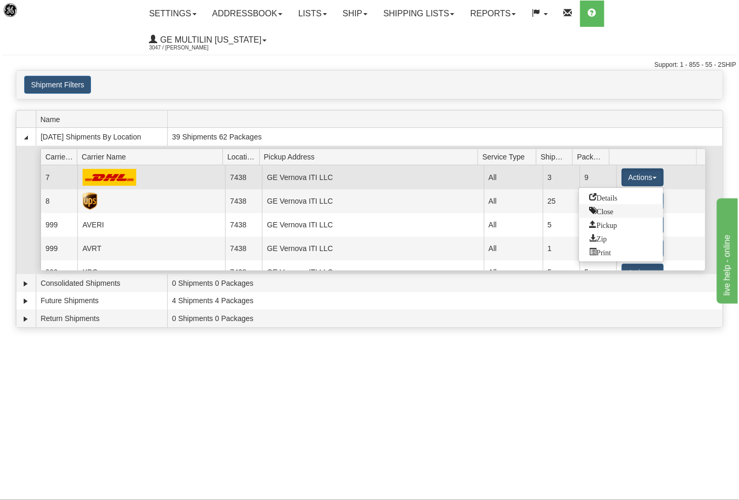
click at [606, 207] on span "Close" at bounding box center [602, 210] width 24 height 7
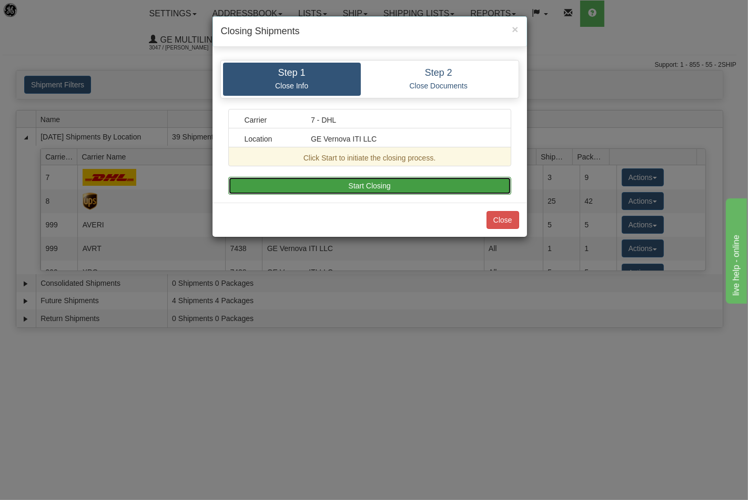
click at [463, 181] on button "Start Closing" at bounding box center [369, 186] width 283 height 18
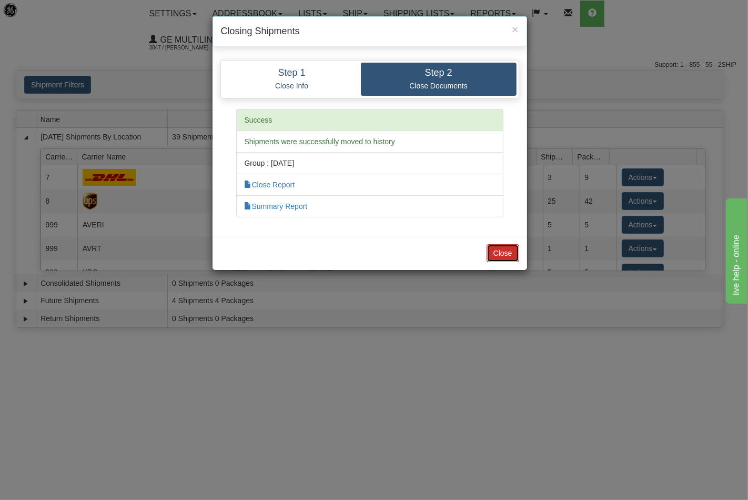
click at [502, 245] on button "Close" at bounding box center [503, 253] width 33 height 18
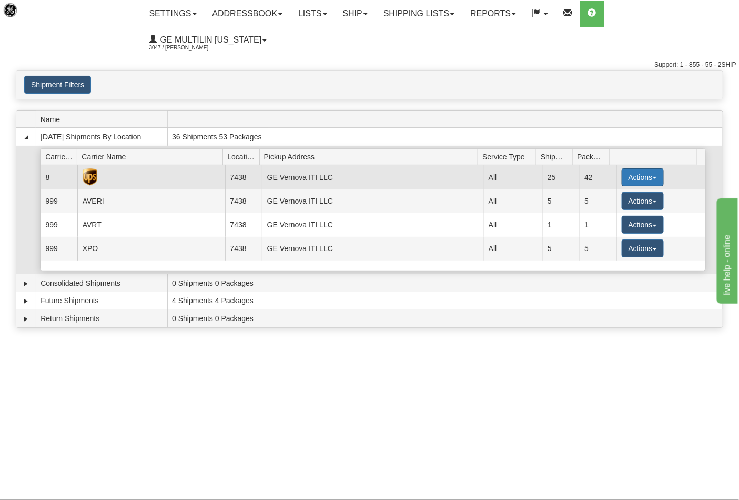
click at [630, 168] on button "Actions" at bounding box center [643, 177] width 42 height 18
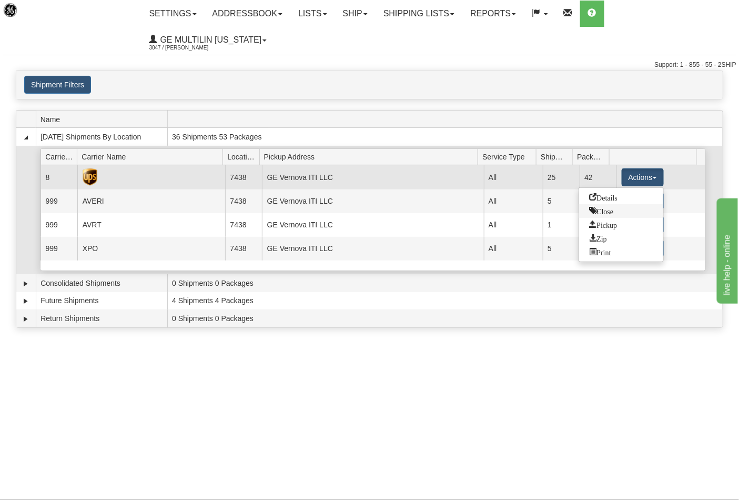
click at [591, 207] on span "Close" at bounding box center [602, 210] width 24 height 7
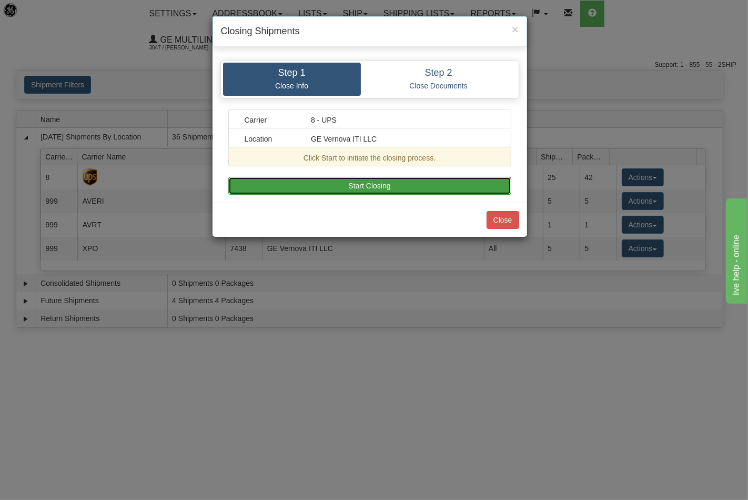
click at [444, 183] on button "Start Closing" at bounding box center [369, 186] width 283 height 18
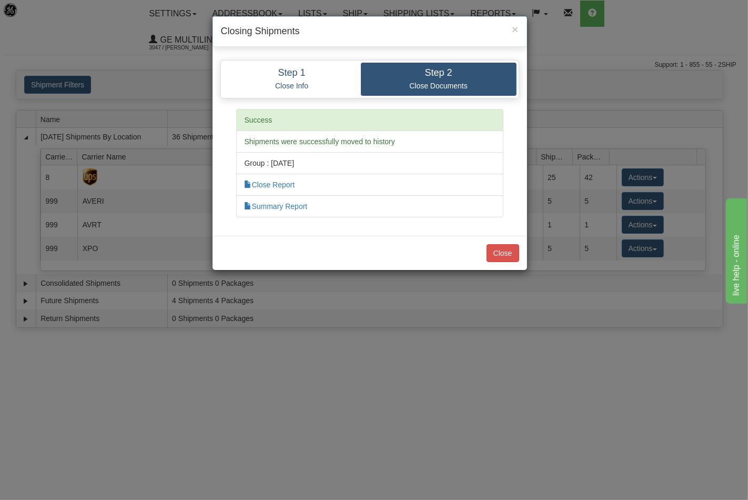
click at [511, 239] on div "Close" at bounding box center [370, 253] width 315 height 34
click at [503, 254] on button "Close" at bounding box center [503, 253] width 33 height 18
